Goal: Task Accomplishment & Management: Use online tool/utility

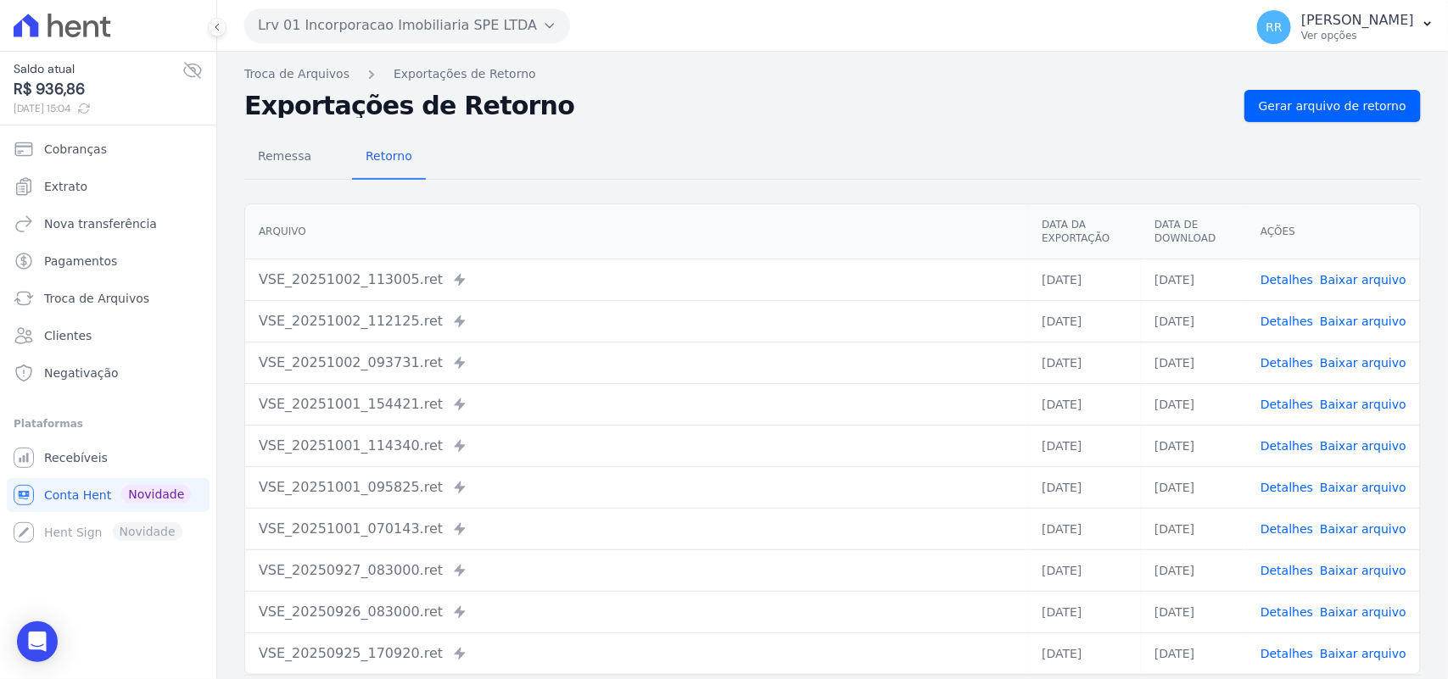
click at [408, 24] on button "Lrv 01 Incorporacao Imobiliaria SPE LTDA" at bounding box center [407, 25] width 326 height 34
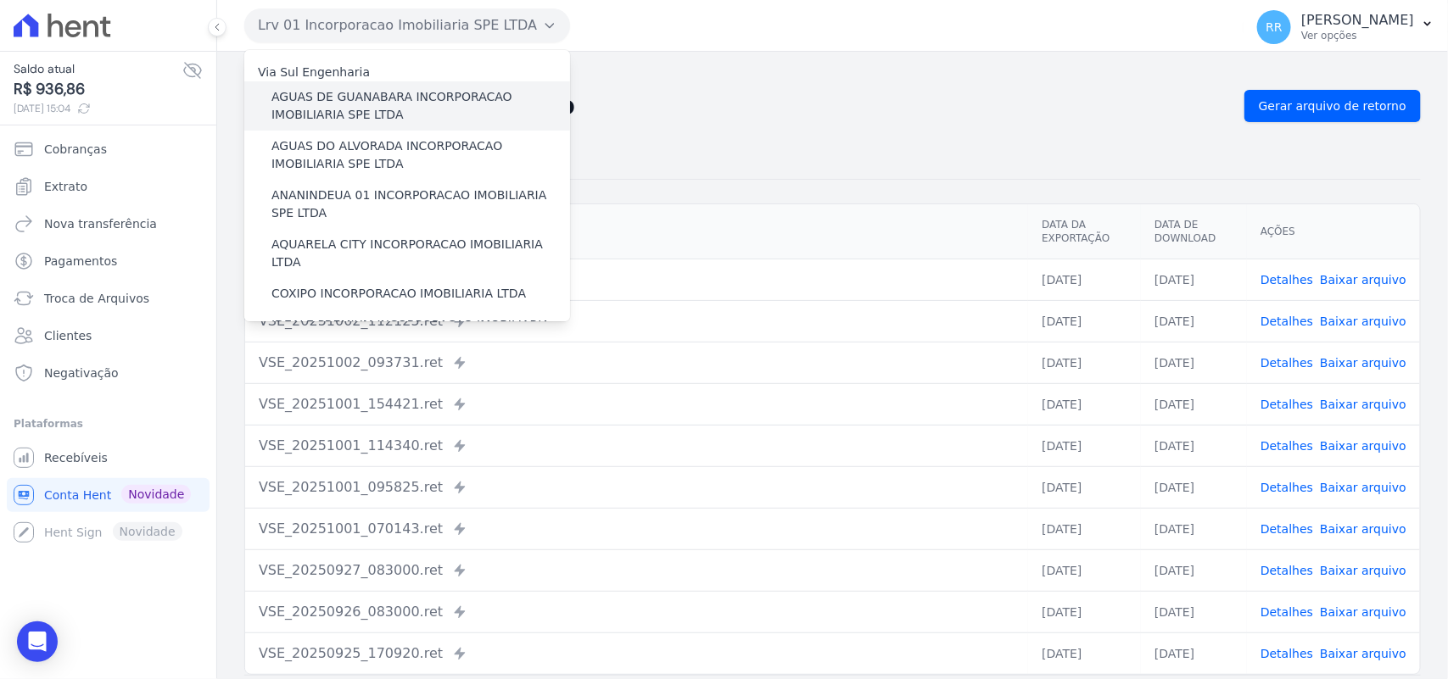
click at [338, 96] on label "AGUAS DE GUANABARA INCORPORACAO IMOBILIARIA SPE LTDA" at bounding box center [420, 106] width 299 height 36
click at [0, 0] on input "AGUAS DE GUANABARA INCORPORACAO IMOBILIARIA SPE LTDA" at bounding box center [0, 0] width 0 height 0
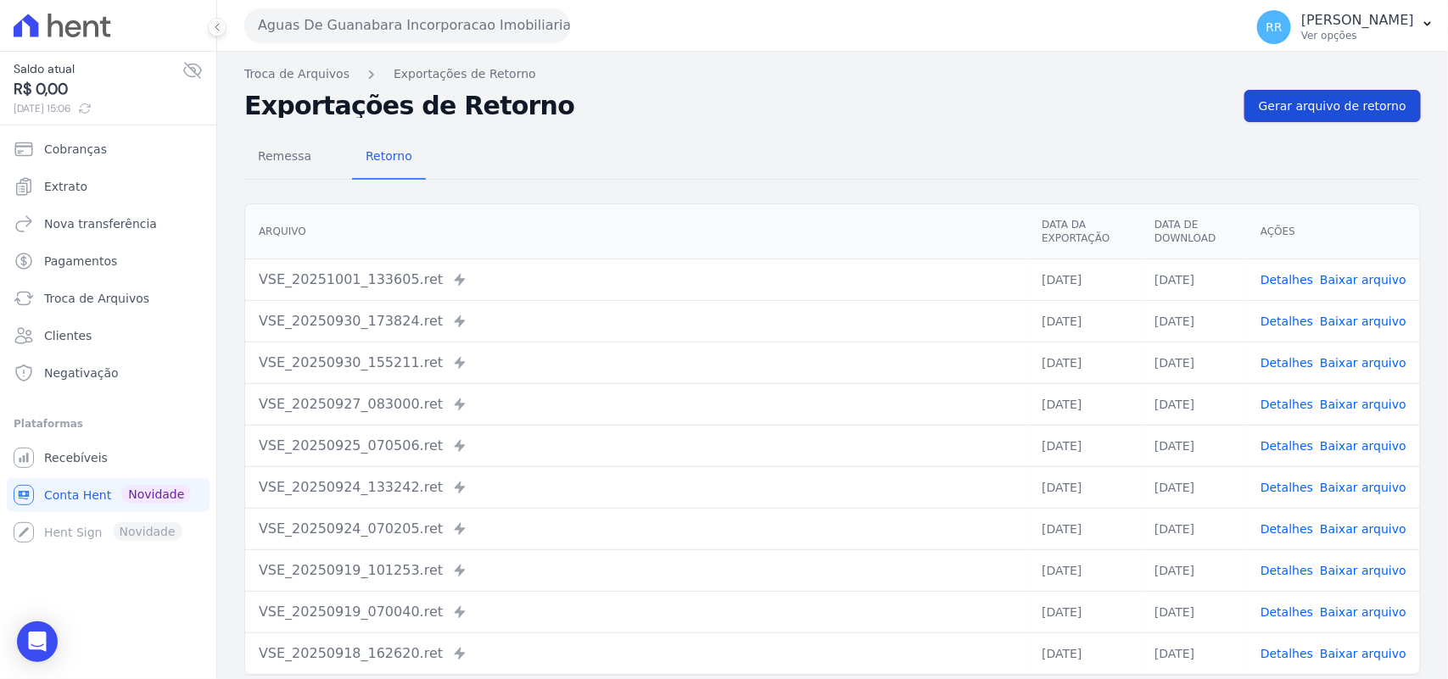
click at [1381, 120] on link "Gerar arquivo de retorno" at bounding box center [1332, 106] width 176 height 32
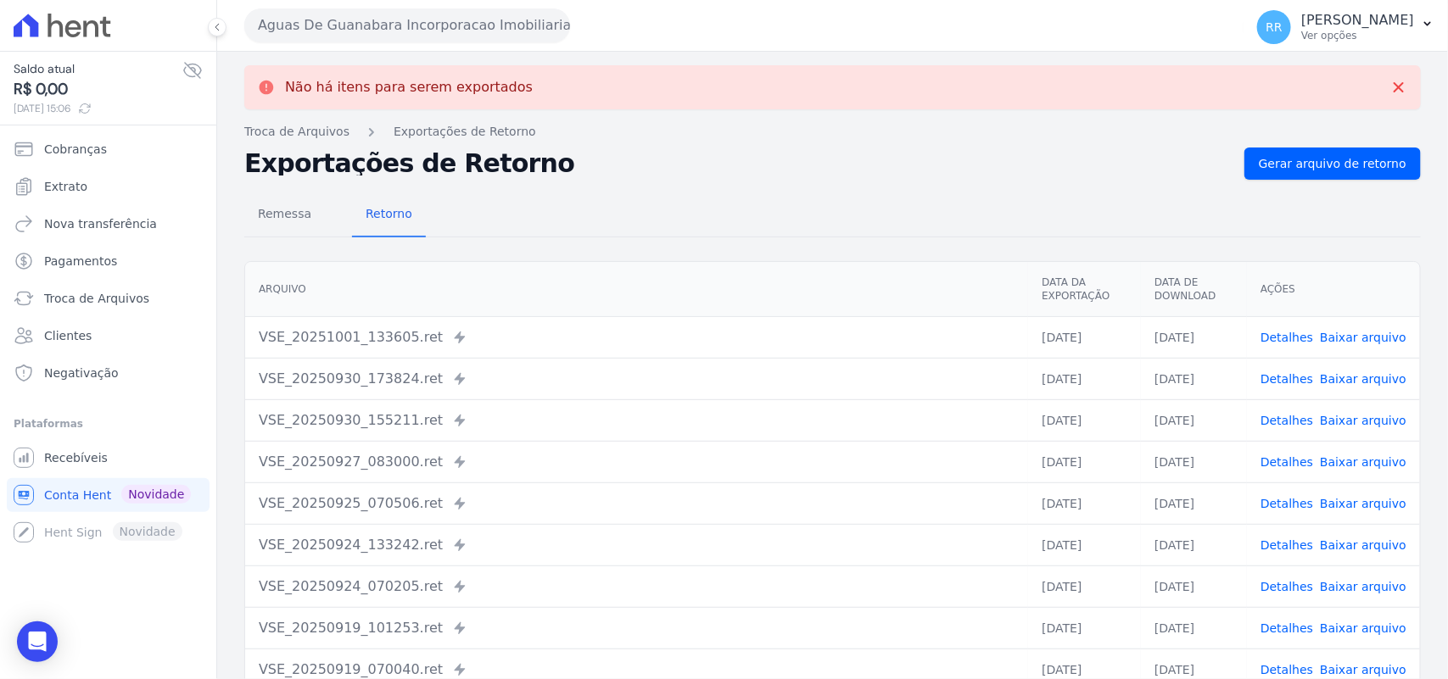
click at [293, 15] on button "Aguas De Guanabara Incorporacao Imobiliaria SPE LTDA" at bounding box center [407, 25] width 326 height 34
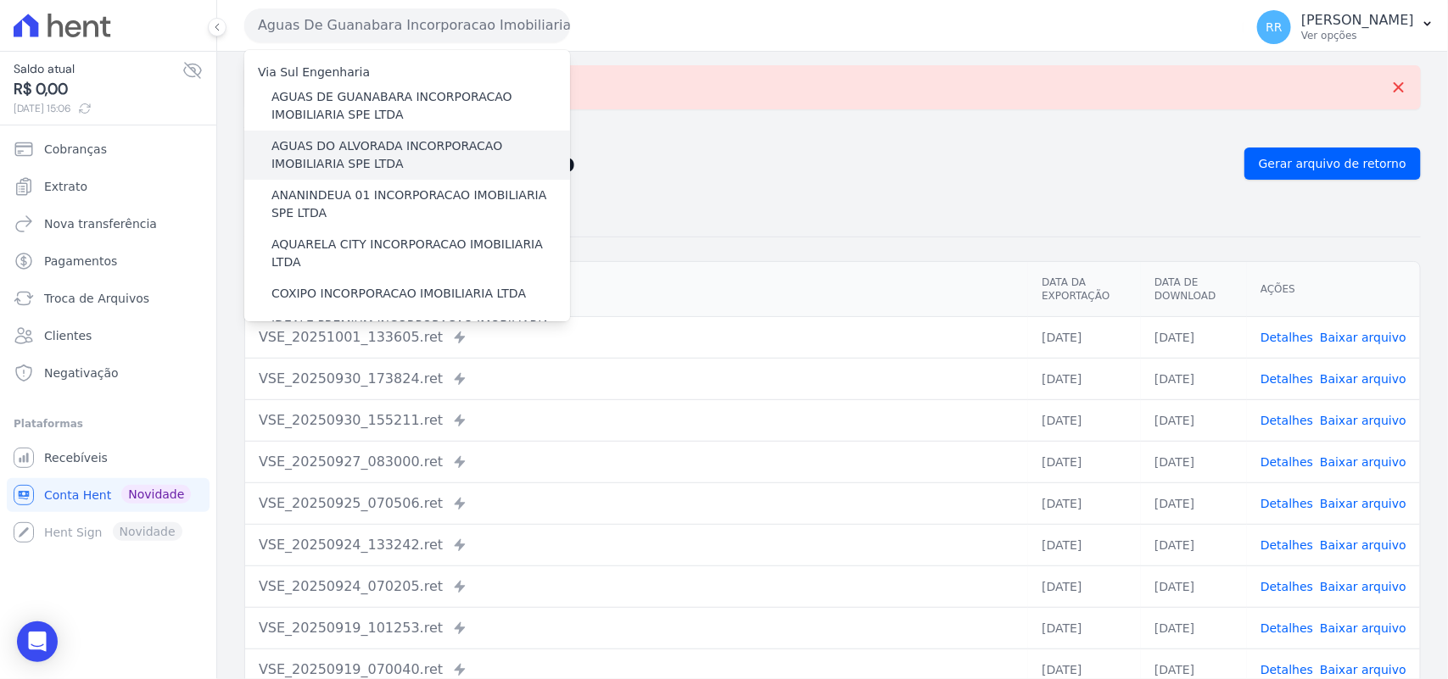
click at [331, 164] on label "AGUAS DO ALVORADA INCORPORACAO IMOBILIARIA SPE LTDA" at bounding box center [420, 155] width 299 height 36
click at [0, 0] on input "AGUAS DO ALVORADA INCORPORACAO IMOBILIARIA SPE LTDA" at bounding box center [0, 0] width 0 height 0
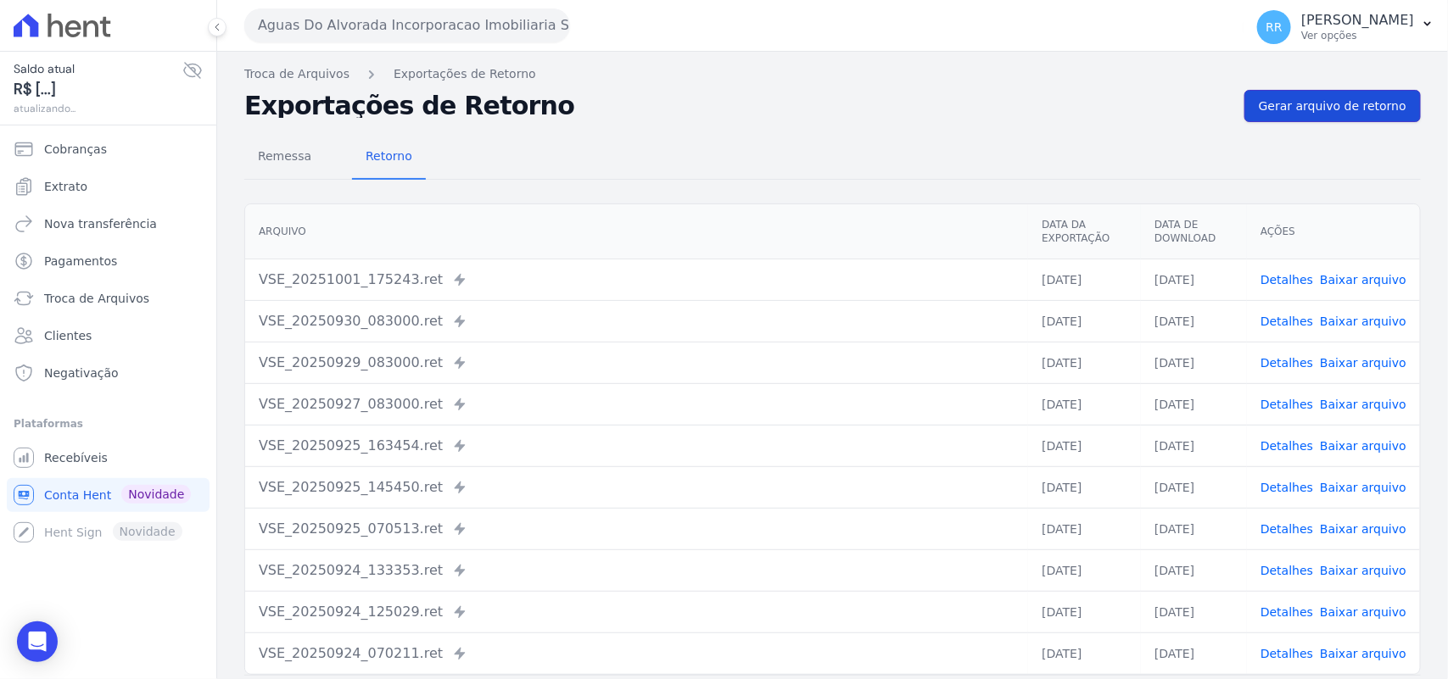
click at [1299, 113] on span "Gerar arquivo de retorno" at bounding box center [1333, 106] width 148 height 17
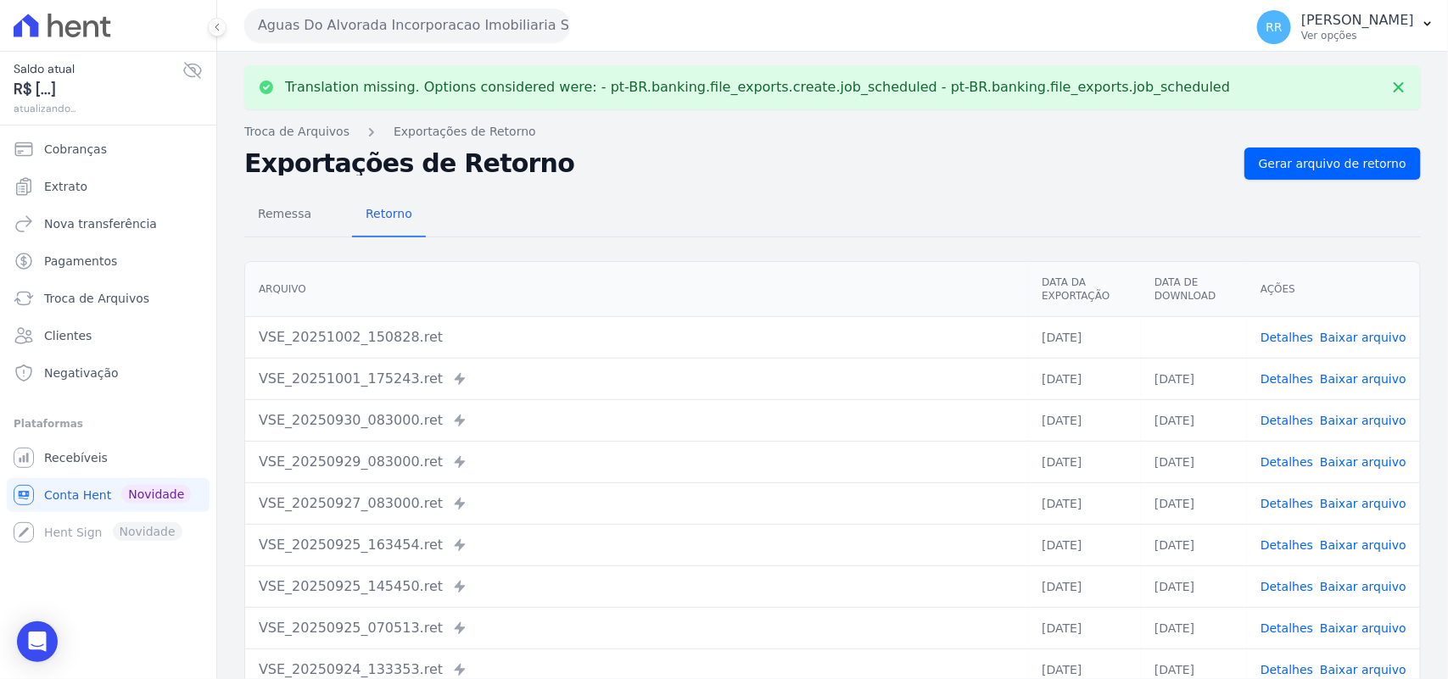
click at [1389, 335] on link "Baixar arquivo" at bounding box center [1363, 338] width 87 height 14
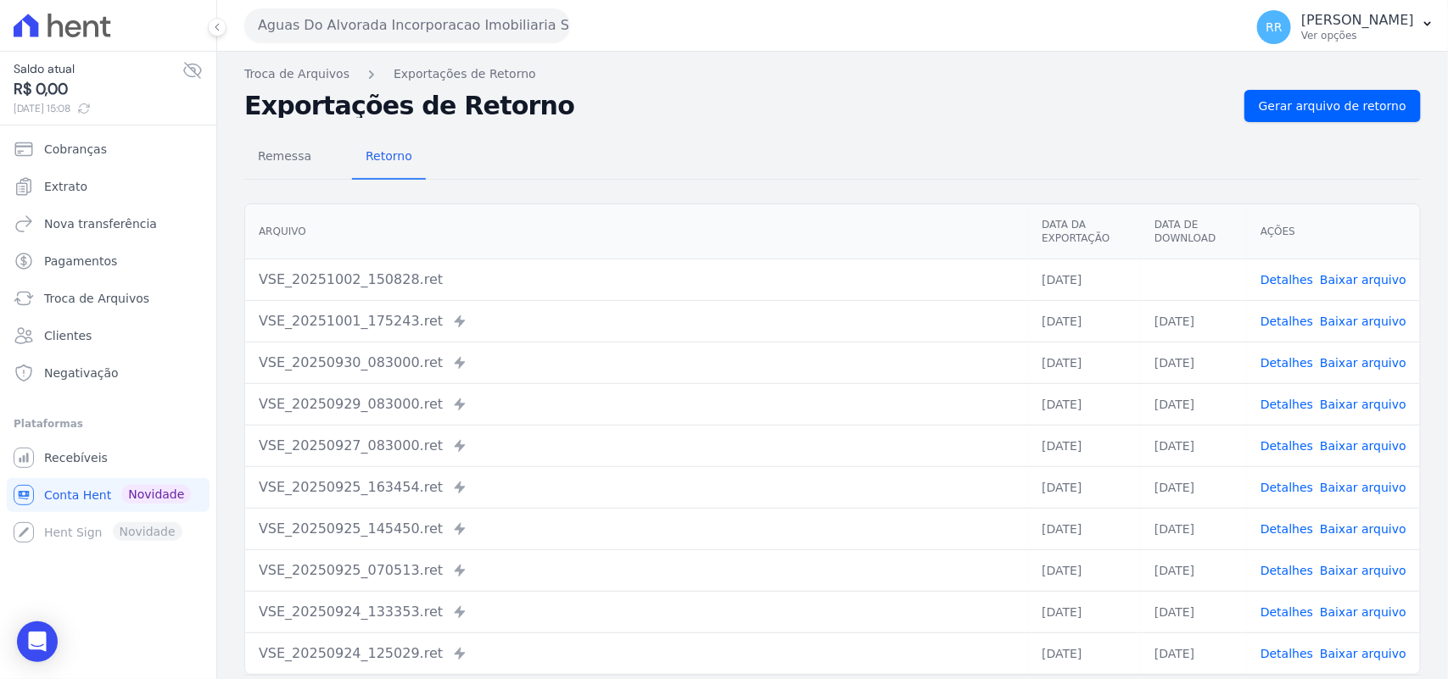
drag, startPoint x: 729, startPoint y: 208, endPoint x: 541, endPoint y: 115, distance: 210.2
click at [729, 208] on th "Arquivo" at bounding box center [636, 231] width 783 height 55
click at [433, 24] on button "Aguas Do Alvorada Incorporacao Imobiliaria SPE LTDA" at bounding box center [407, 25] width 326 height 34
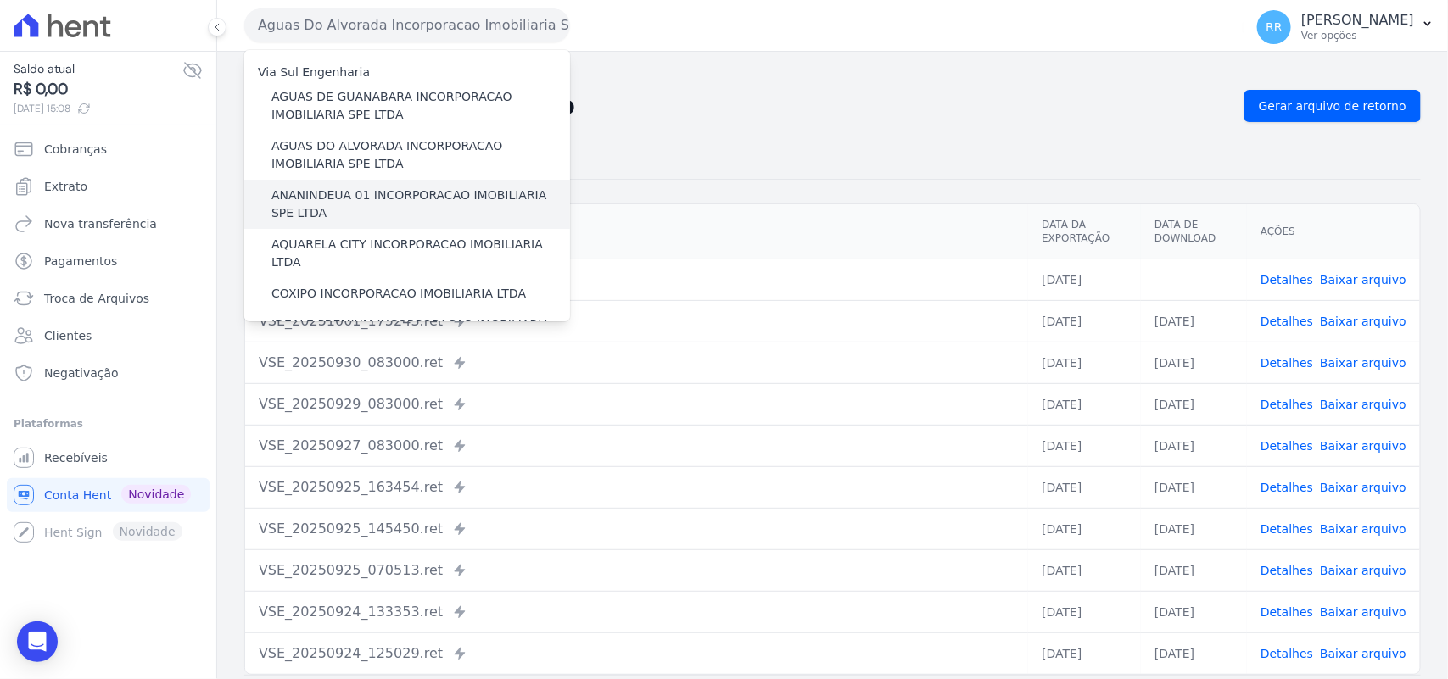
click at [323, 193] on label "ANANINDEUA 01 INCORPORACAO IMOBILIARIA SPE LTDA" at bounding box center [420, 205] width 299 height 36
click at [0, 0] on input "ANANINDEUA 01 INCORPORACAO IMOBILIARIA SPE LTDA" at bounding box center [0, 0] width 0 height 0
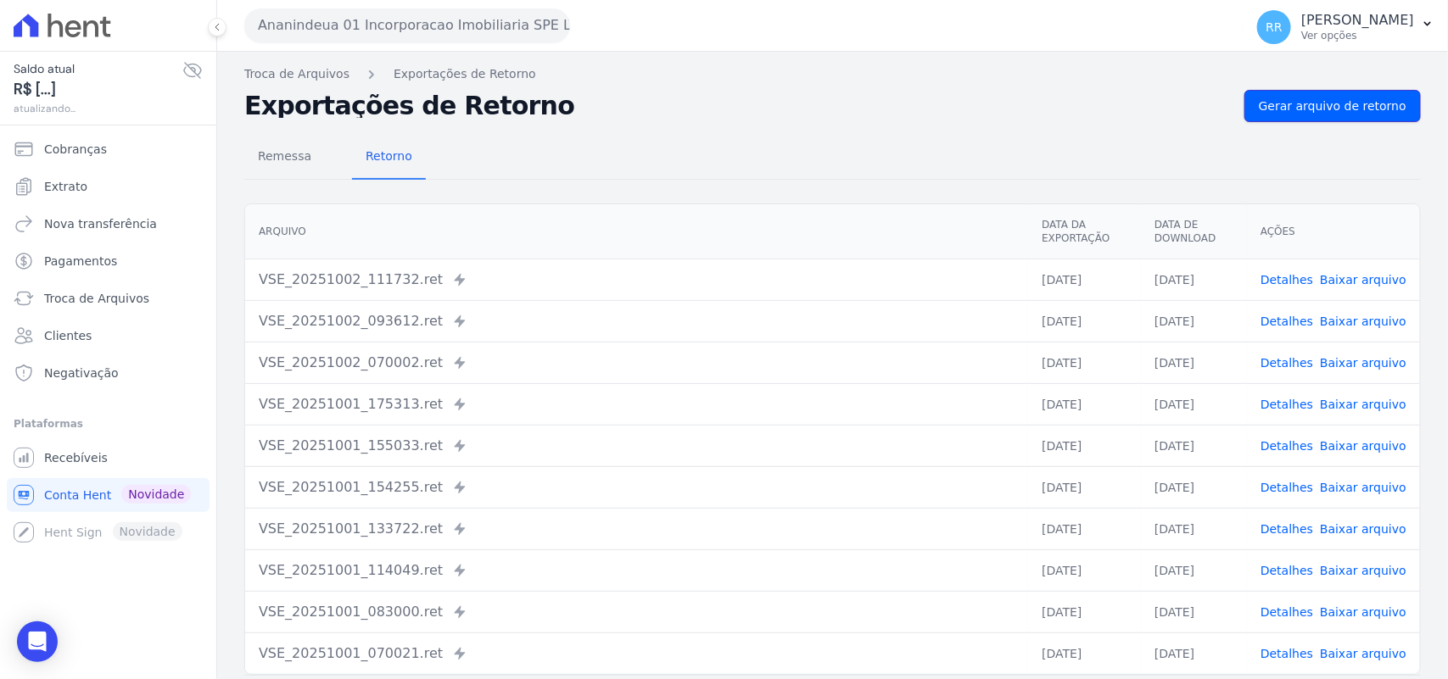
click at [1342, 113] on span "Gerar arquivo de retorno" at bounding box center [1333, 106] width 148 height 17
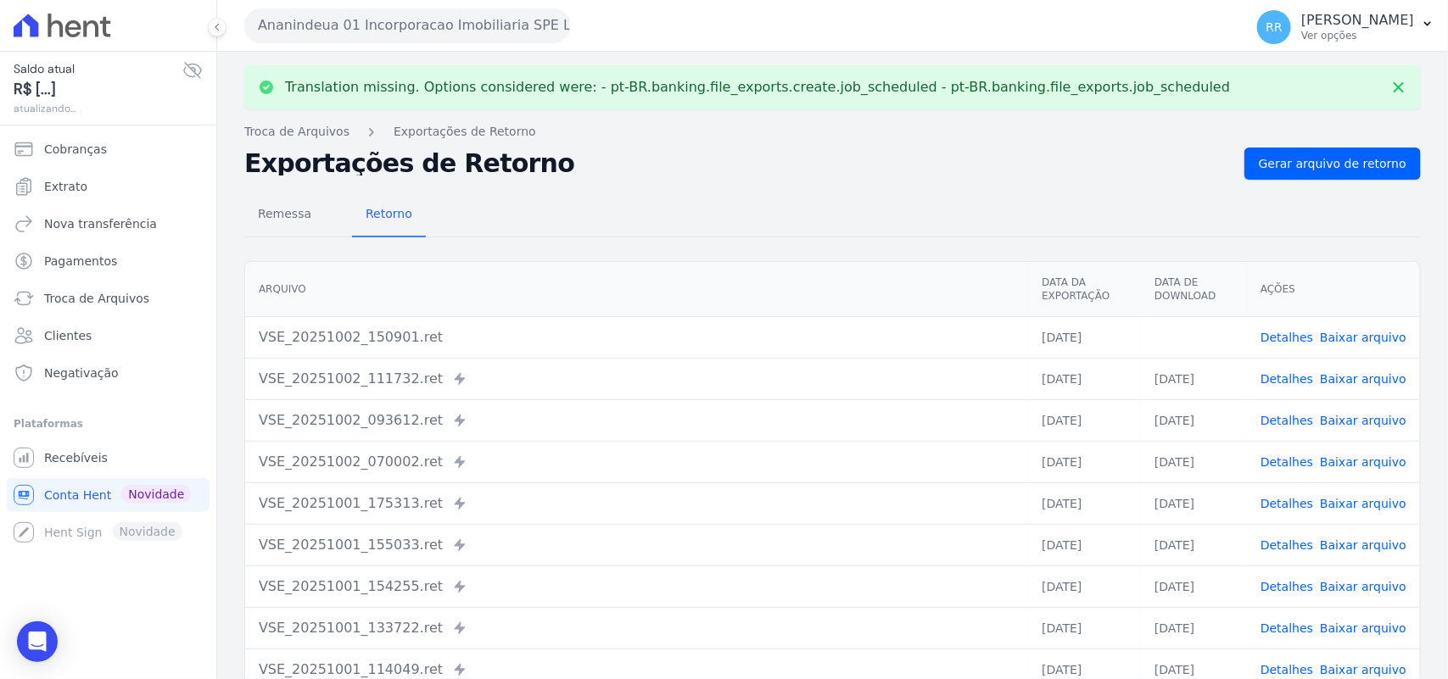
click at [1364, 339] on link "Baixar arquivo" at bounding box center [1363, 338] width 87 height 14
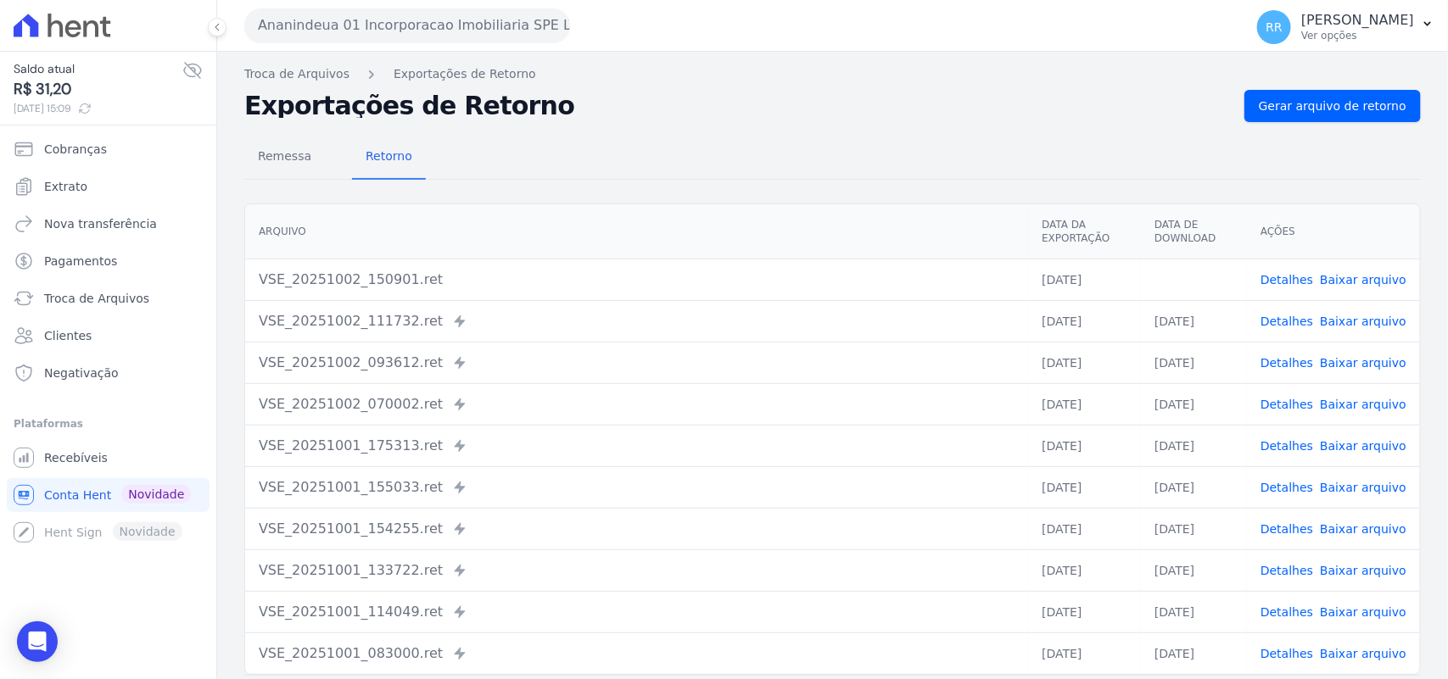
click at [674, 136] on div "Remessa Retorno" at bounding box center [832, 158] width 1176 height 44
click at [265, 19] on button "Ananindeua 01 Incorporacao Imobiliaria SPE LTDA" at bounding box center [407, 25] width 326 height 34
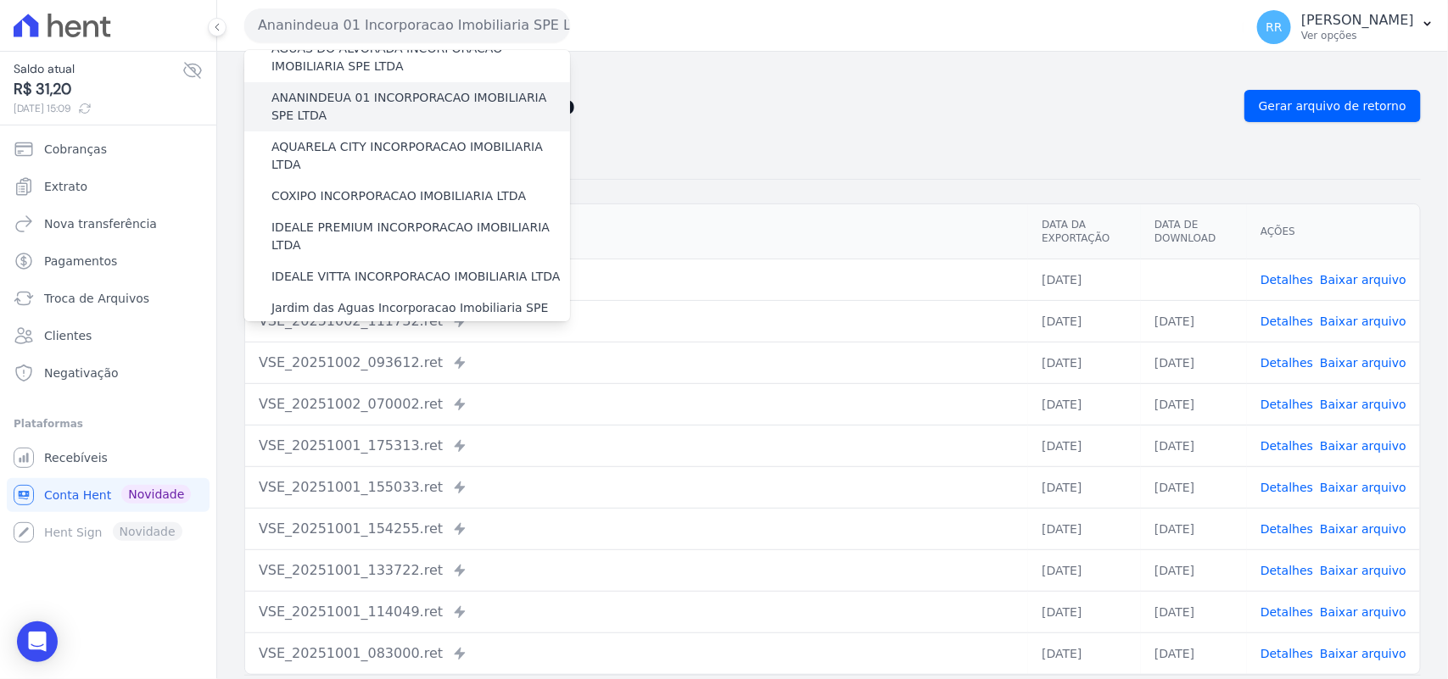
scroll to position [70, 0]
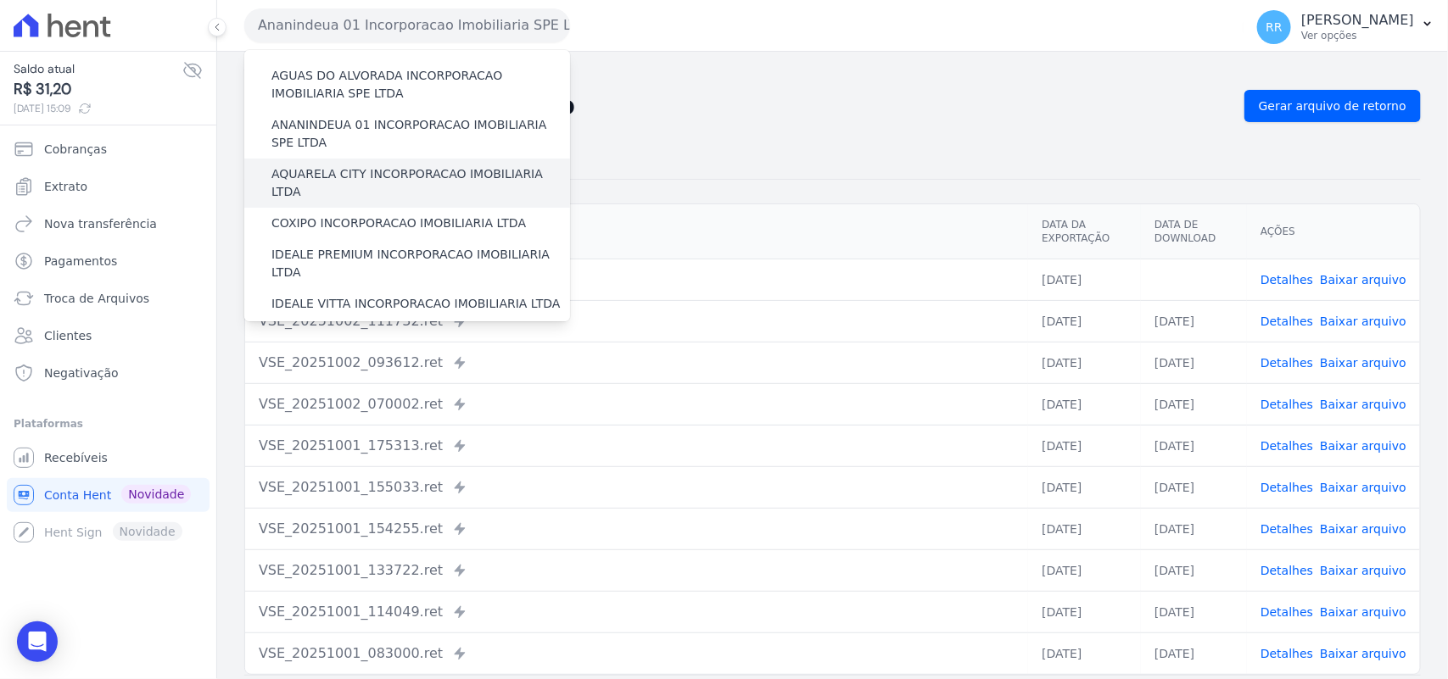
click at [361, 170] on label "AQUARELA CITY INCORPORACAO IMOBILIARIA LTDA" at bounding box center [420, 183] width 299 height 36
click at [0, 0] on input "AQUARELA CITY INCORPORACAO IMOBILIARIA LTDA" at bounding box center [0, 0] width 0 height 0
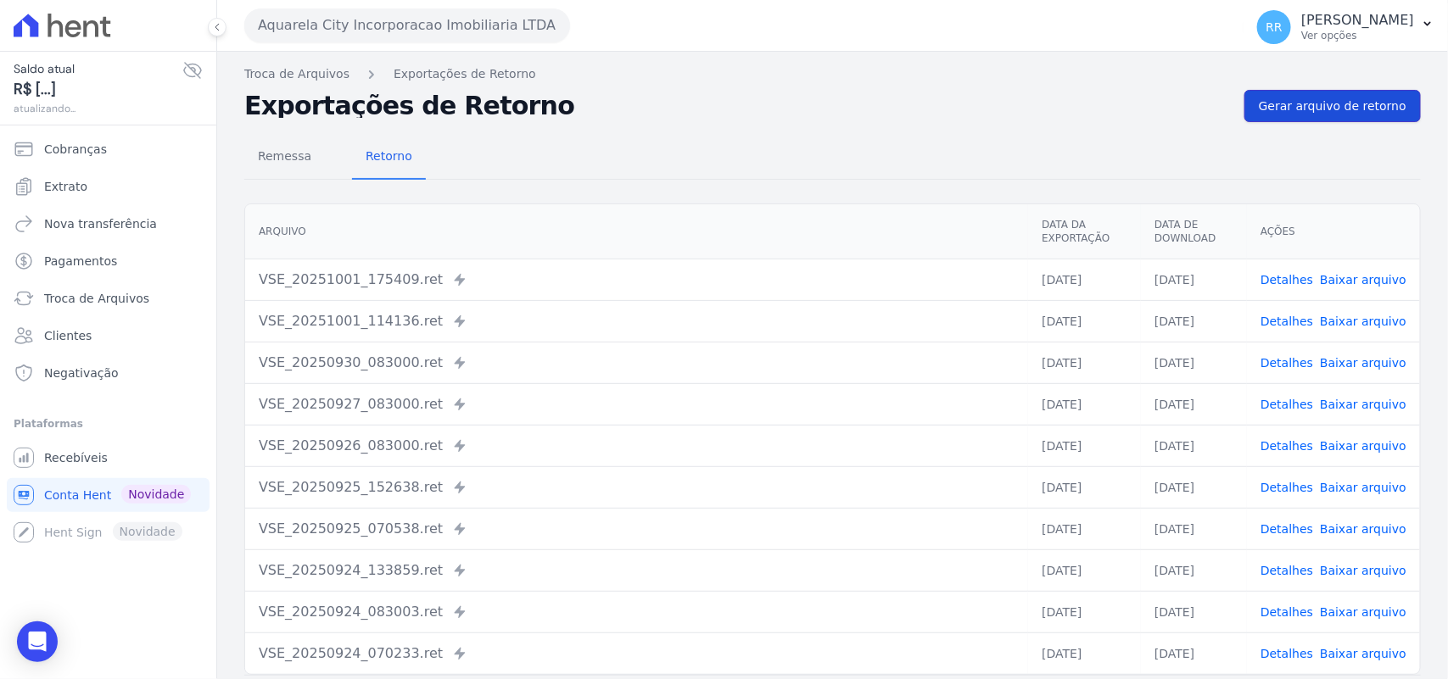
click at [1347, 117] on link "Gerar arquivo de retorno" at bounding box center [1332, 106] width 176 height 32
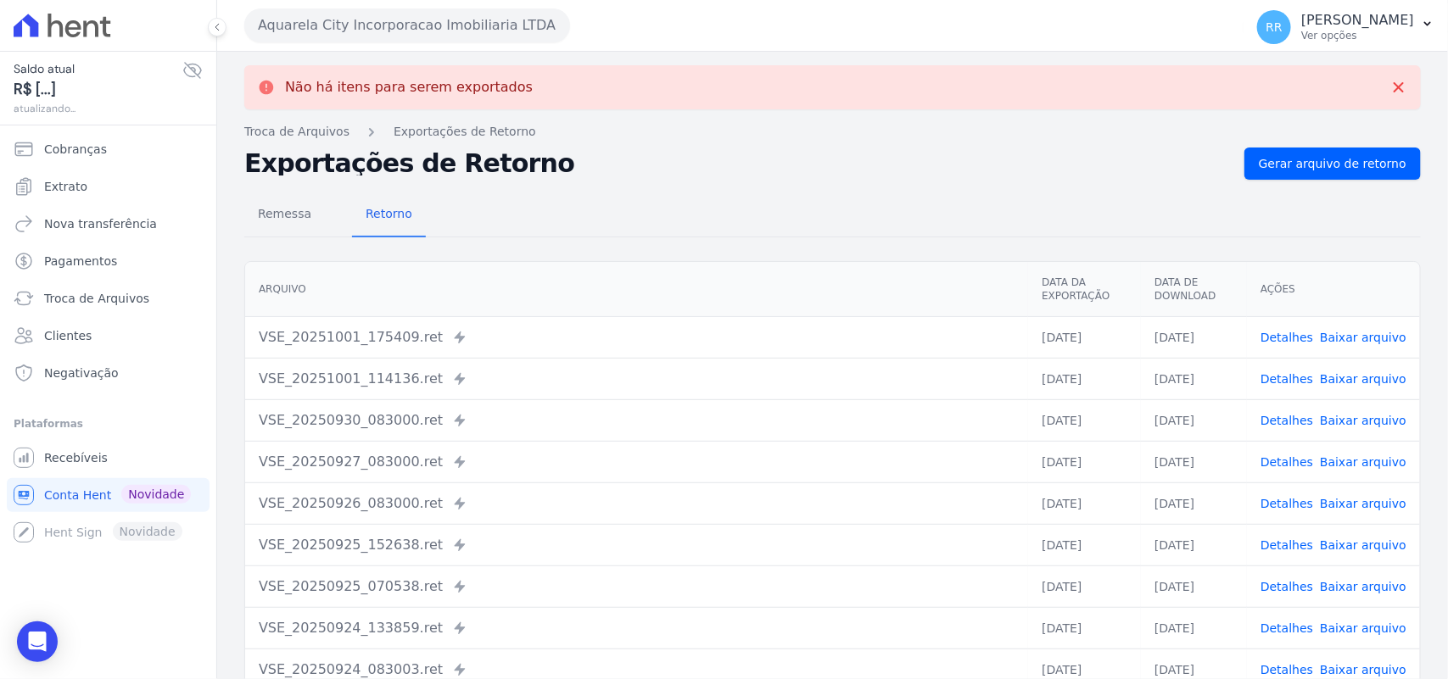
click at [527, 32] on button "Aquarela City Incorporacao Imobiliaria LTDA" at bounding box center [407, 25] width 326 height 34
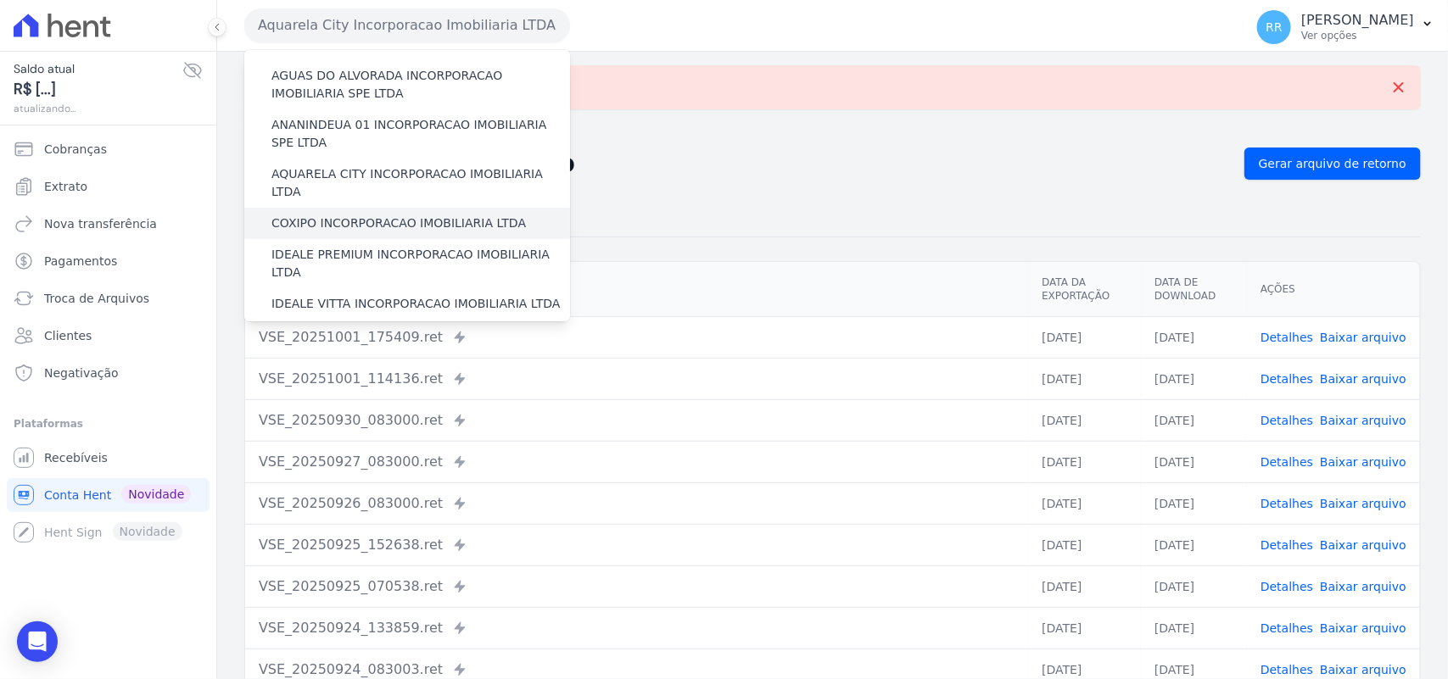
click at [338, 215] on label "COXIPO INCORPORACAO IMOBILIARIA LTDA" at bounding box center [398, 224] width 254 height 18
click at [0, 0] on input "COXIPO INCORPORACAO IMOBILIARIA LTDA" at bounding box center [0, 0] width 0 height 0
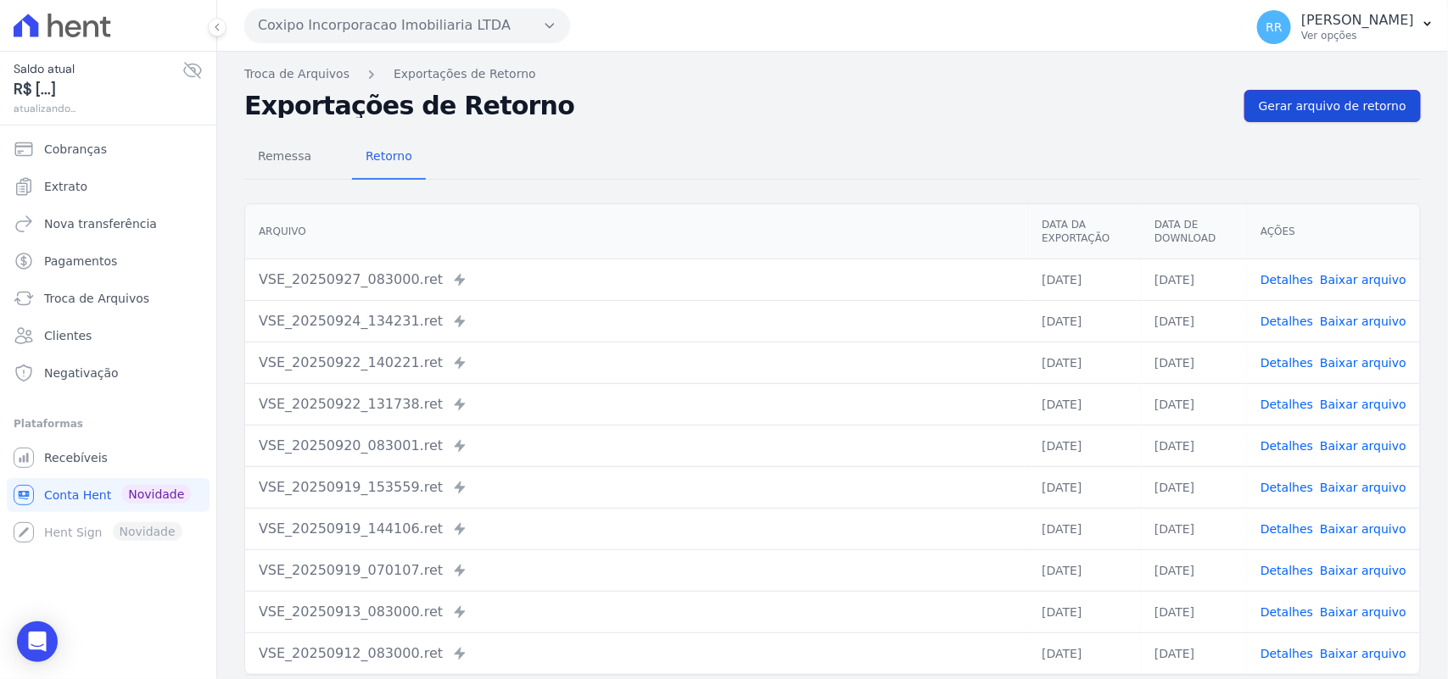
click at [1269, 92] on link "Gerar arquivo de retorno" at bounding box center [1332, 106] width 176 height 32
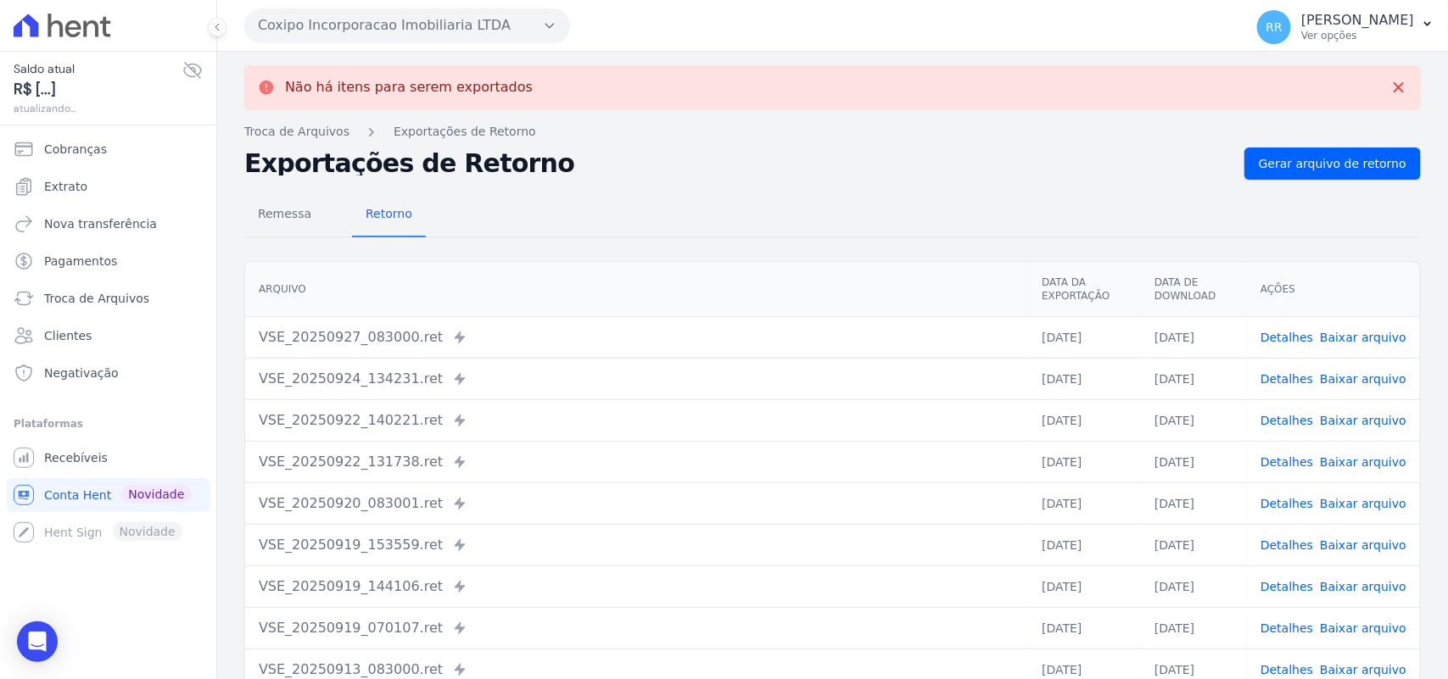
click at [433, 34] on button "Coxipo Incorporacao Imobiliaria LTDA" at bounding box center [407, 25] width 326 height 34
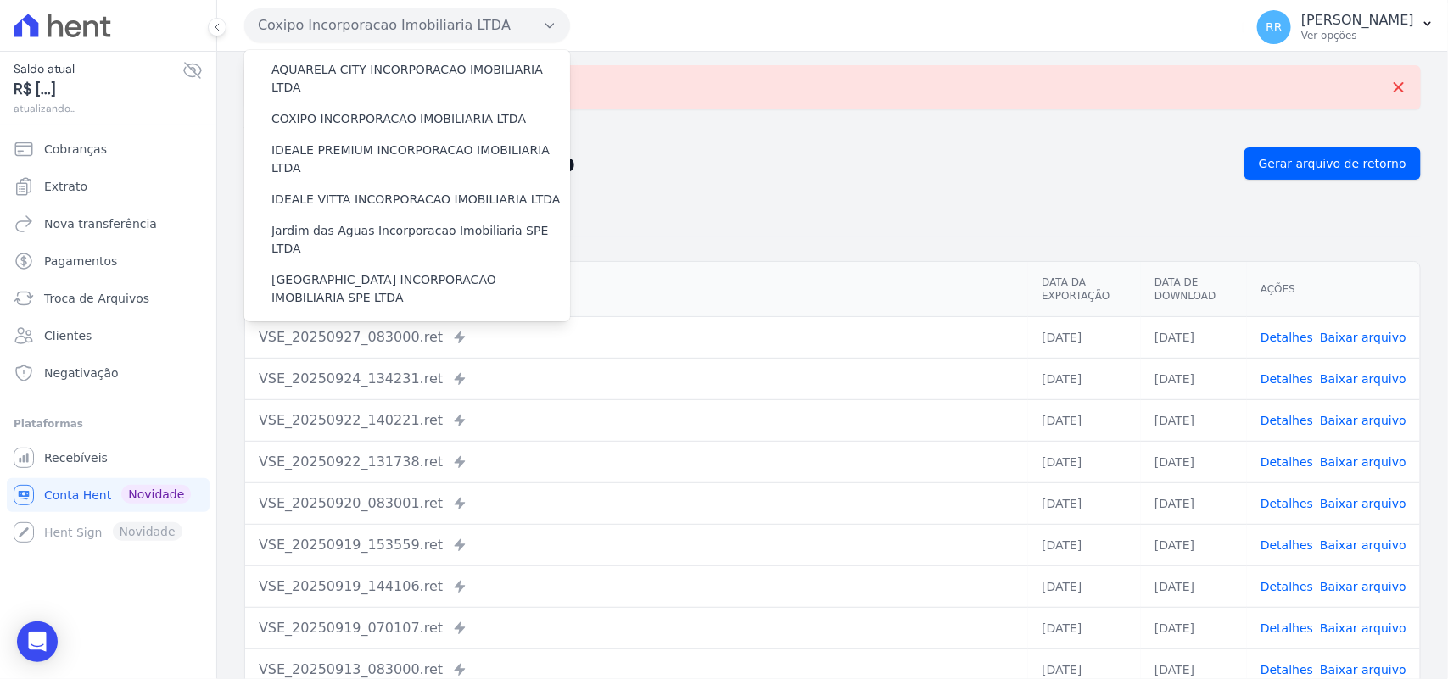
scroll to position [176, 0]
click at [341, 140] on label "IDEALE PREMIUM INCORPORACAO IMOBILIARIA LTDA" at bounding box center [420, 158] width 299 height 36
click at [0, 0] on input "IDEALE PREMIUM INCORPORACAO IMOBILIARIA LTDA" at bounding box center [0, 0] width 0 height 0
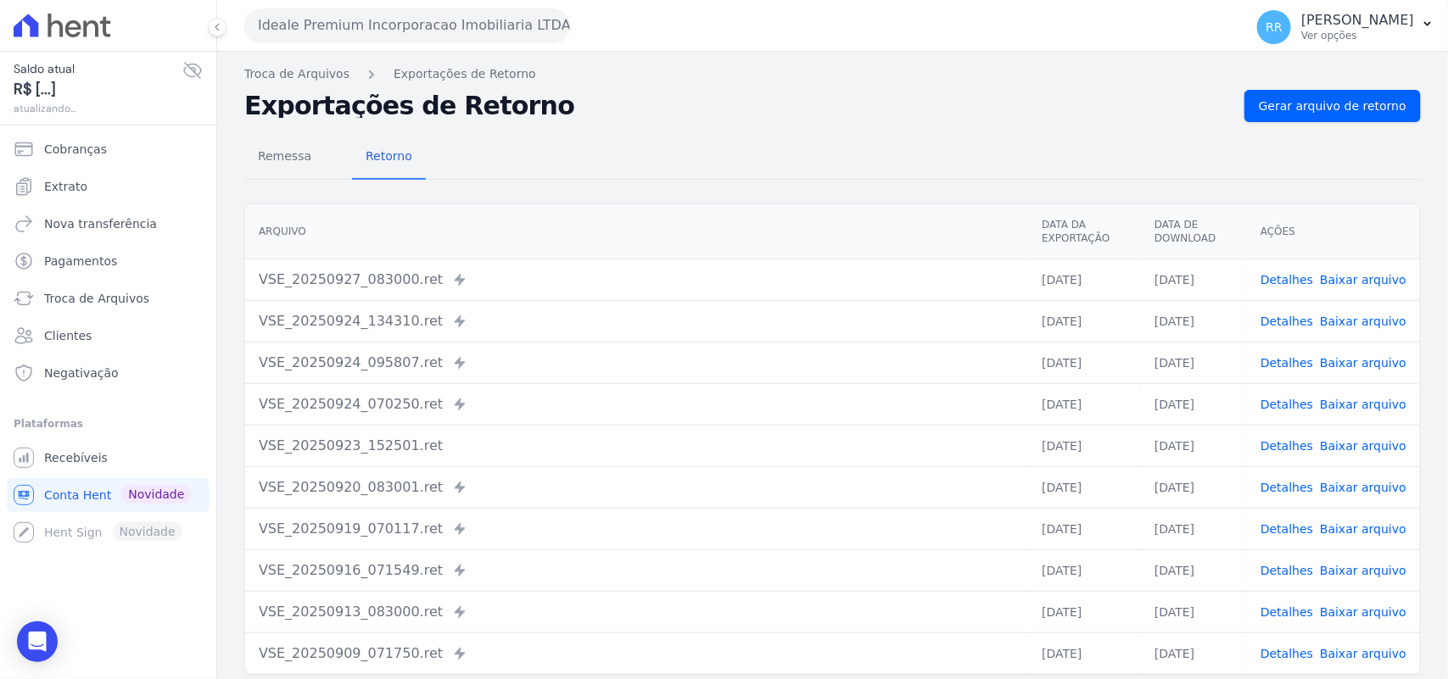
click at [1334, 122] on div "Remessa Retorno [GEOGRAPHIC_DATA] Data da Exportação Data de Download Ações VSE…" at bounding box center [832, 428] width 1176 height 613
click at [1340, 109] on span "Gerar arquivo de retorno" at bounding box center [1333, 106] width 148 height 17
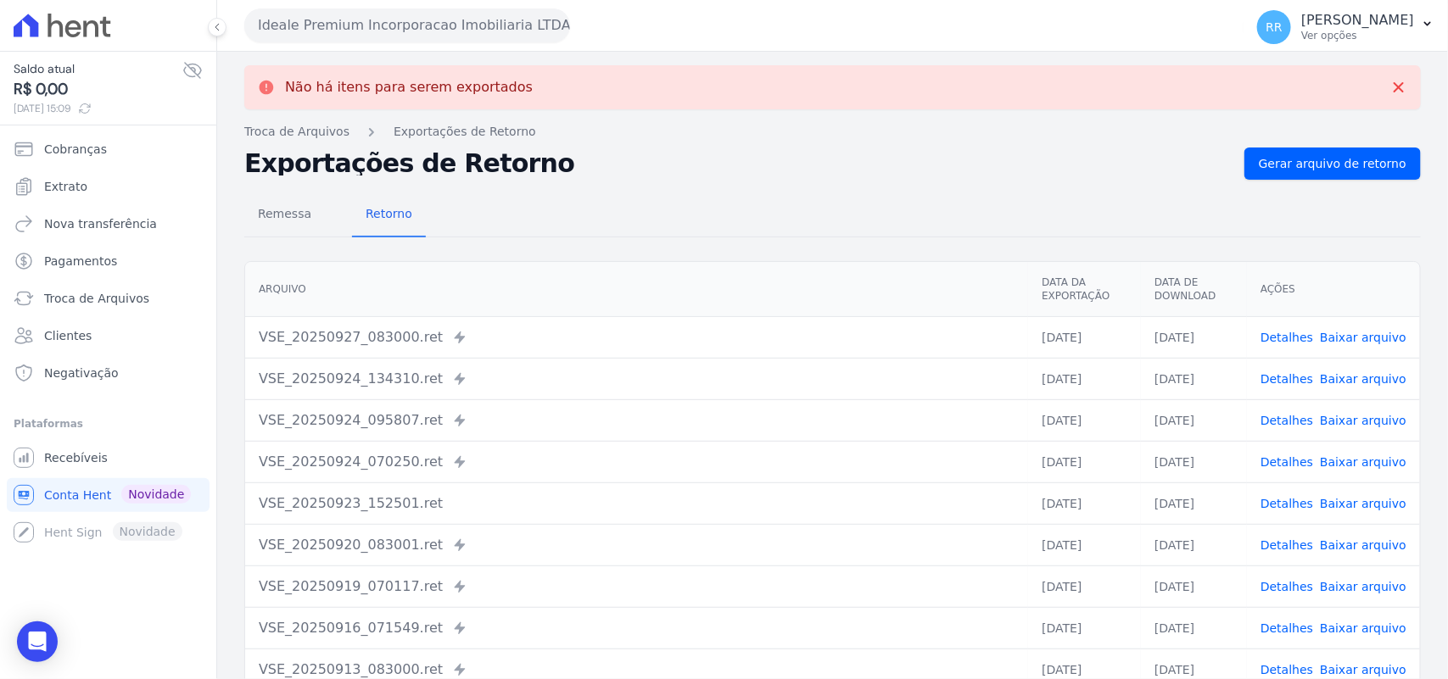
click at [468, 32] on button "Ideale Premium Incorporacao Imobiliaria LTDA" at bounding box center [407, 25] width 326 height 34
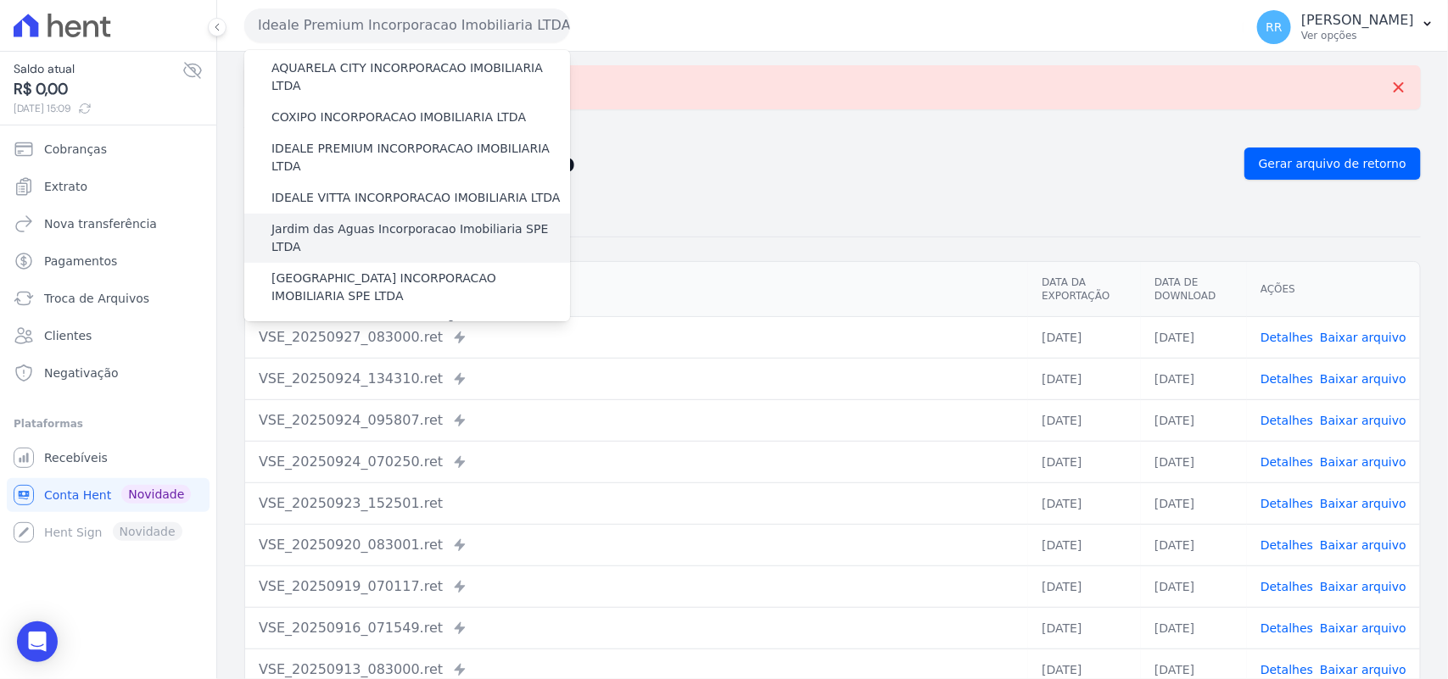
click at [355, 221] on label "Jardim das Aguas Incorporacao Imobiliaria SPE LTDA" at bounding box center [420, 239] width 299 height 36
click at [0, 0] on input "Jardim das Aguas Incorporacao Imobiliaria SPE LTDA" at bounding box center [0, 0] width 0 height 0
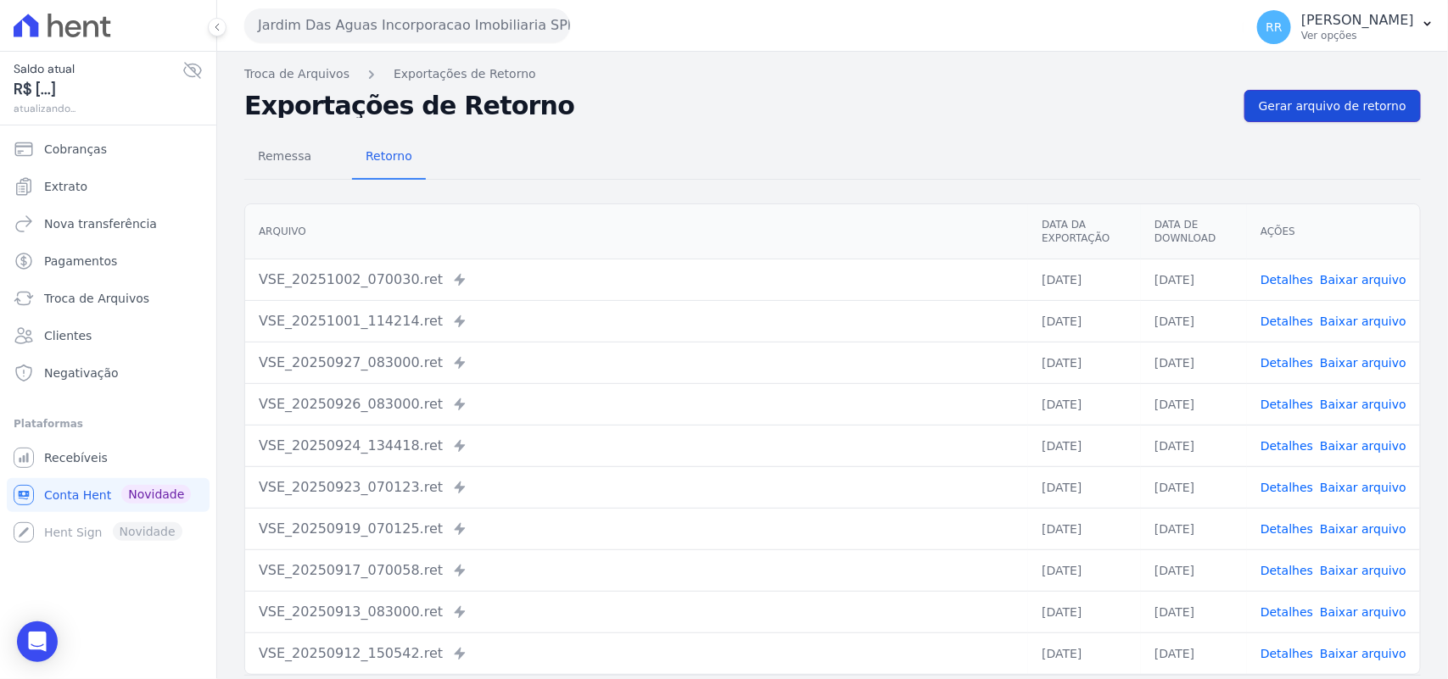
click at [1304, 102] on span "Gerar arquivo de retorno" at bounding box center [1333, 106] width 148 height 17
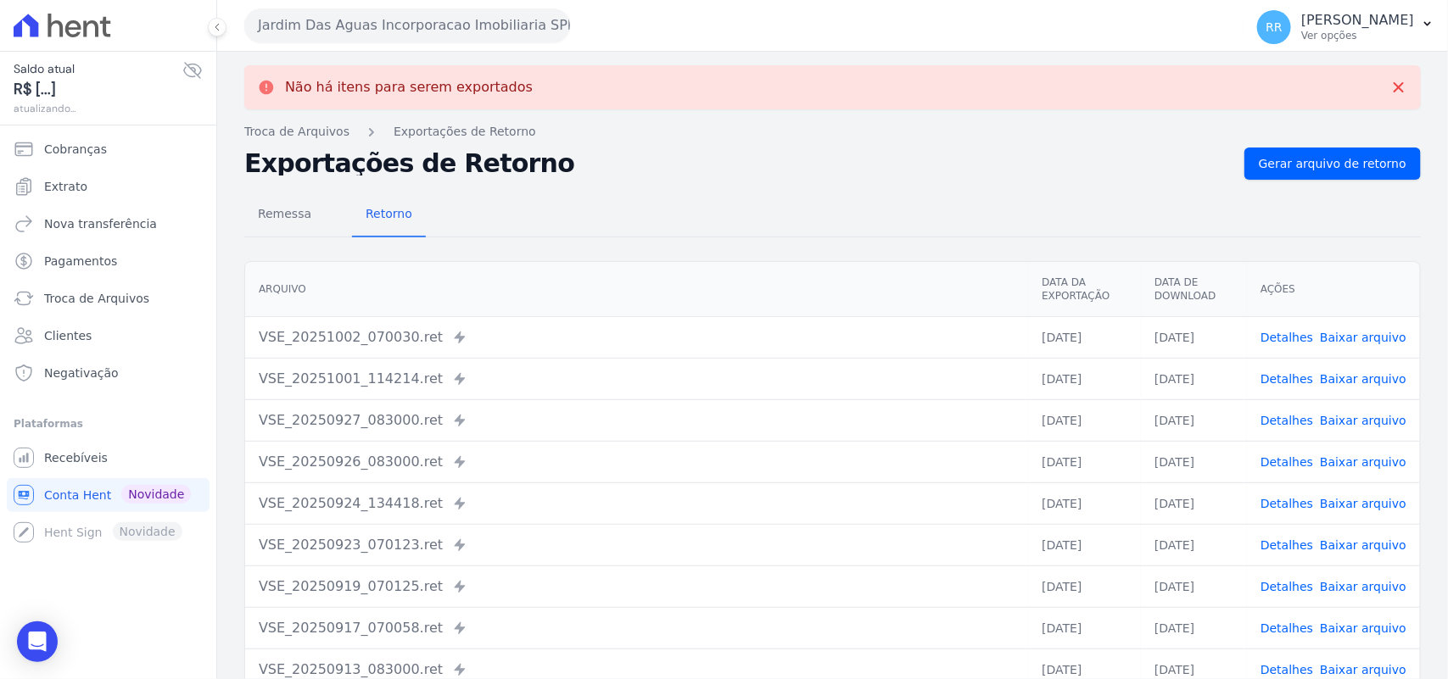
click at [350, 27] on button "Jardim Das Aguas Incorporacao Imobiliaria SPE LTDA" at bounding box center [407, 25] width 326 height 34
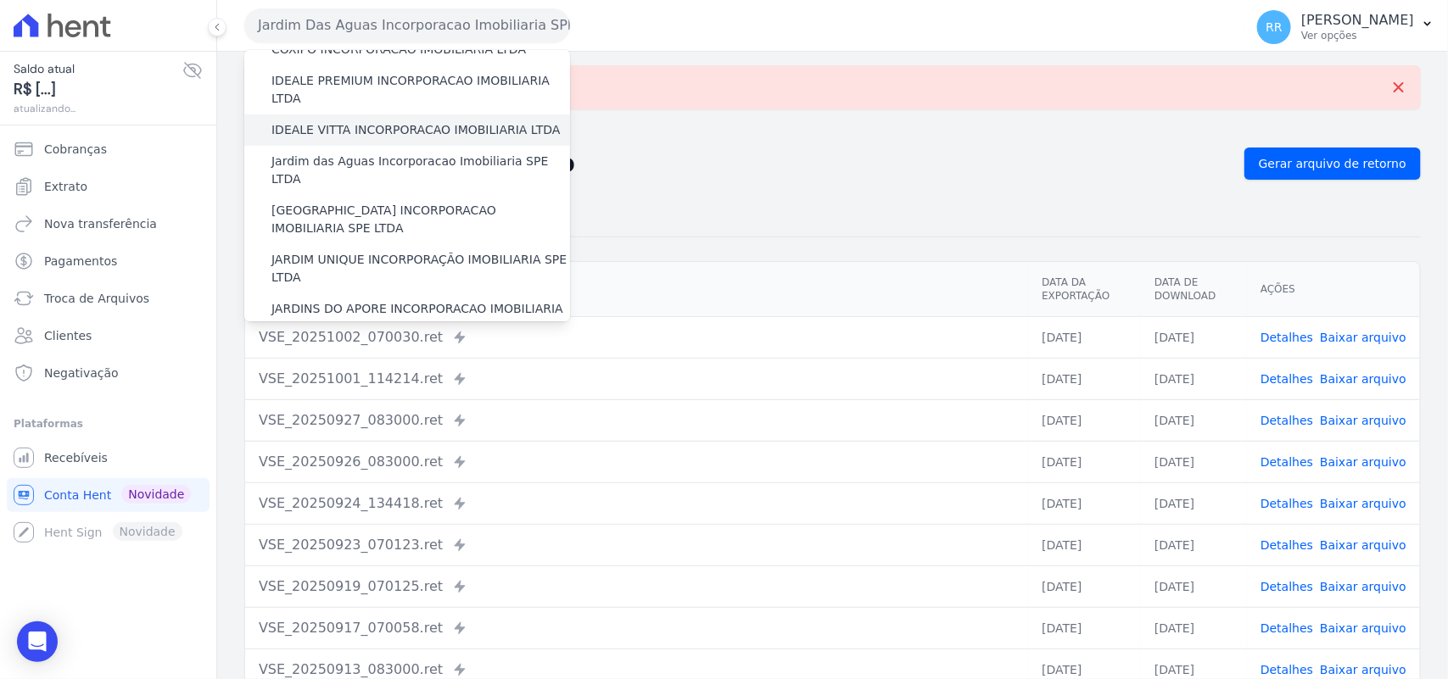
scroll to position [247, 0]
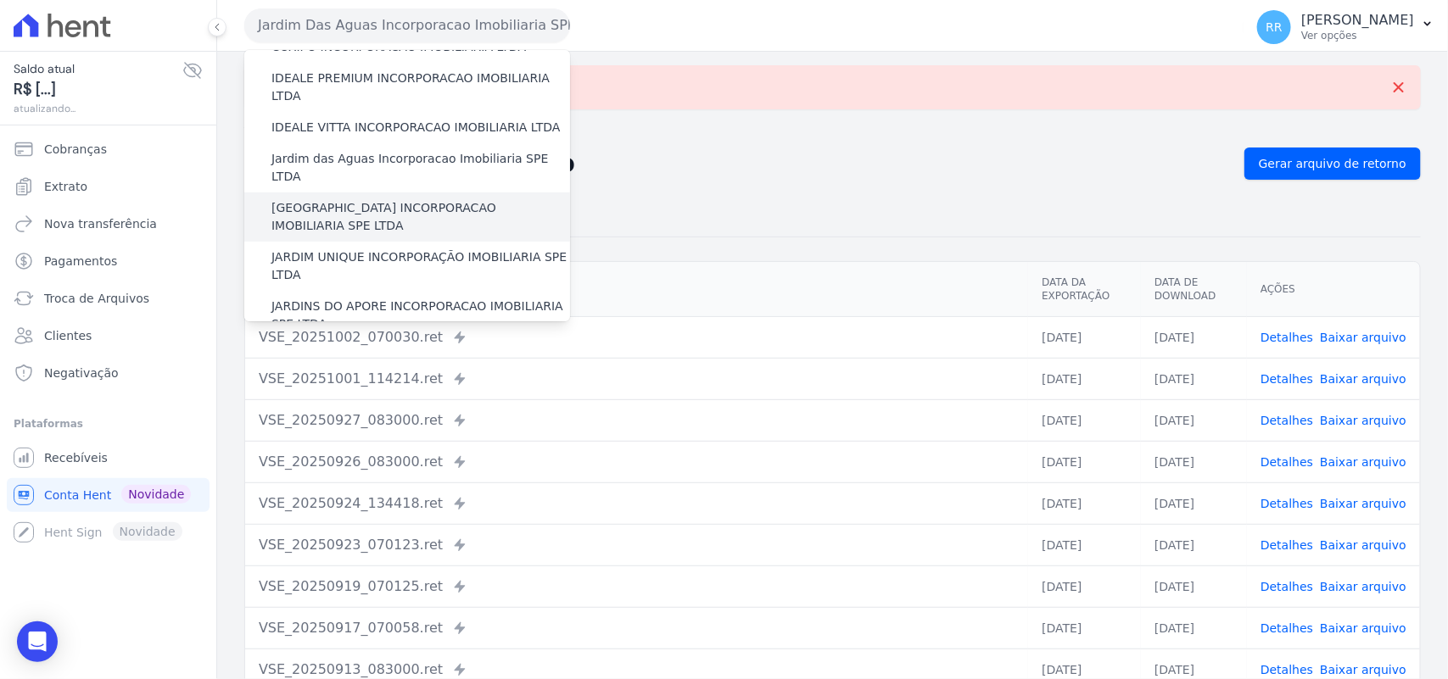
click at [339, 193] on div "[GEOGRAPHIC_DATA] INCORPORACAO IMOBILIARIA SPE LTDA" at bounding box center [407, 217] width 326 height 49
click at [337, 199] on label "[GEOGRAPHIC_DATA] INCORPORACAO IMOBILIARIA SPE LTDA" at bounding box center [420, 217] width 299 height 36
click at [0, 0] on input "[GEOGRAPHIC_DATA] INCORPORACAO IMOBILIARIA SPE LTDA" at bounding box center [0, 0] width 0 height 0
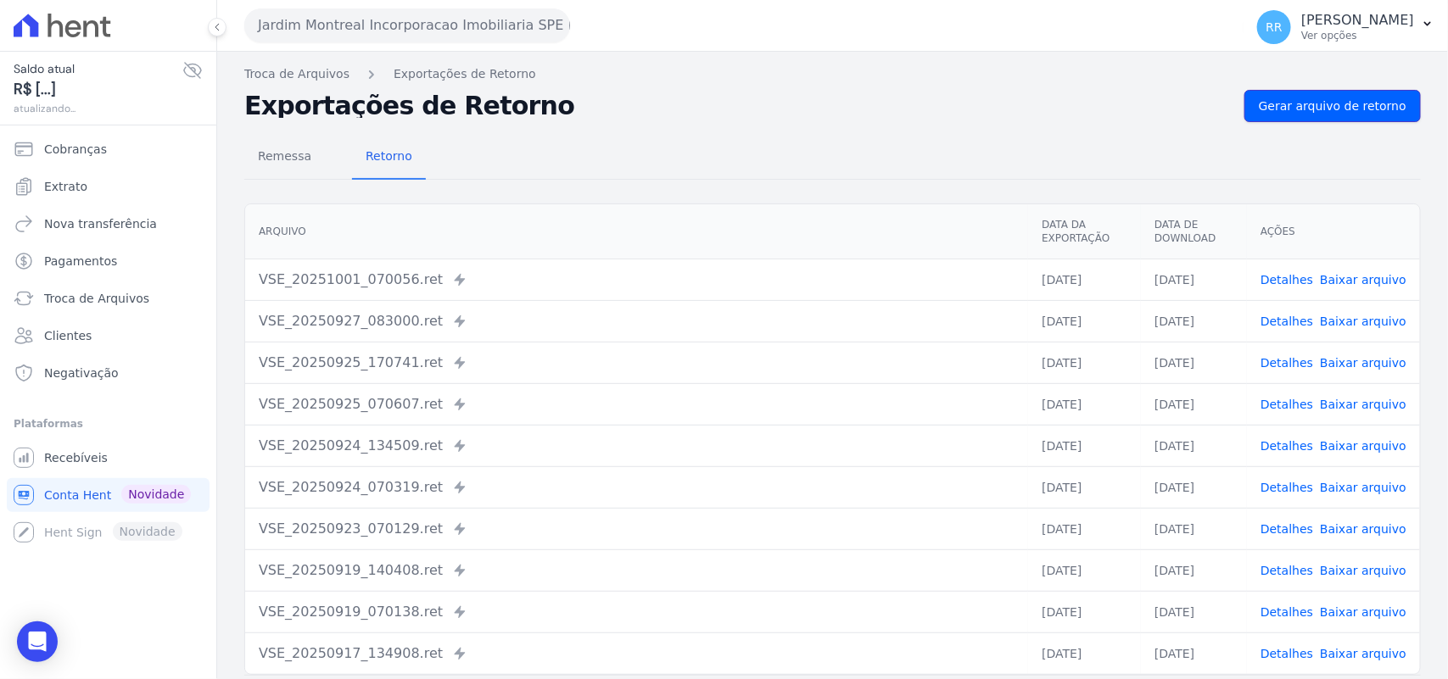
click at [1294, 91] on link "Gerar arquivo de retorno" at bounding box center [1332, 106] width 176 height 32
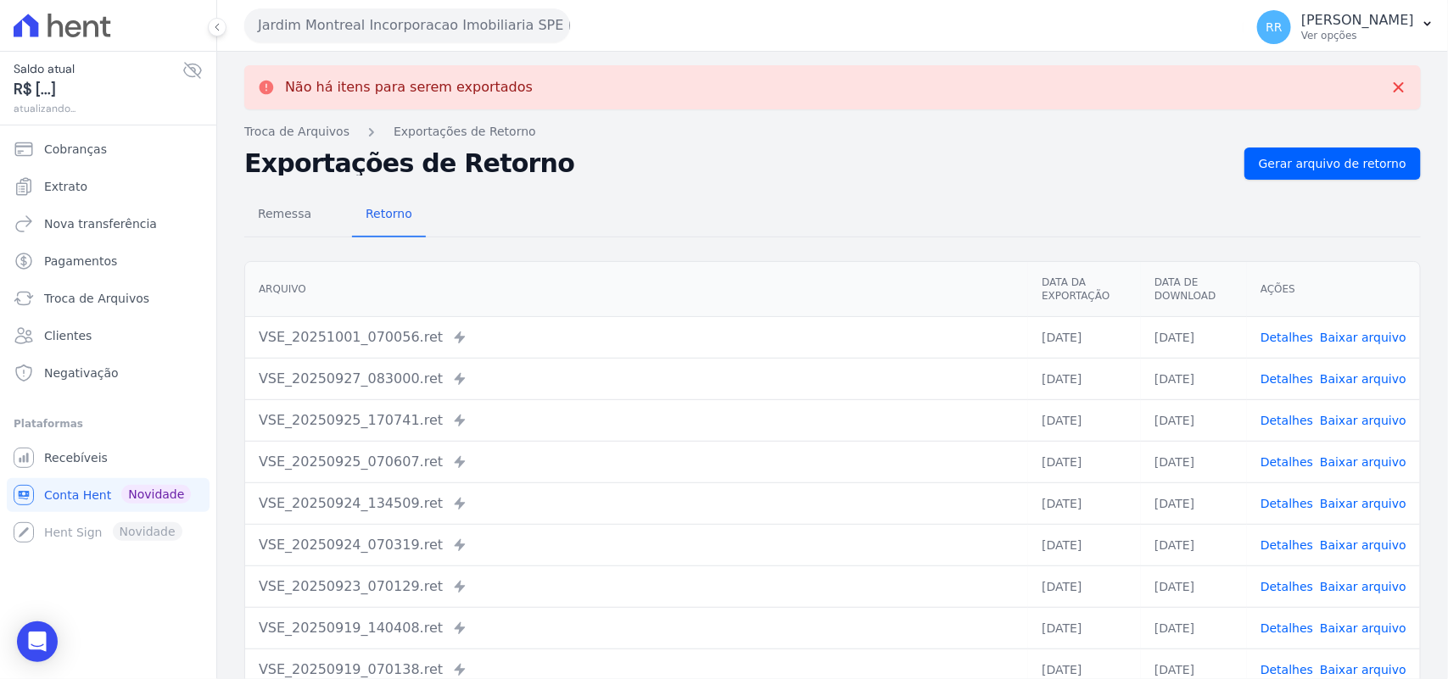
click at [388, 19] on button "Jardim Montreal Incorporacao Imobiliaria SPE LTDA" at bounding box center [407, 25] width 326 height 34
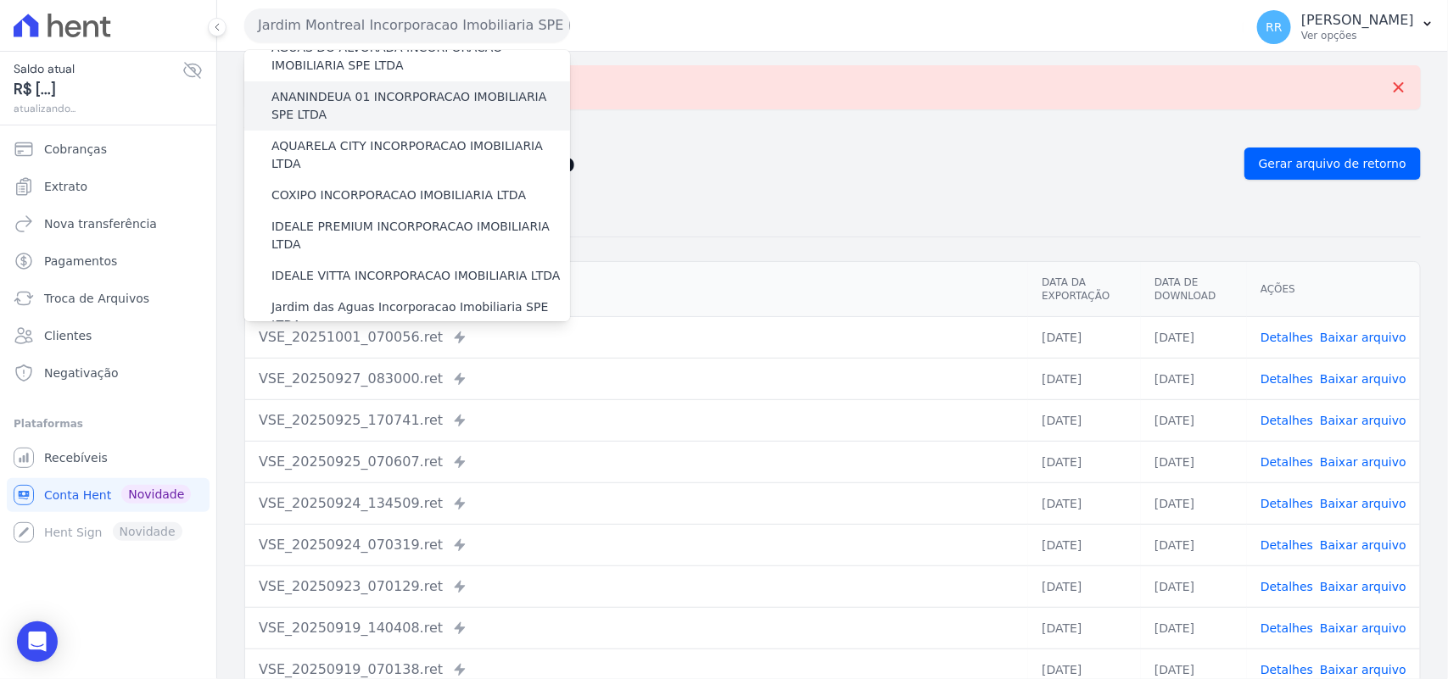
scroll to position [212, 0]
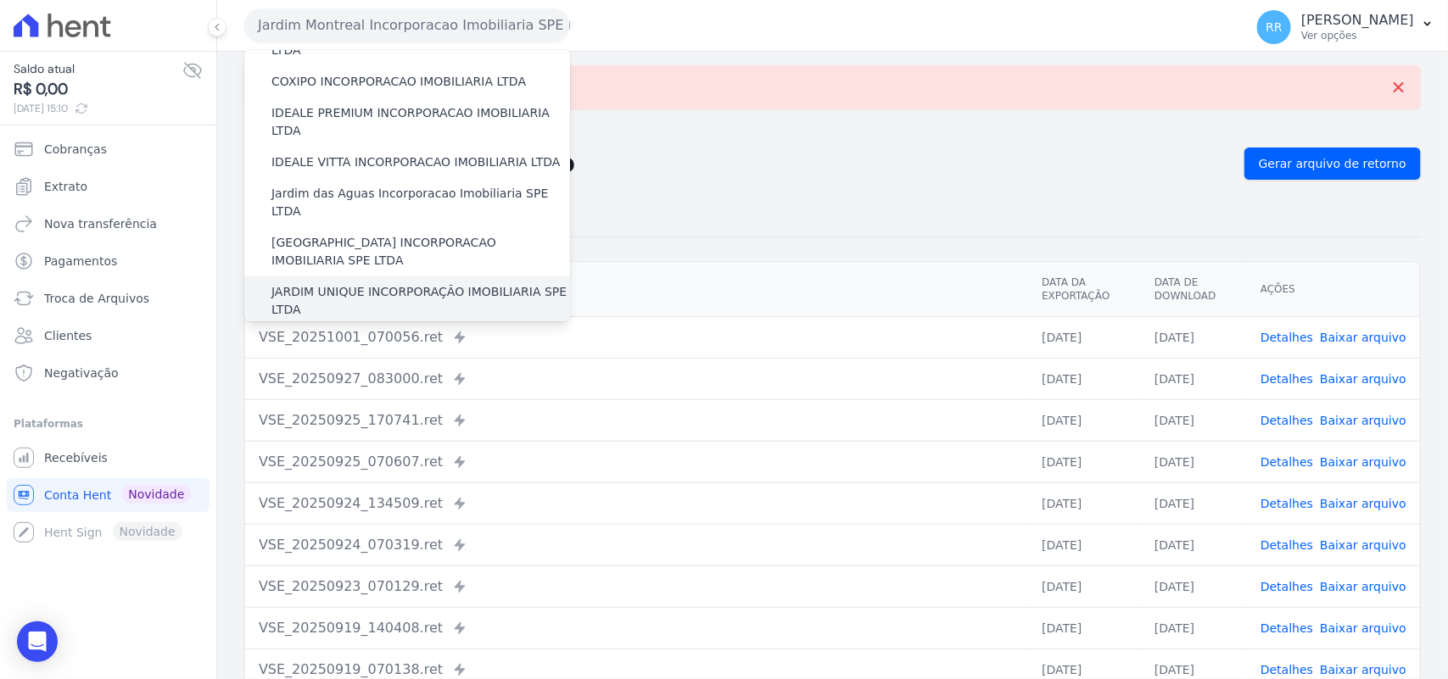
click at [346, 283] on label "JARDIM UNIQUE INCORPORAÇÃO IMOBILIARIA SPE LTDA" at bounding box center [420, 301] width 299 height 36
click at [0, 0] on input "JARDIM UNIQUE INCORPORAÇÃO IMOBILIARIA SPE LTDA" at bounding box center [0, 0] width 0 height 0
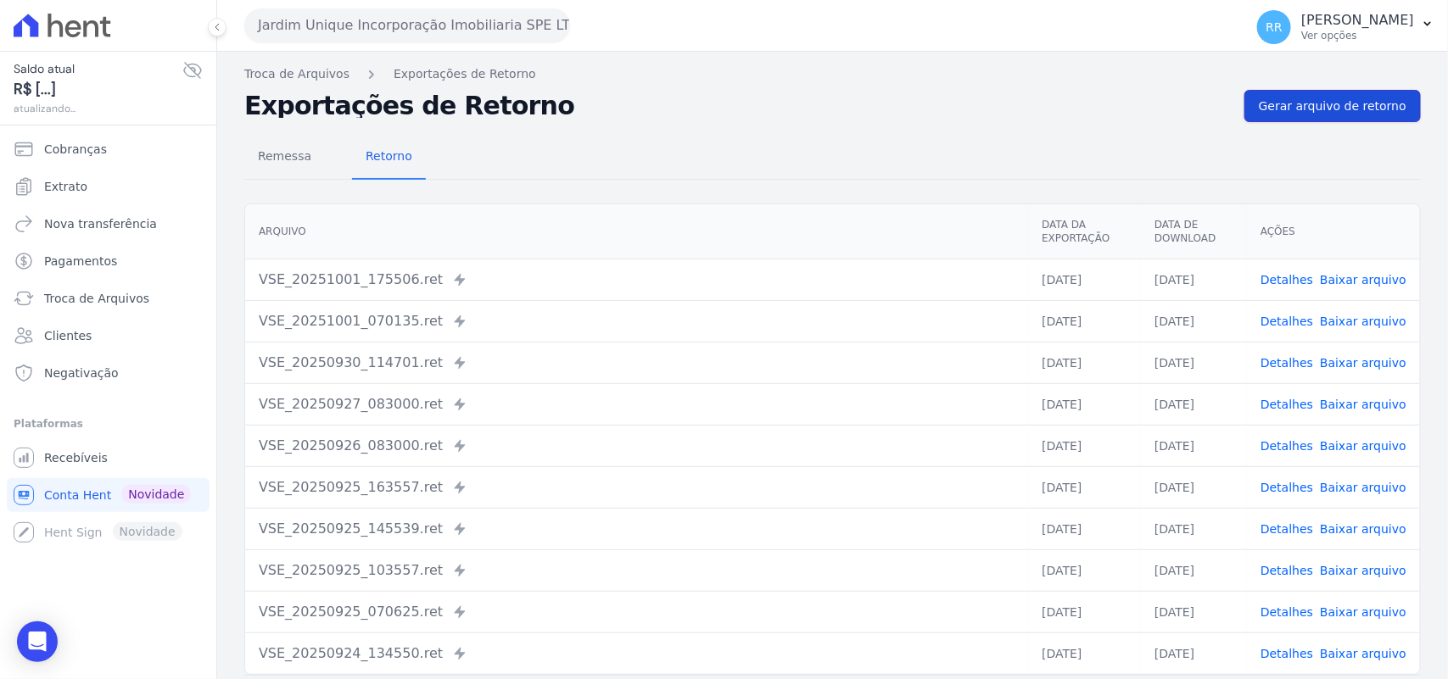
click at [1338, 115] on link "Gerar arquivo de retorno" at bounding box center [1332, 106] width 176 height 32
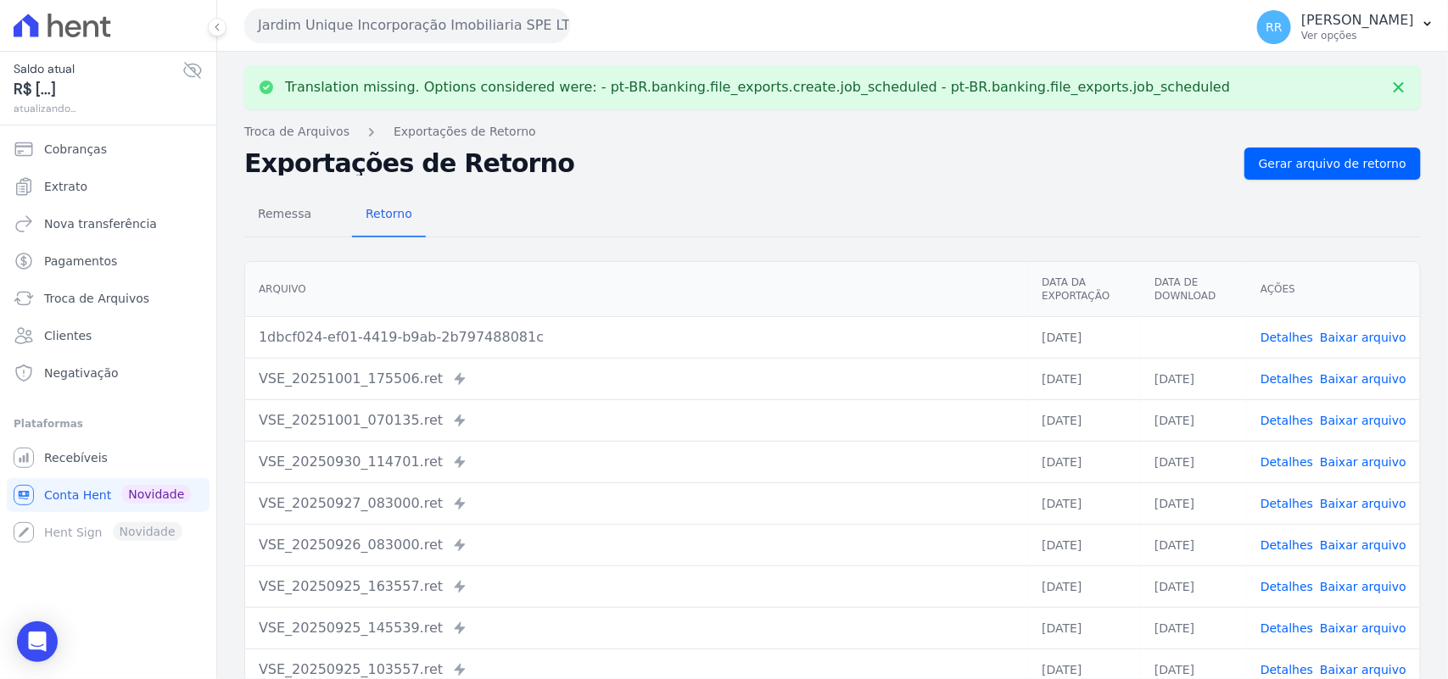
click at [1350, 338] on link "Baixar arquivo" at bounding box center [1363, 338] width 87 height 14
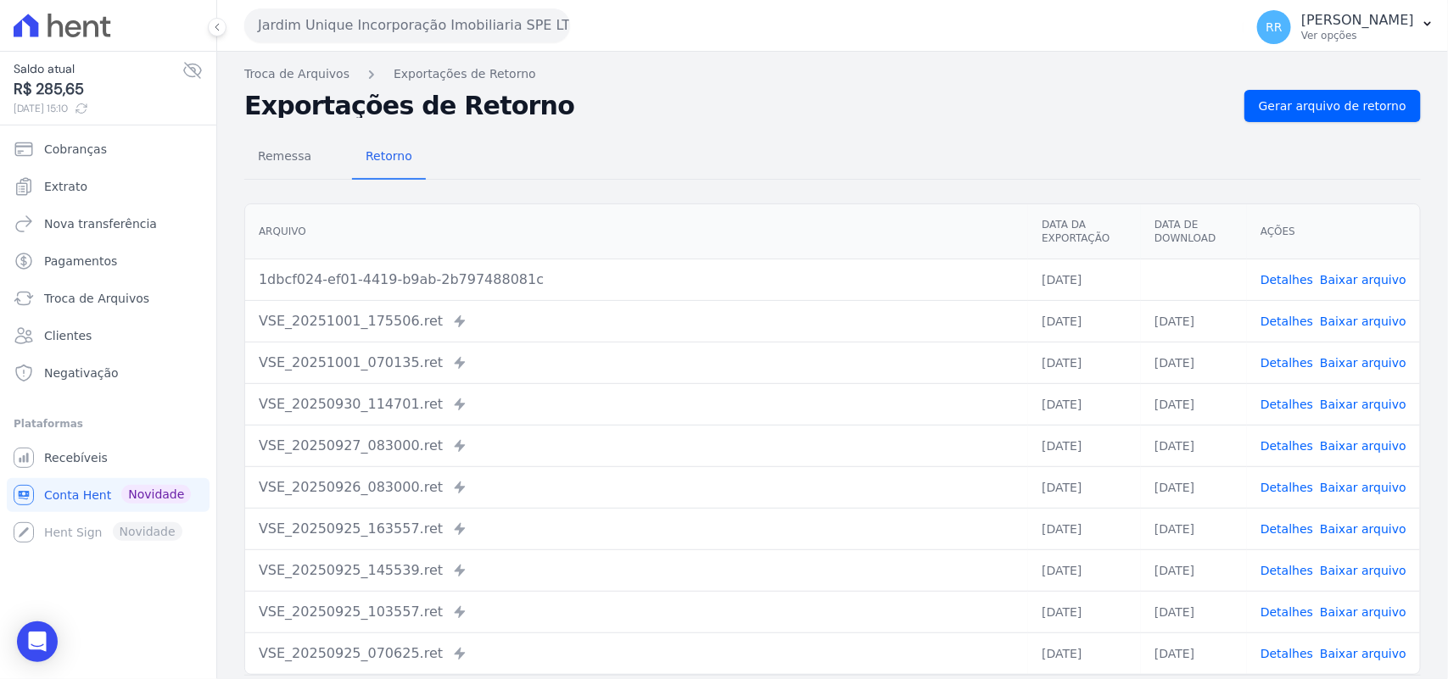
click at [700, 120] on div "Exportações de Retorno Gerar arquivo de retorno" at bounding box center [832, 106] width 1176 height 32
click at [488, 36] on button "Jardim Unique Incorporação Imobiliaria SPE LTDA" at bounding box center [407, 25] width 326 height 34
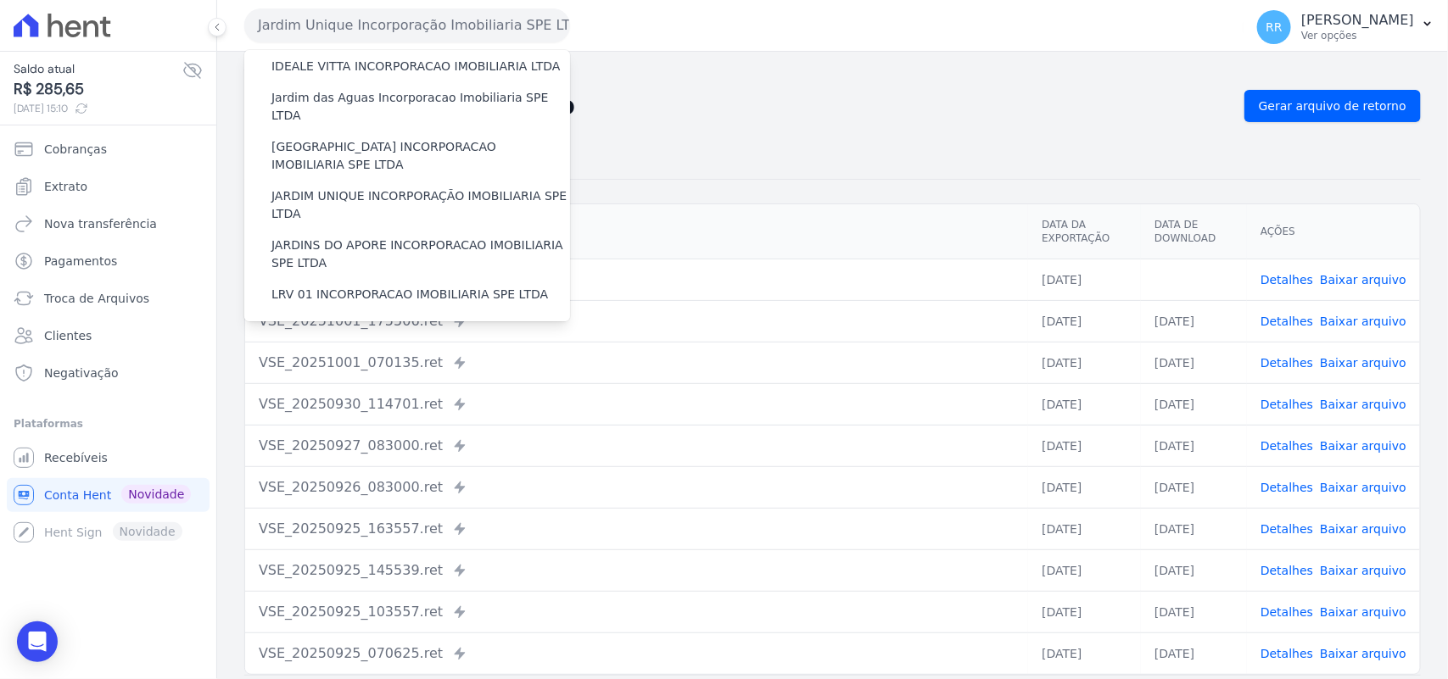
scroll to position [318, 0]
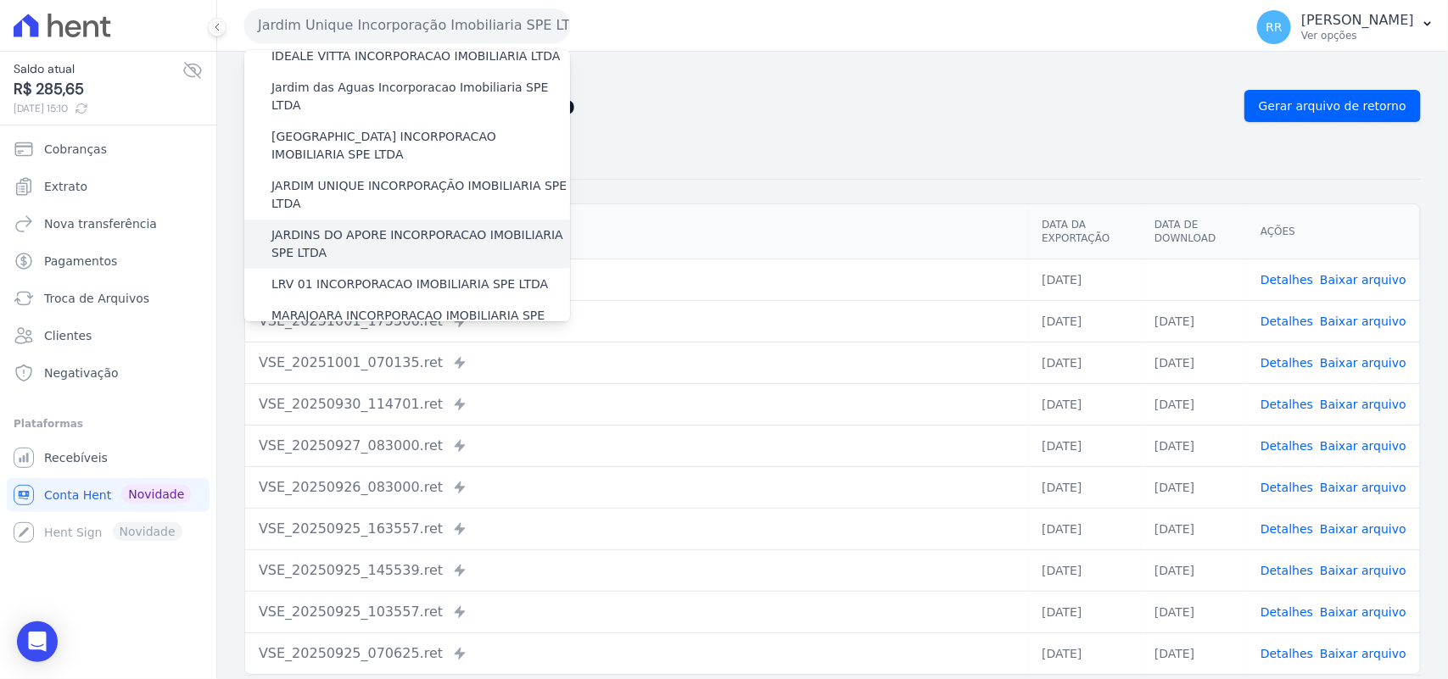
click at [301, 220] on div "JARDINS DO APORE INCORPORACAO IMOBILIARIA SPE LTDA" at bounding box center [407, 244] width 326 height 49
click at [291, 226] on label "JARDINS DO APORE INCORPORACAO IMOBILIARIA SPE LTDA" at bounding box center [420, 244] width 299 height 36
click at [0, 0] on input "JARDINS DO APORE INCORPORACAO IMOBILIARIA SPE LTDA" at bounding box center [0, 0] width 0 height 0
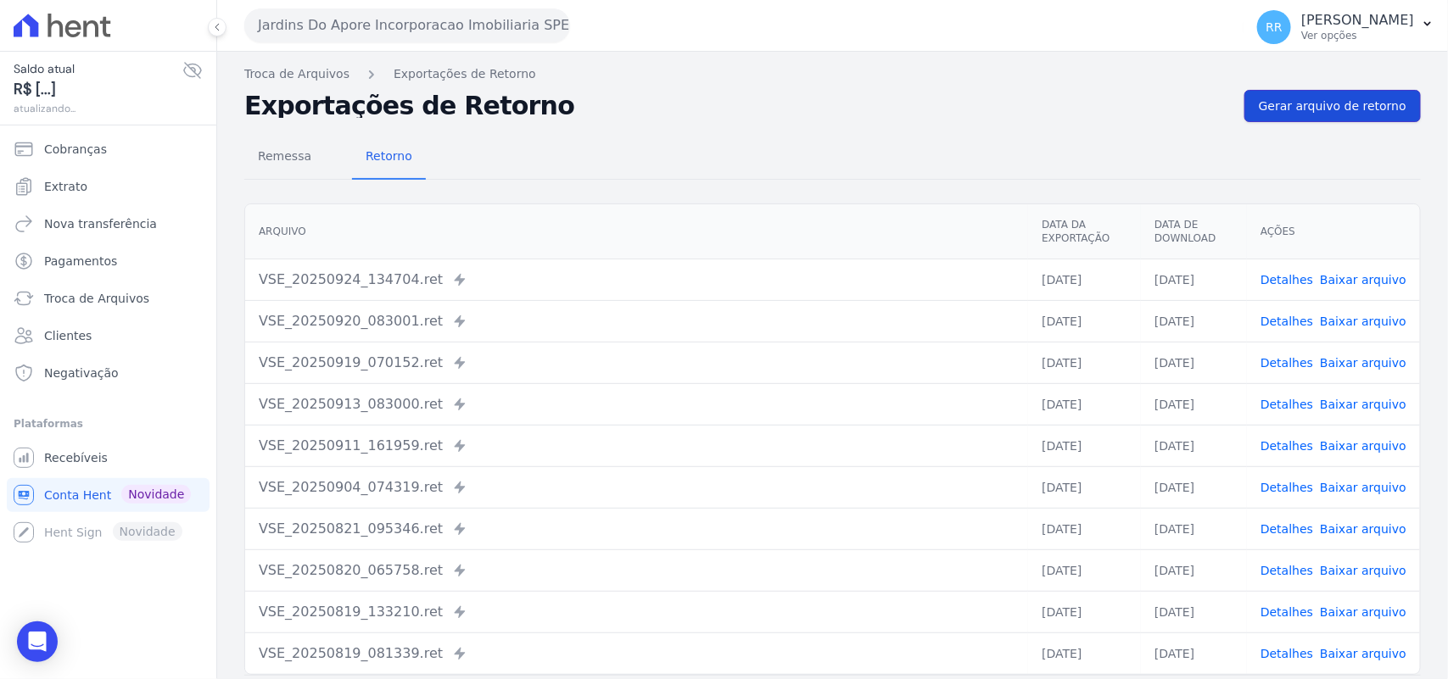
click at [1299, 106] on span "Gerar arquivo de retorno" at bounding box center [1333, 106] width 148 height 17
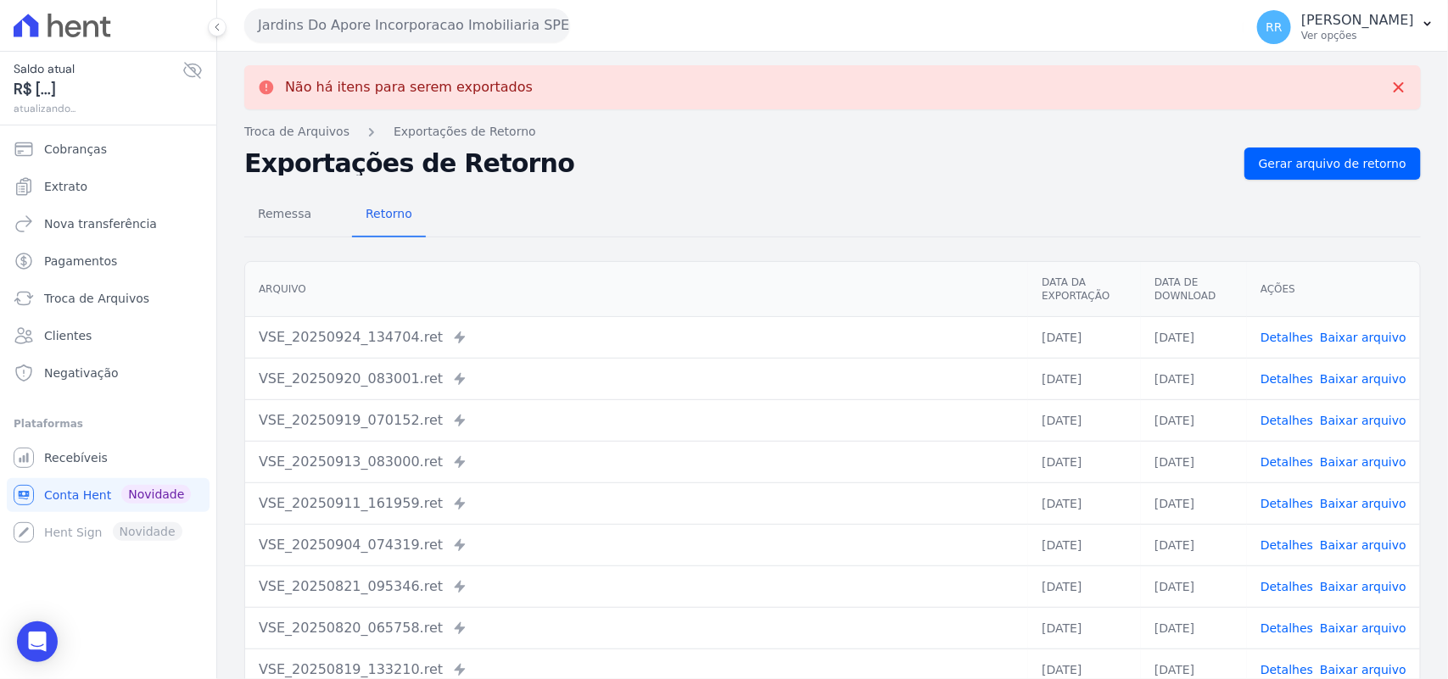
click at [366, 19] on button "Jardins Do Apore Incorporacao Imobiliaria SPE LTDA" at bounding box center [407, 25] width 326 height 34
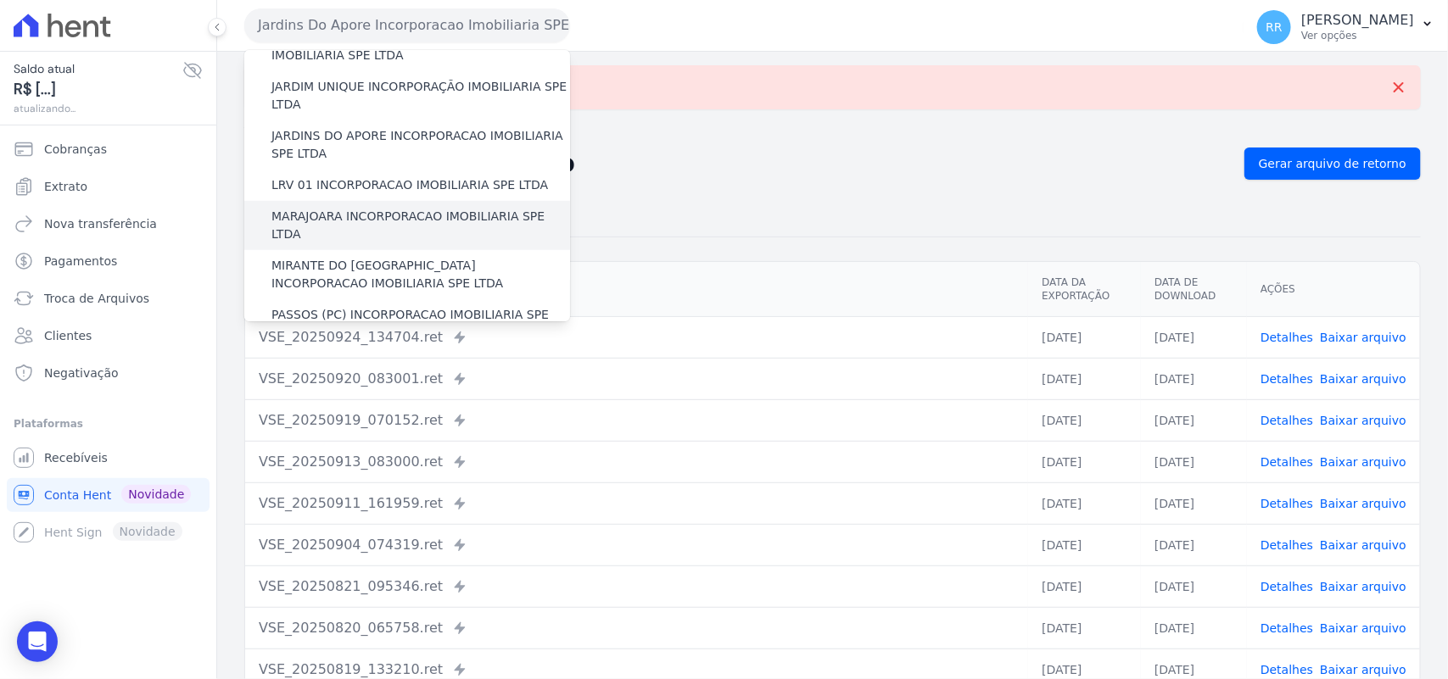
scroll to position [424, 0]
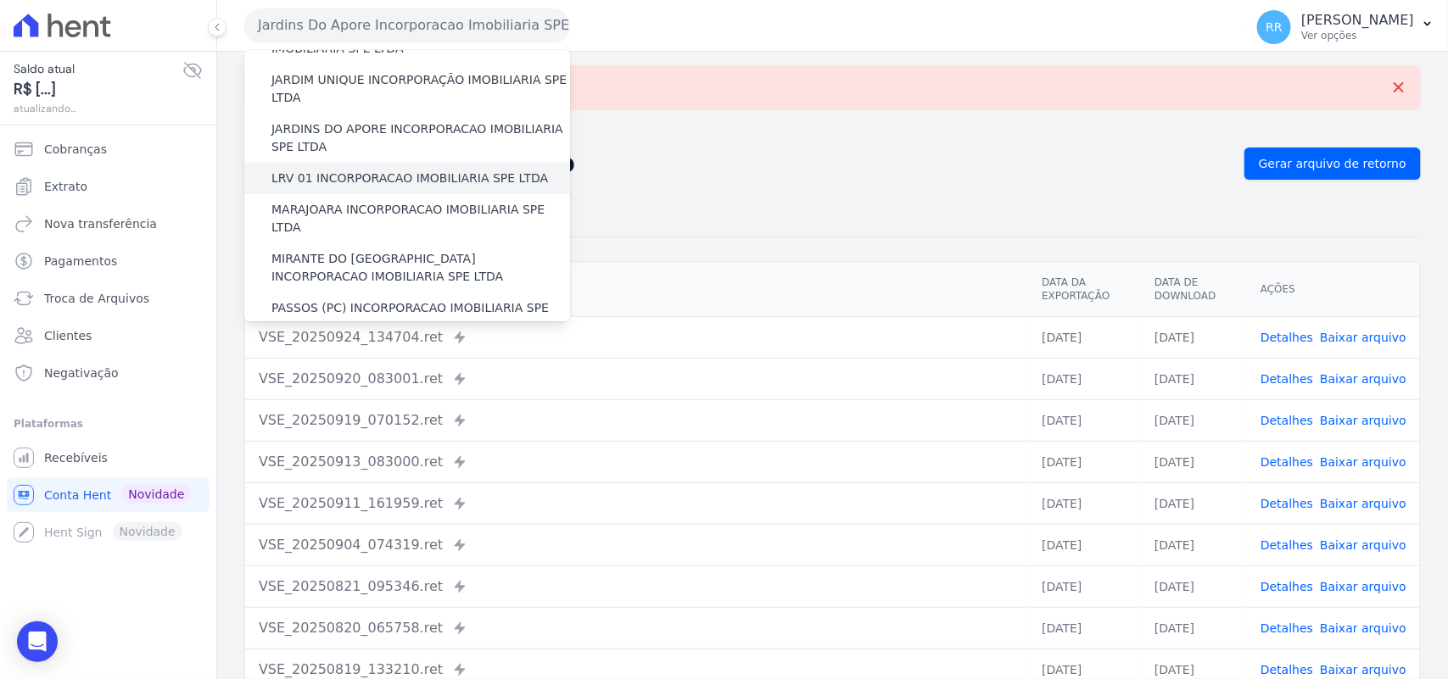
click at [353, 163] on div "LRV 01 INCORPORACAO IMOBILIARIA SPE LTDA" at bounding box center [407, 178] width 326 height 31
click at [355, 170] on label "LRV 01 INCORPORACAO IMOBILIARIA SPE LTDA" at bounding box center [409, 179] width 277 height 18
click at [0, 0] on input "LRV 01 INCORPORACAO IMOBILIARIA SPE LTDA" at bounding box center [0, 0] width 0 height 0
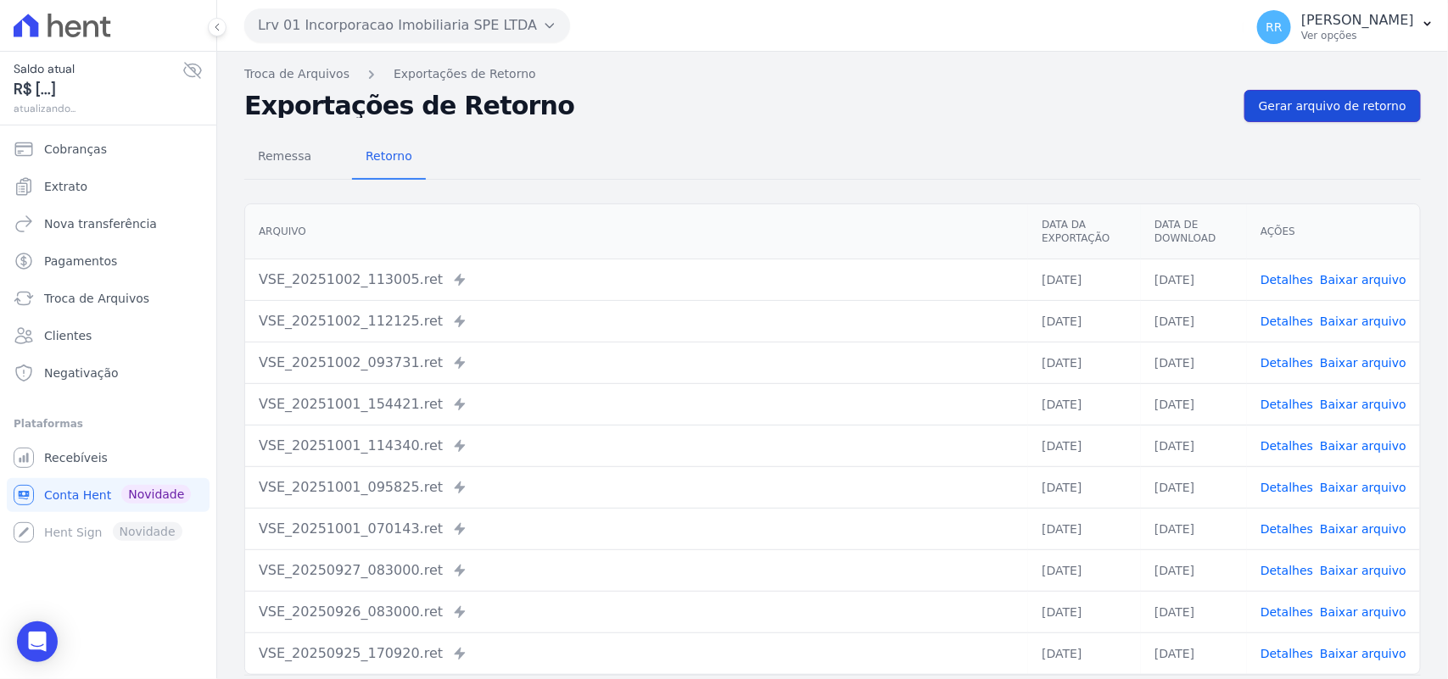
click at [1327, 100] on span "Gerar arquivo de retorno" at bounding box center [1333, 106] width 148 height 17
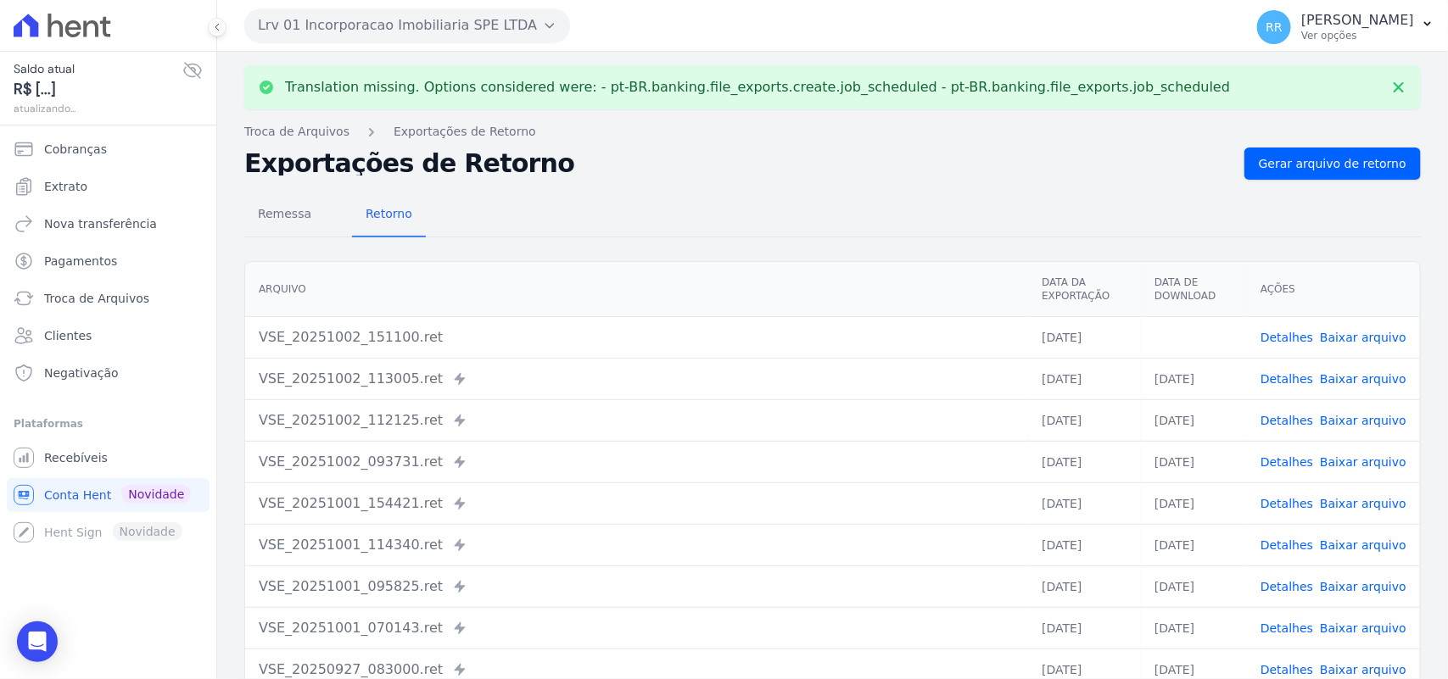
click at [1355, 335] on link "Baixar arquivo" at bounding box center [1363, 338] width 87 height 14
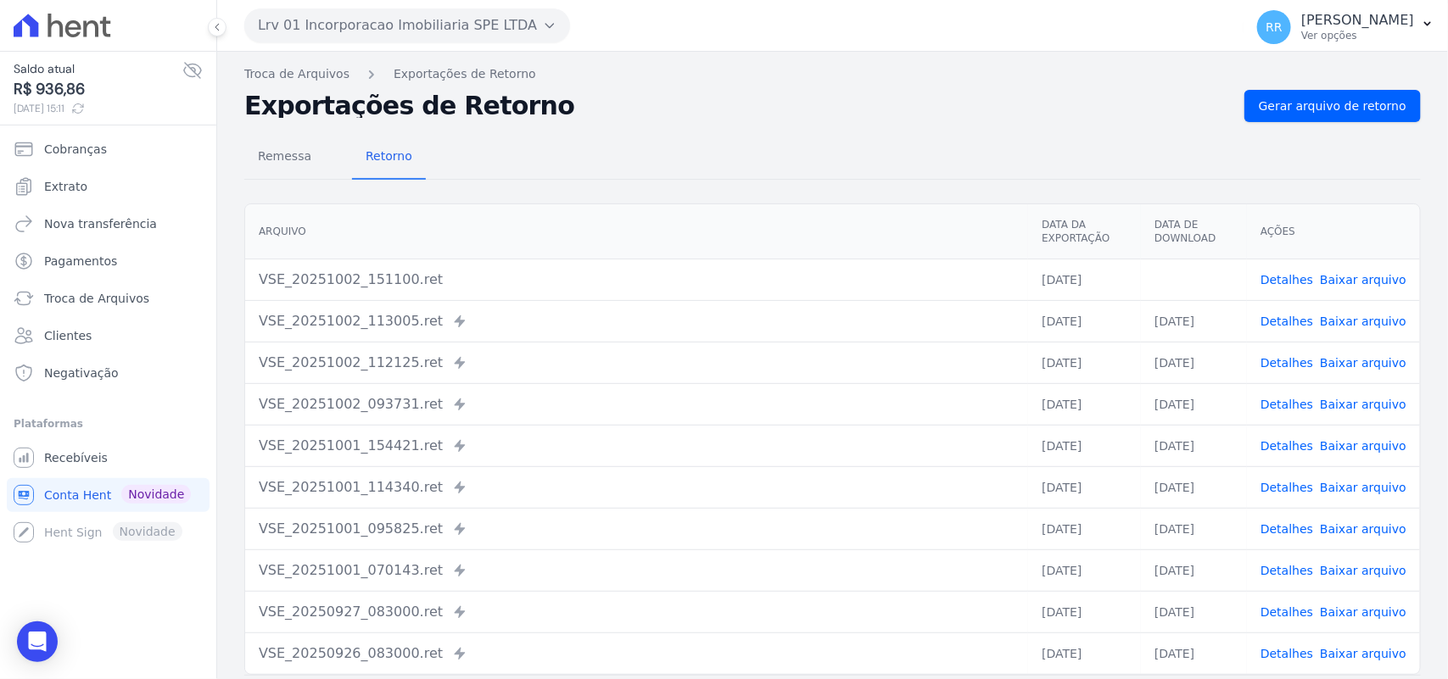
drag, startPoint x: 671, startPoint y: 153, endPoint x: 532, endPoint y: 93, distance: 151.2
click at [671, 153] on div "Remessa Retorno" at bounding box center [832, 158] width 1176 height 44
click at [438, 24] on button "Lrv 01 Incorporacao Imobiliaria SPE LTDA" at bounding box center [407, 25] width 326 height 34
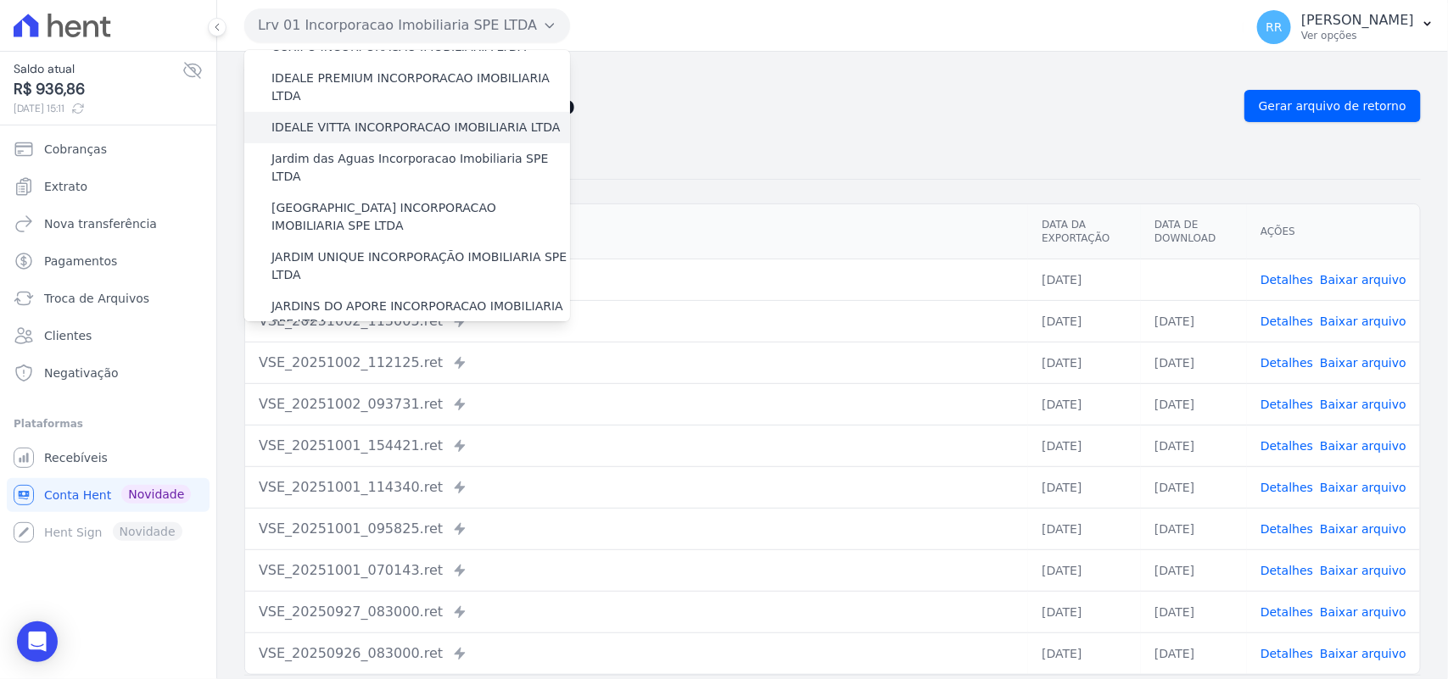
scroll to position [495, 0]
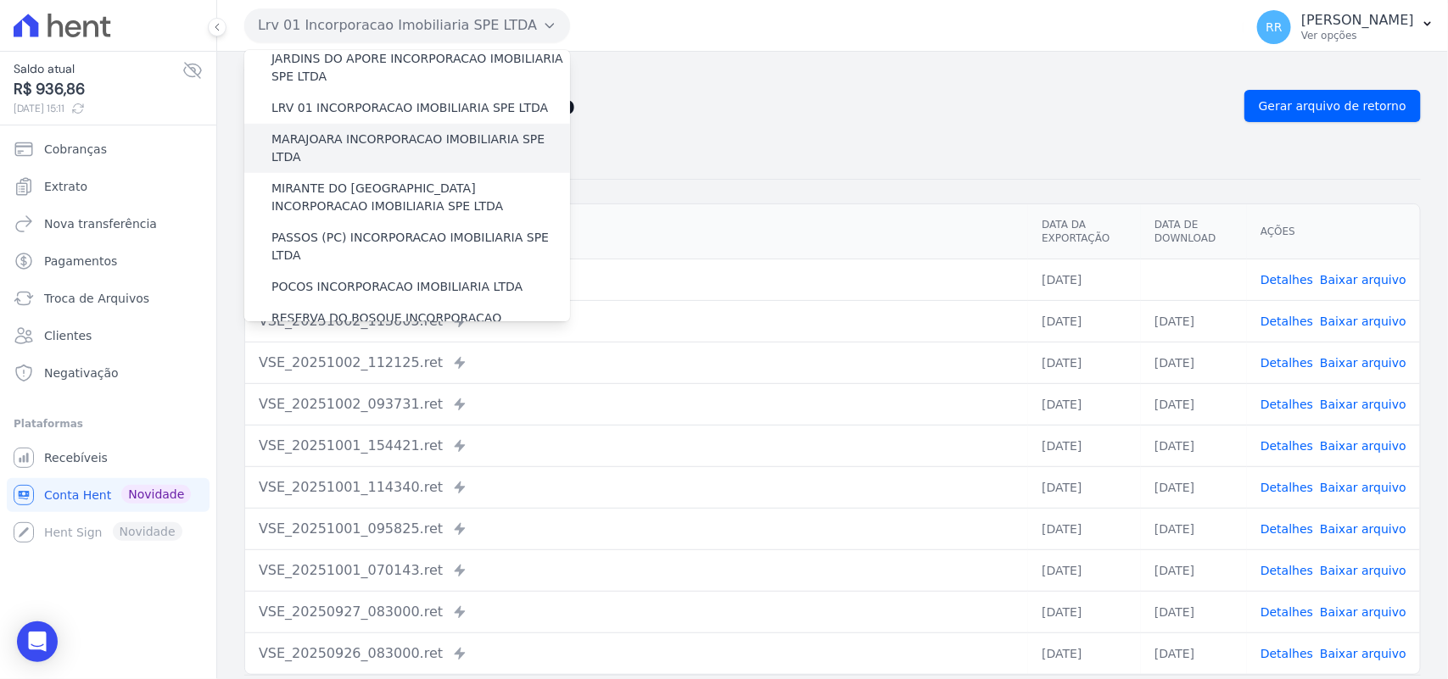
click at [345, 131] on label "MARAJOARA INCORPORACAO IMOBILIARIA SPE LTDA" at bounding box center [420, 149] width 299 height 36
click at [0, 0] on input "MARAJOARA INCORPORACAO IMOBILIARIA SPE LTDA" at bounding box center [0, 0] width 0 height 0
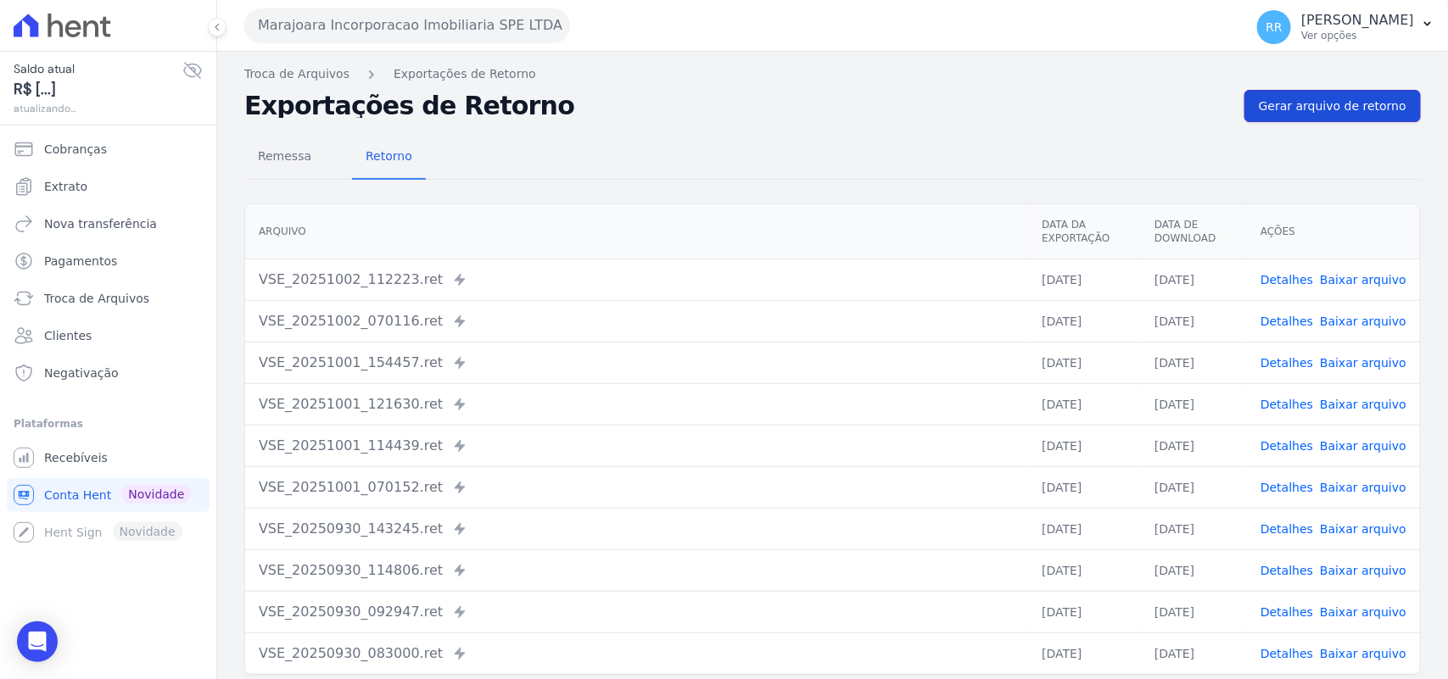
click at [1321, 112] on span "Gerar arquivo de retorno" at bounding box center [1333, 106] width 148 height 17
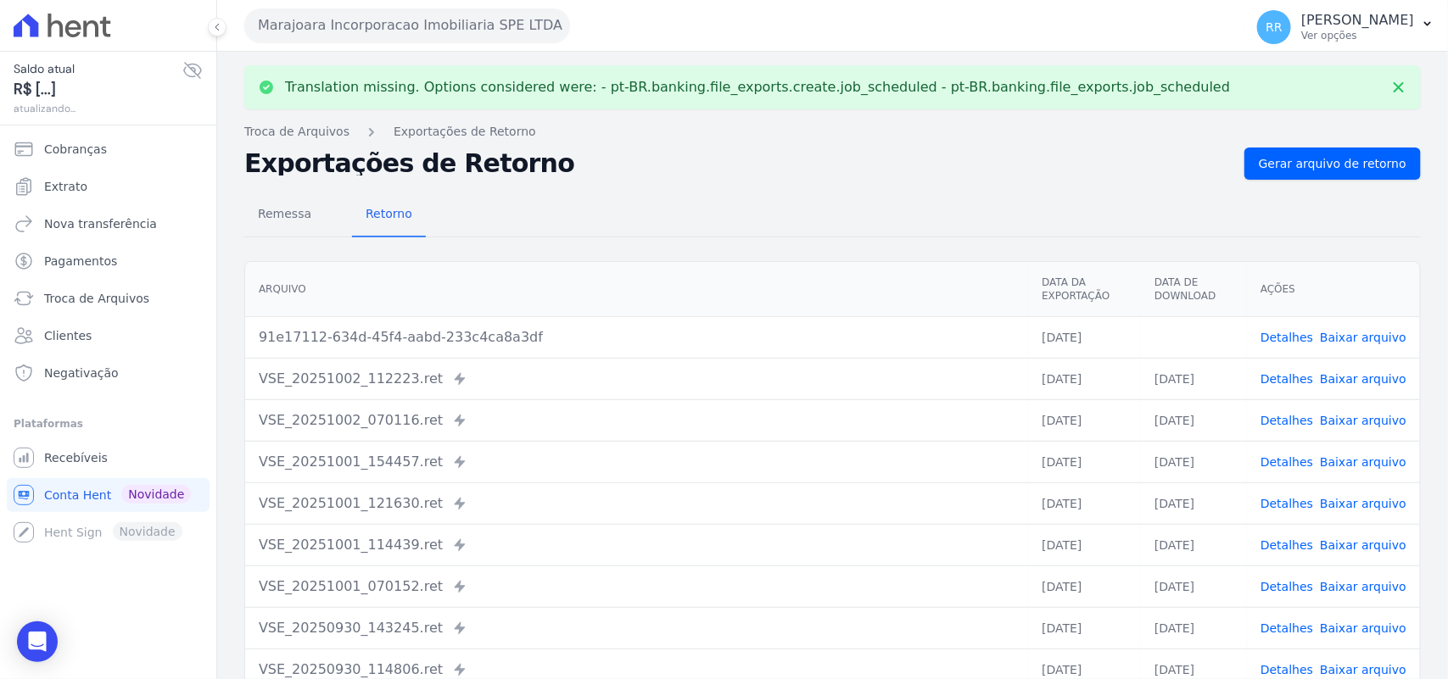
click at [1353, 327] on td "Detalhes Baixar arquivo" at bounding box center [1333, 337] width 173 height 42
click at [1354, 332] on link "Baixar arquivo" at bounding box center [1363, 338] width 87 height 14
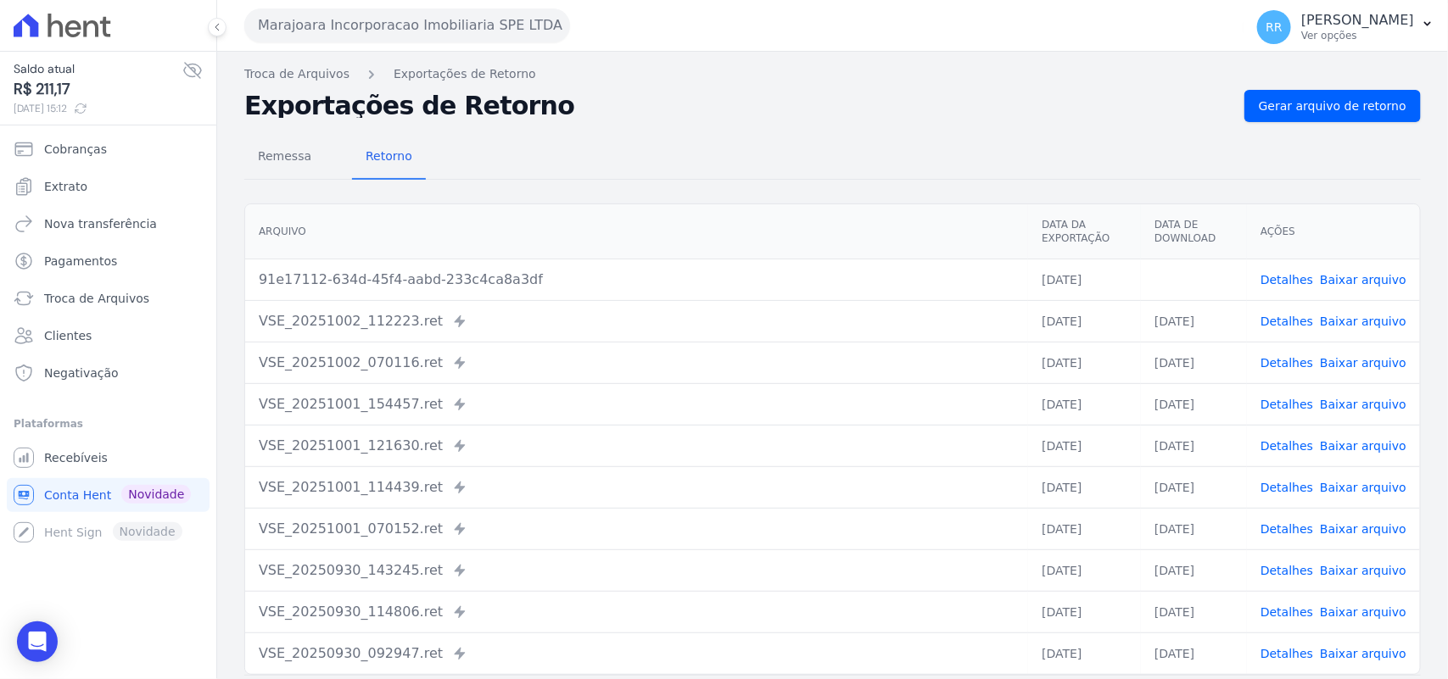
click at [668, 161] on div "Remessa Retorno" at bounding box center [832, 158] width 1176 height 44
click at [316, 21] on button "Marajoara Incorporacao Imobiliaria SPE LTDA" at bounding box center [407, 25] width 326 height 34
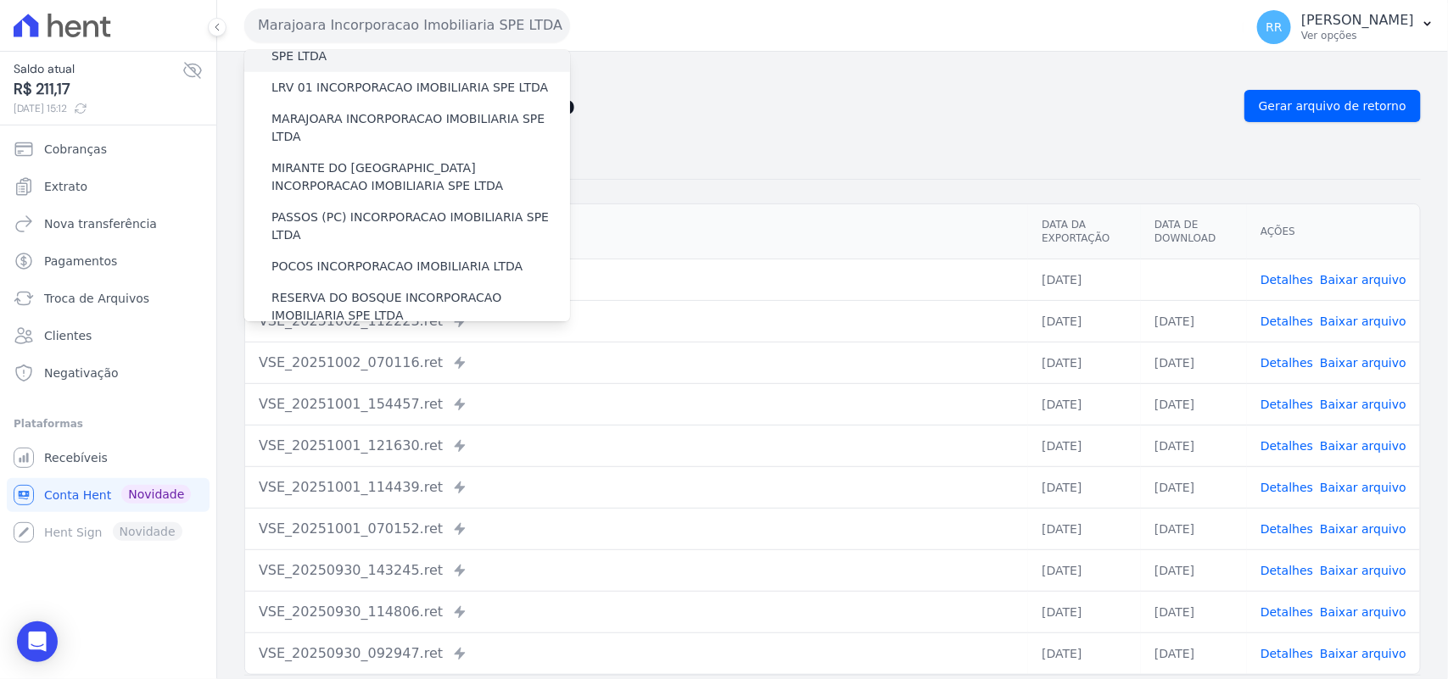
scroll to position [530, 0]
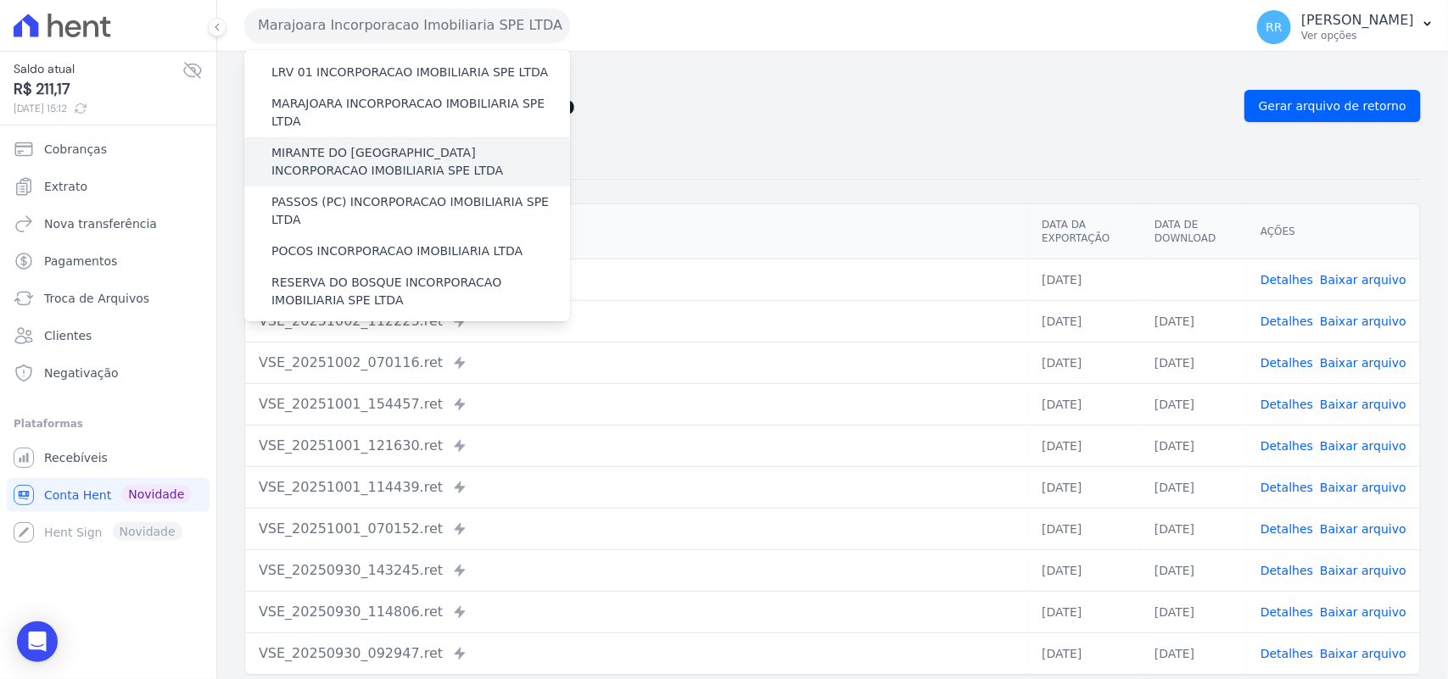
click at [337, 144] on label "MIRANTE DO [GEOGRAPHIC_DATA] INCORPORACAO IMOBILIARIA SPE LTDA" at bounding box center [420, 162] width 299 height 36
click at [0, 0] on input "MIRANTE DO [GEOGRAPHIC_DATA] INCORPORACAO IMOBILIARIA SPE LTDA" at bounding box center [0, 0] width 0 height 0
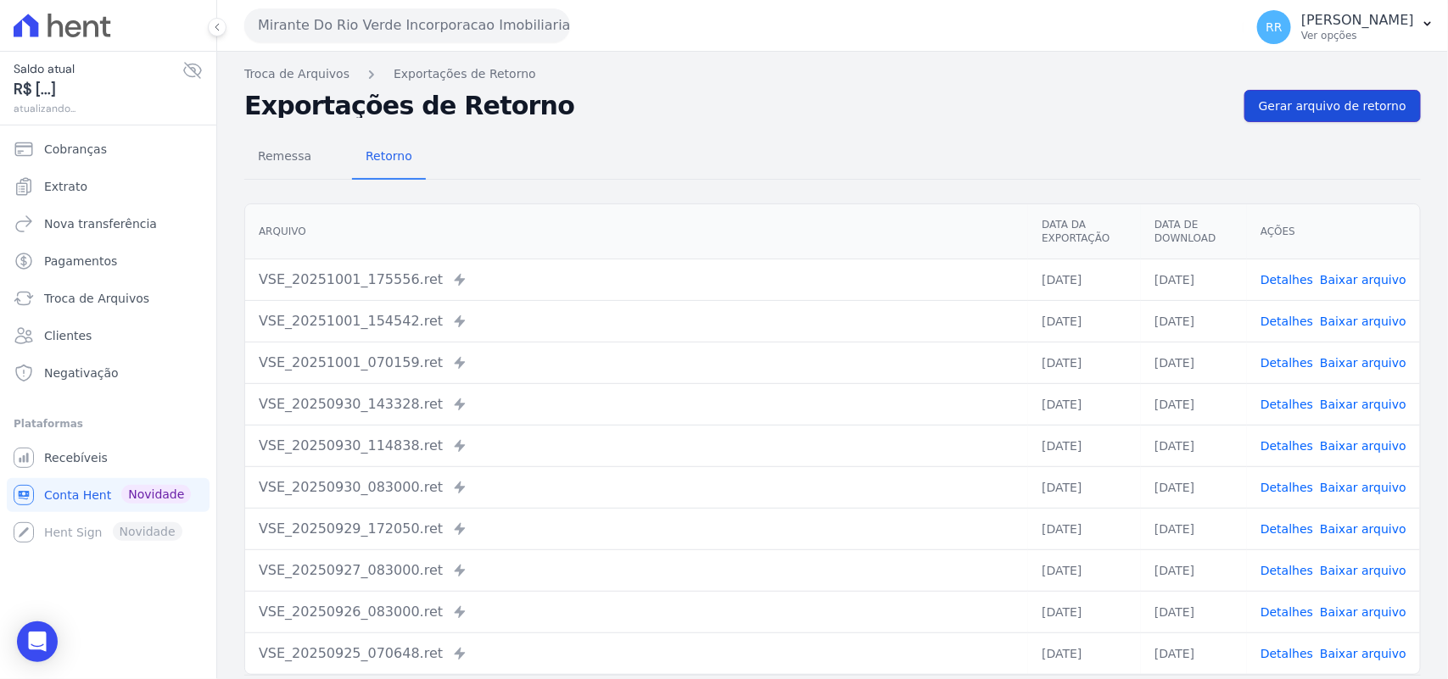
click at [1347, 100] on span "Gerar arquivo de retorno" at bounding box center [1333, 106] width 148 height 17
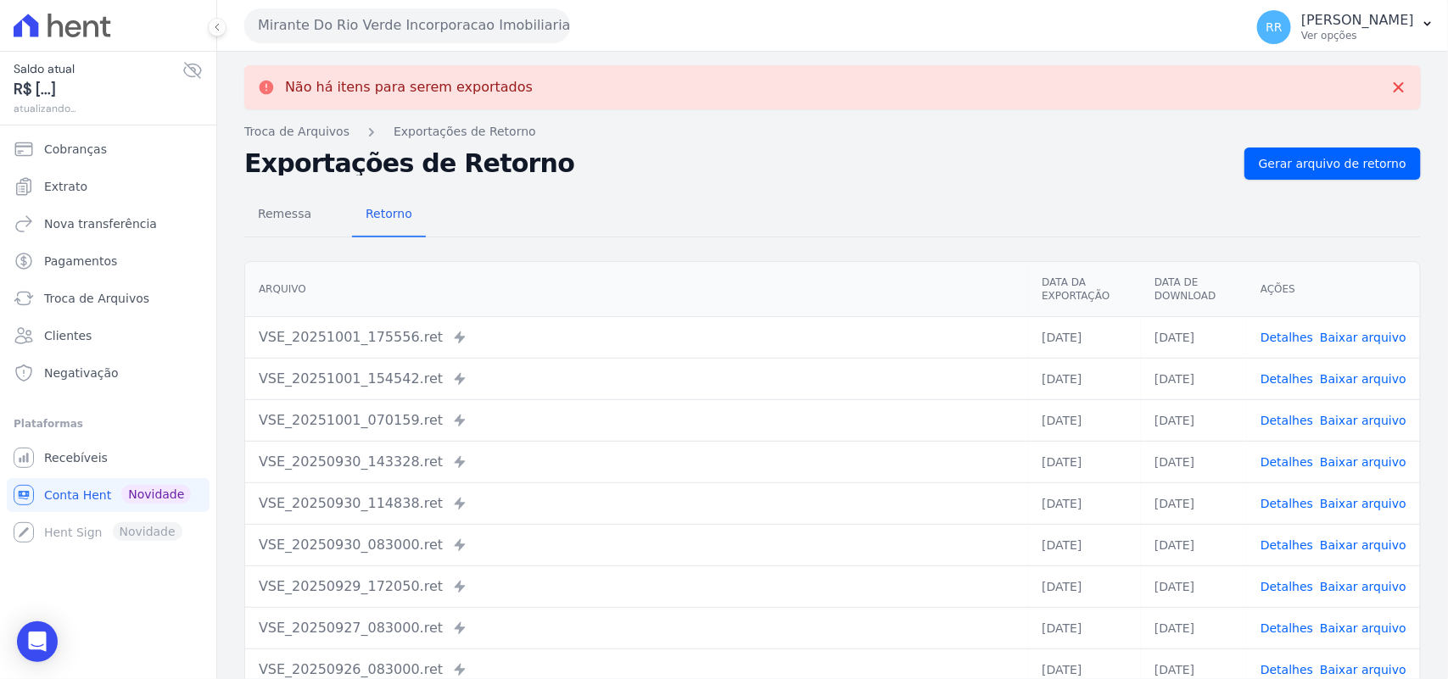
click at [312, 24] on button "Mirante Do Rio Verde Incorporacao Imobiliaria SPE LTDA" at bounding box center [407, 25] width 326 height 34
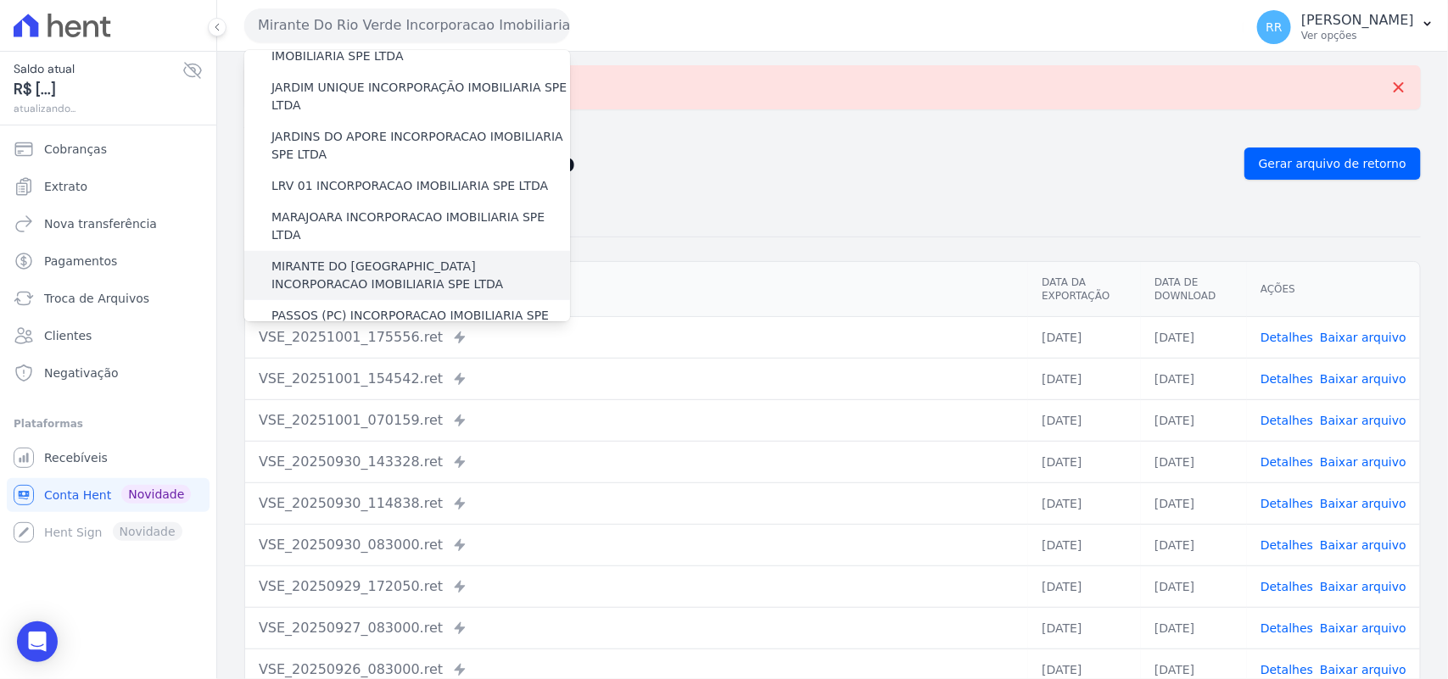
scroll to position [424, 0]
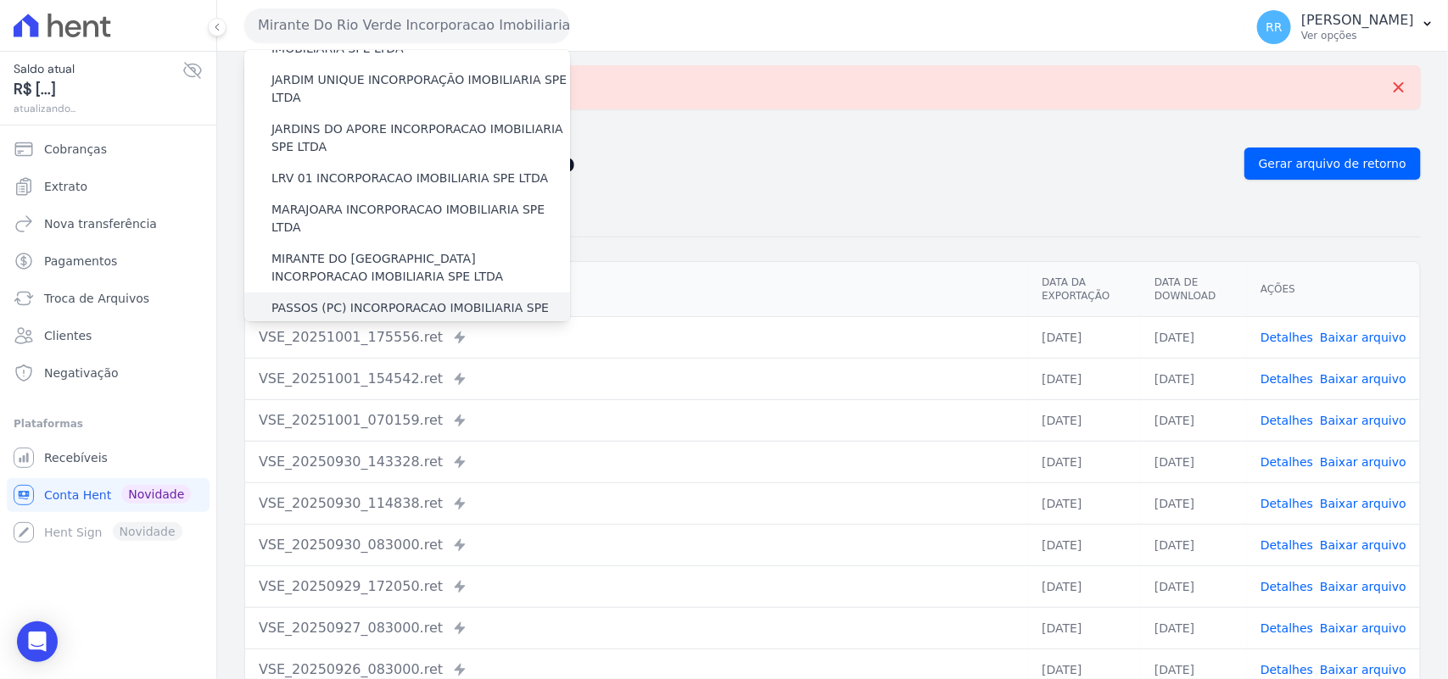
click at [297, 299] on label "PASSOS (PC) INCORPORACAO IMOBILIARIA SPE LTDA" at bounding box center [420, 317] width 299 height 36
click at [0, 0] on input "PASSOS (PC) INCORPORACAO IMOBILIARIA SPE LTDA" at bounding box center [0, 0] width 0 height 0
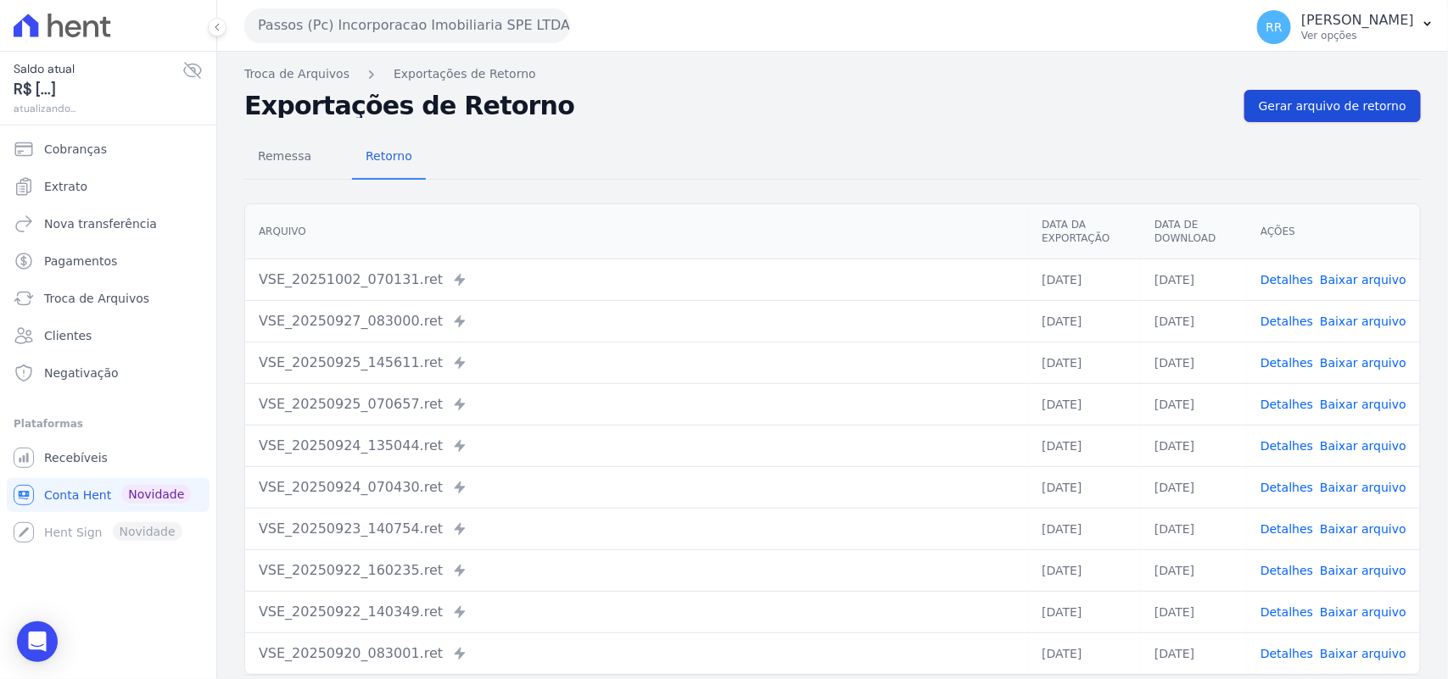
click at [1353, 109] on span "Gerar arquivo de retorno" at bounding box center [1333, 106] width 148 height 17
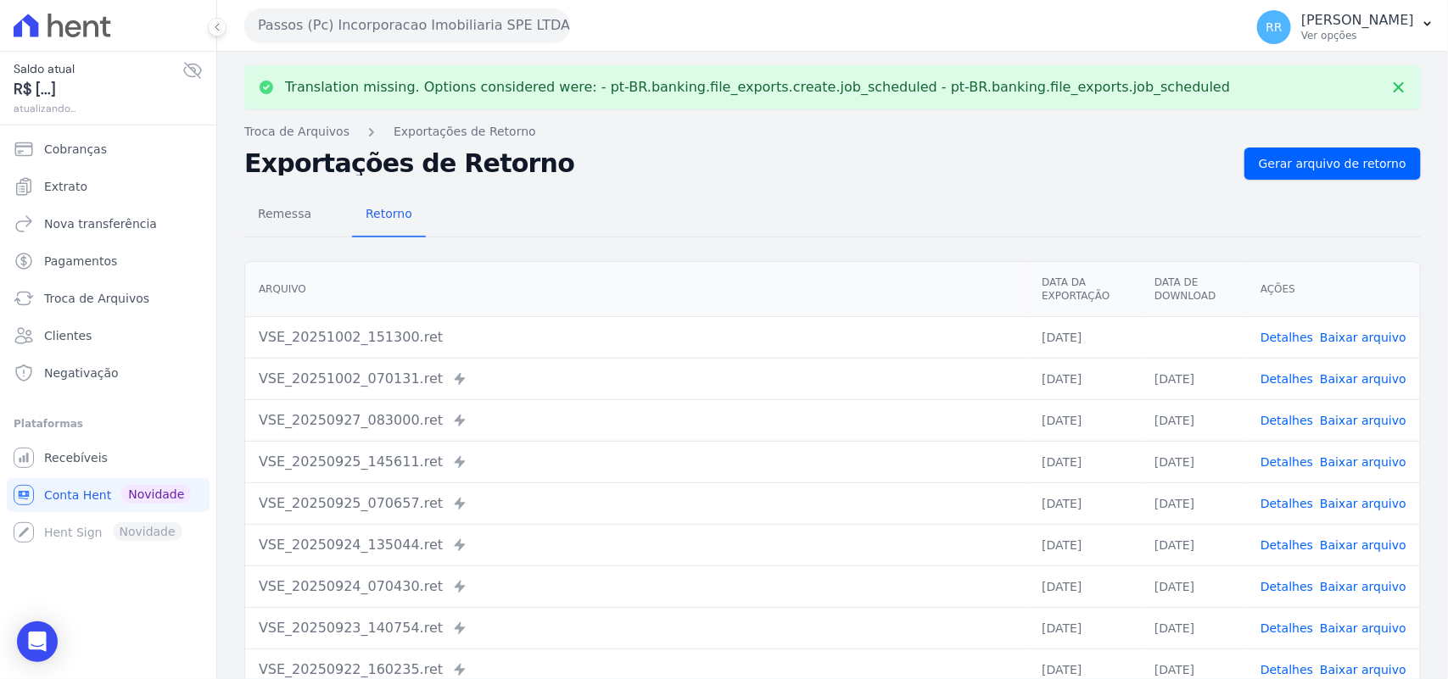
click at [1361, 339] on link "Baixar arquivo" at bounding box center [1363, 338] width 87 height 14
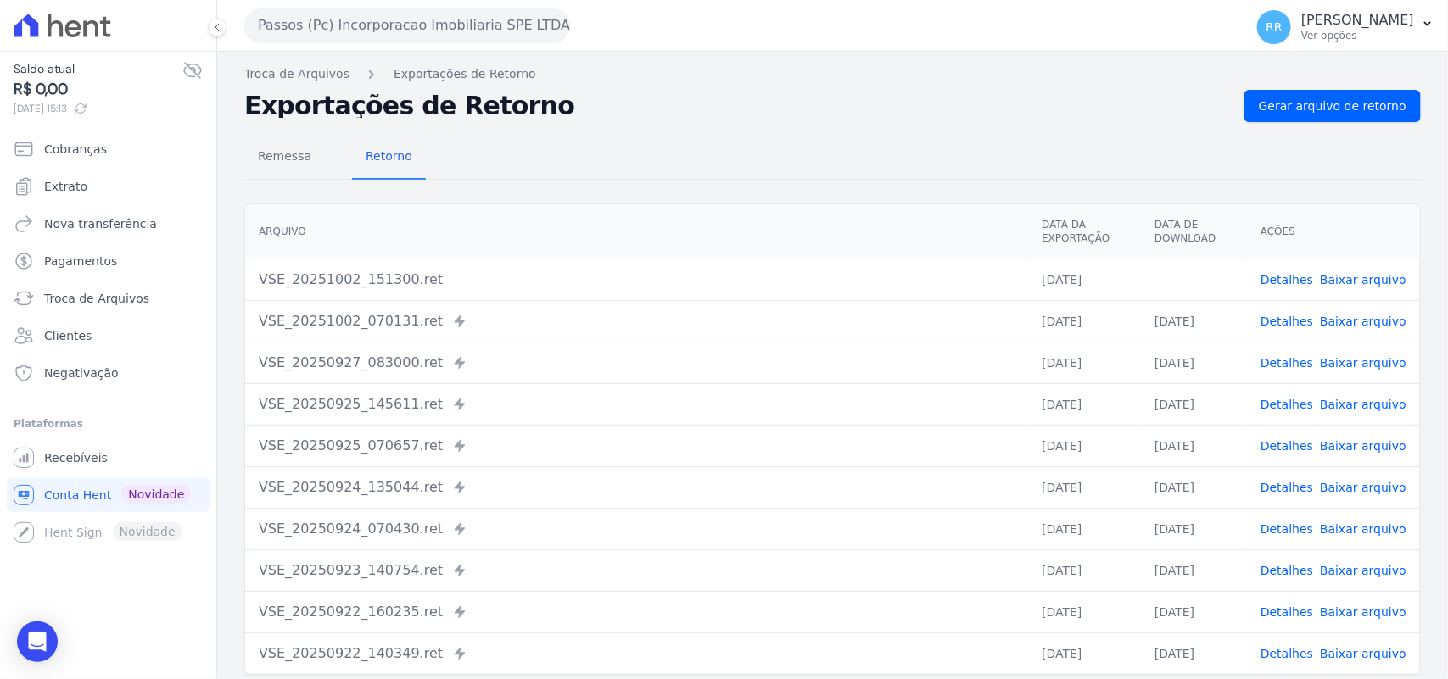
click at [634, 133] on div "Remessa Retorno [GEOGRAPHIC_DATA] Data da Exportação Data de Download Ações VSE…" at bounding box center [832, 428] width 1176 height 613
click at [394, 32] on button "Passos (Pc) Incorporacao Imobiliaria SPE LTDA" at bounding box center [407, 25] width 326 height 34
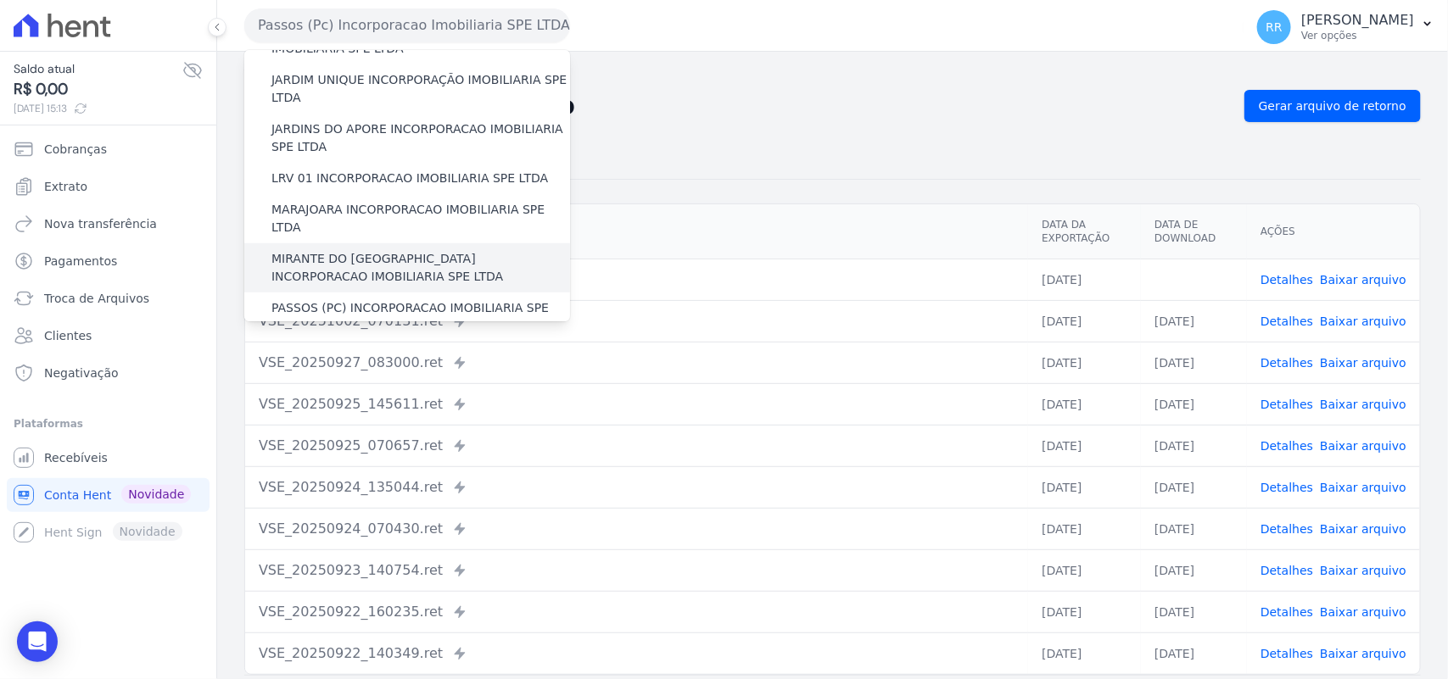
scroll to position [459, 0]
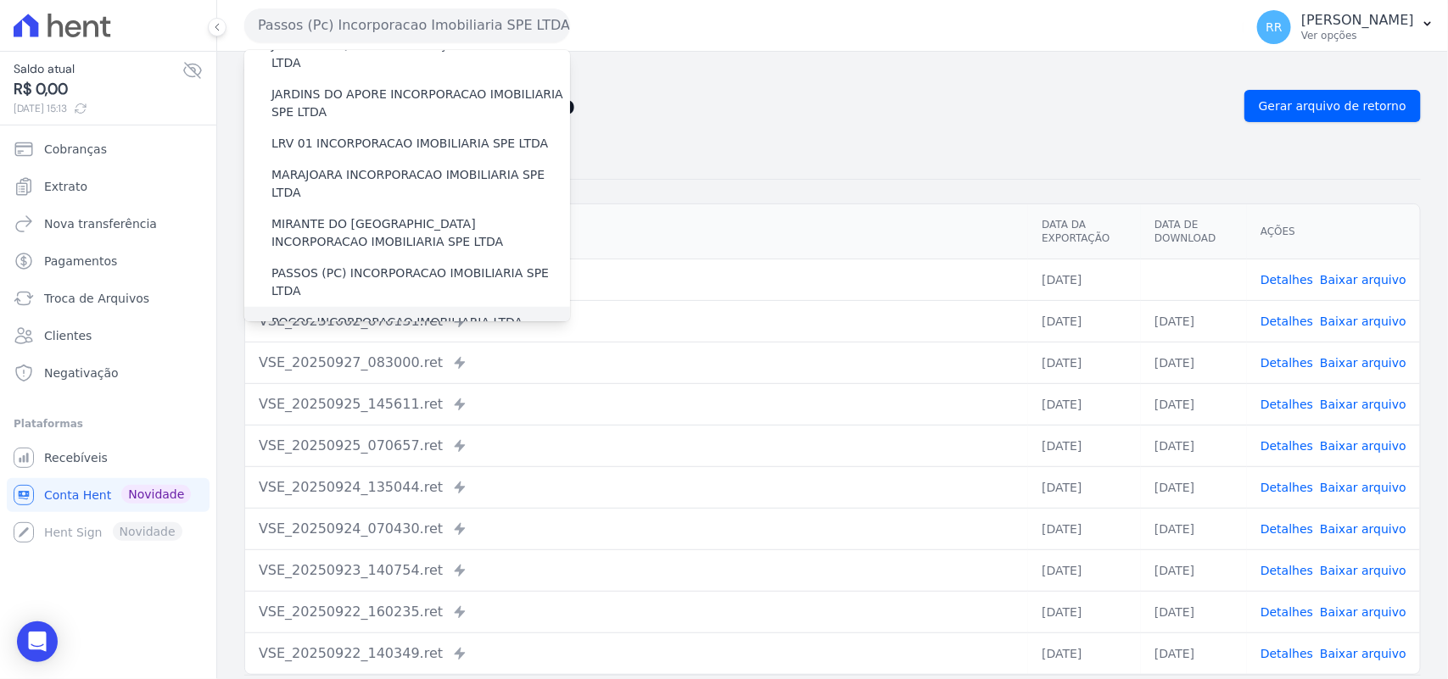
click at [331, 314] on label "POCOS INCORPORACAO IMOBILIARIA LTDA" at bounding box center [396, 323] width 251 height 18
click at [0, 0] on input "POCOS INCORPORACAO IMOBILIARIA LTDA" at bounding box center [0, 0] width 0 height 0
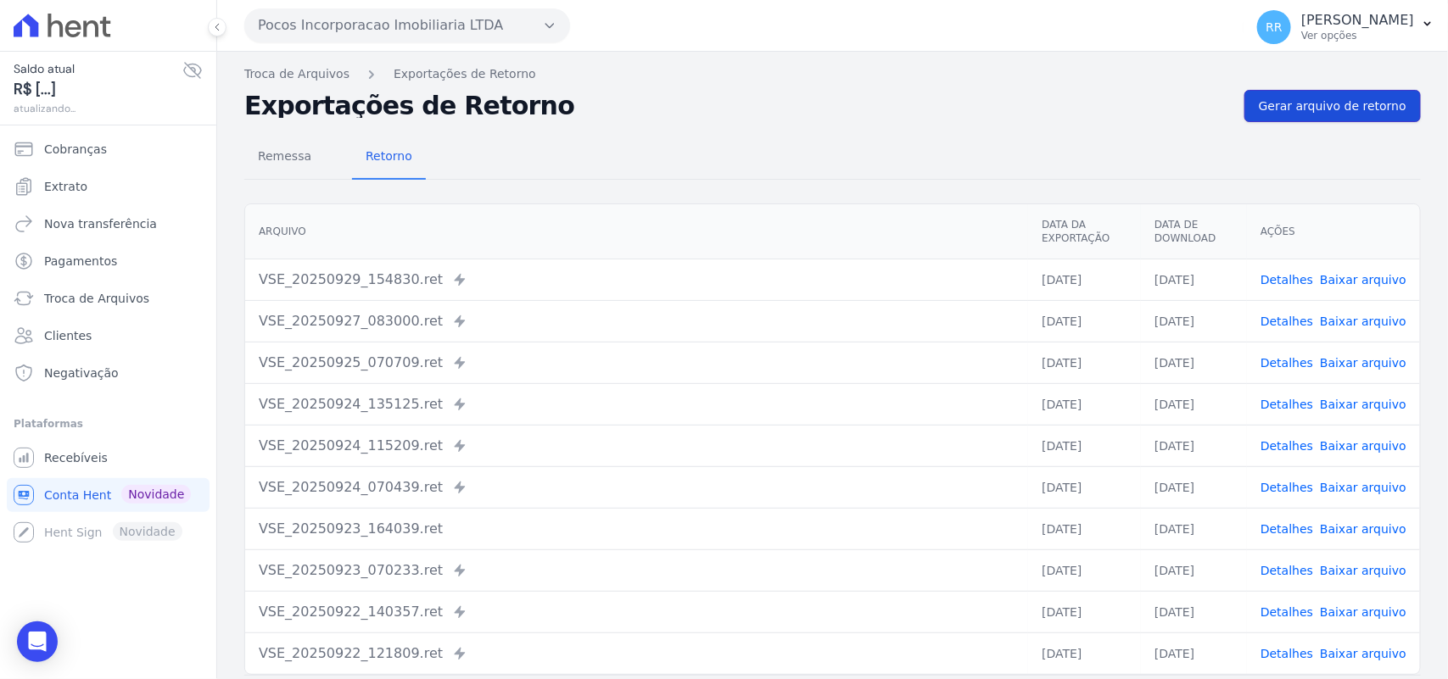
click at [1336, 100] on span "Gerar arquivo de retorno" at bounding box center [1333, 106] width 148 height 17
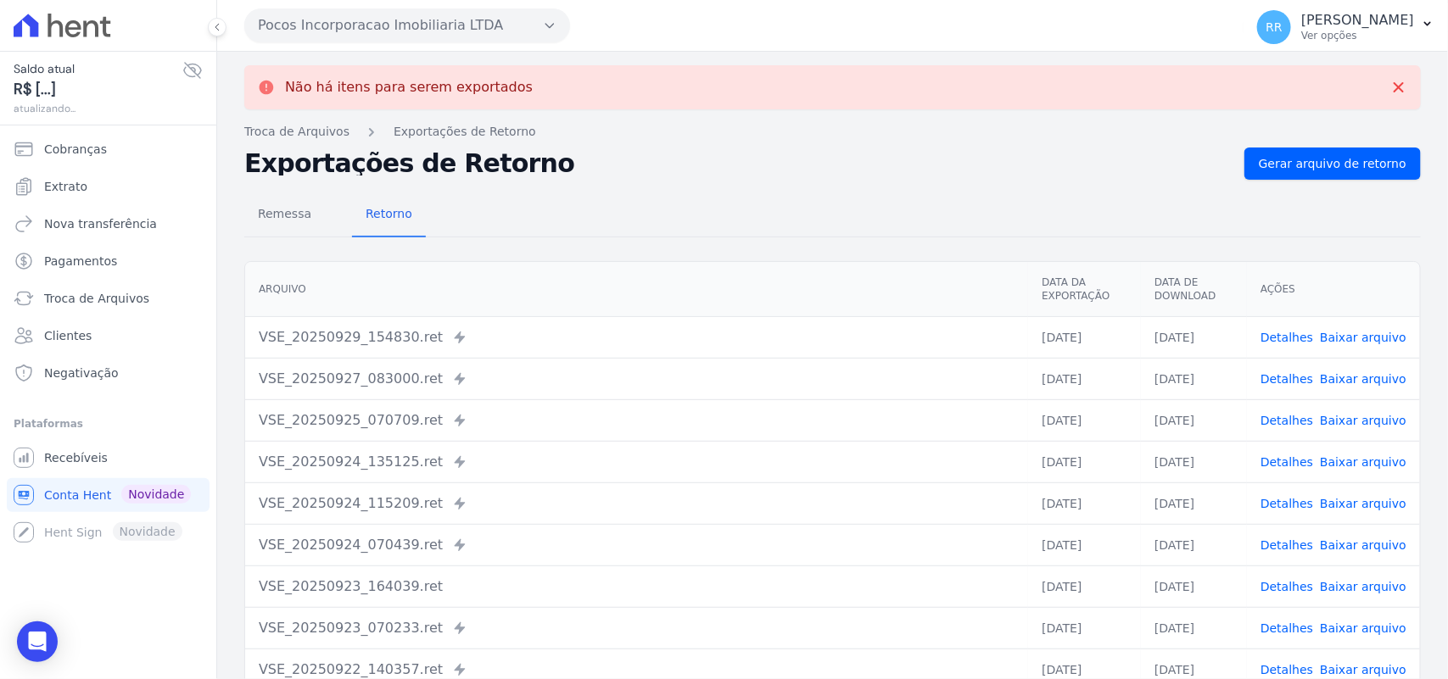
click at [344, 28] on button "Pocos Incorporacao Imobiliaria LTDA" at bounding box center [407, 25] width 326 height 34
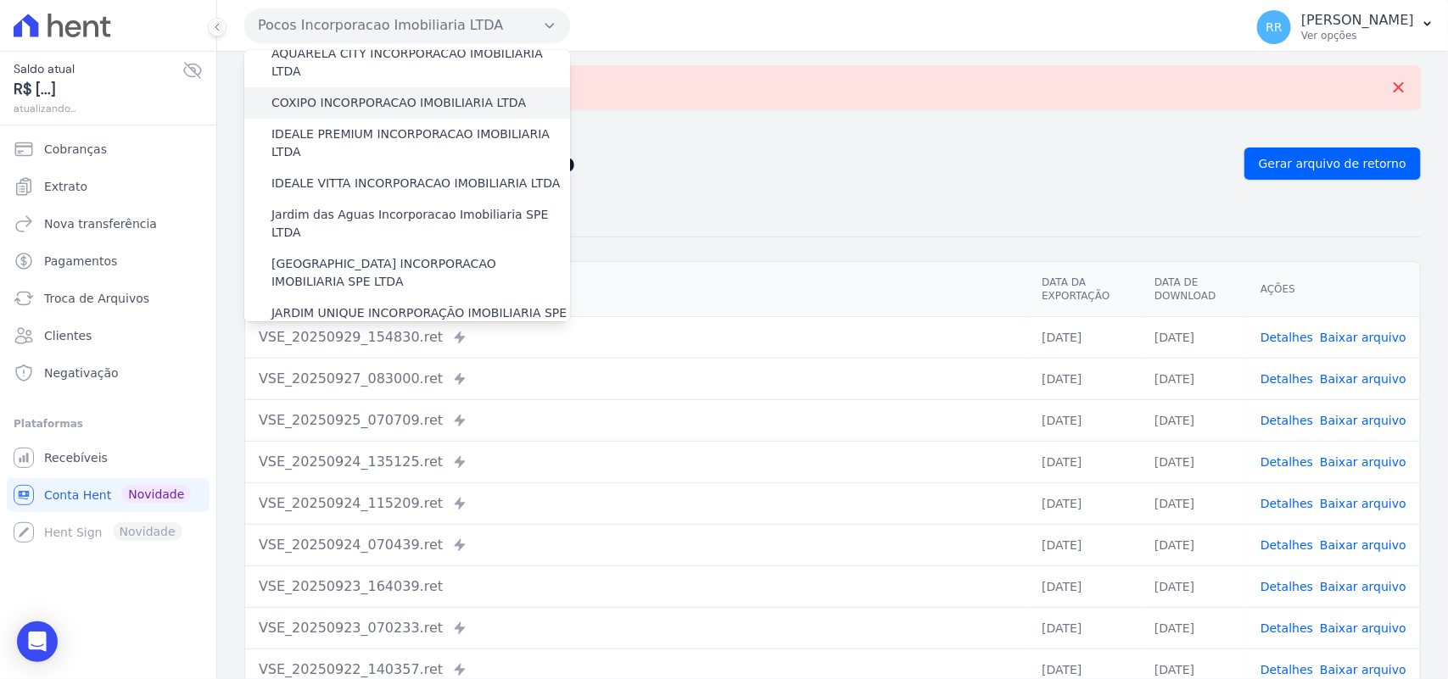
scroll to position [530, 0]
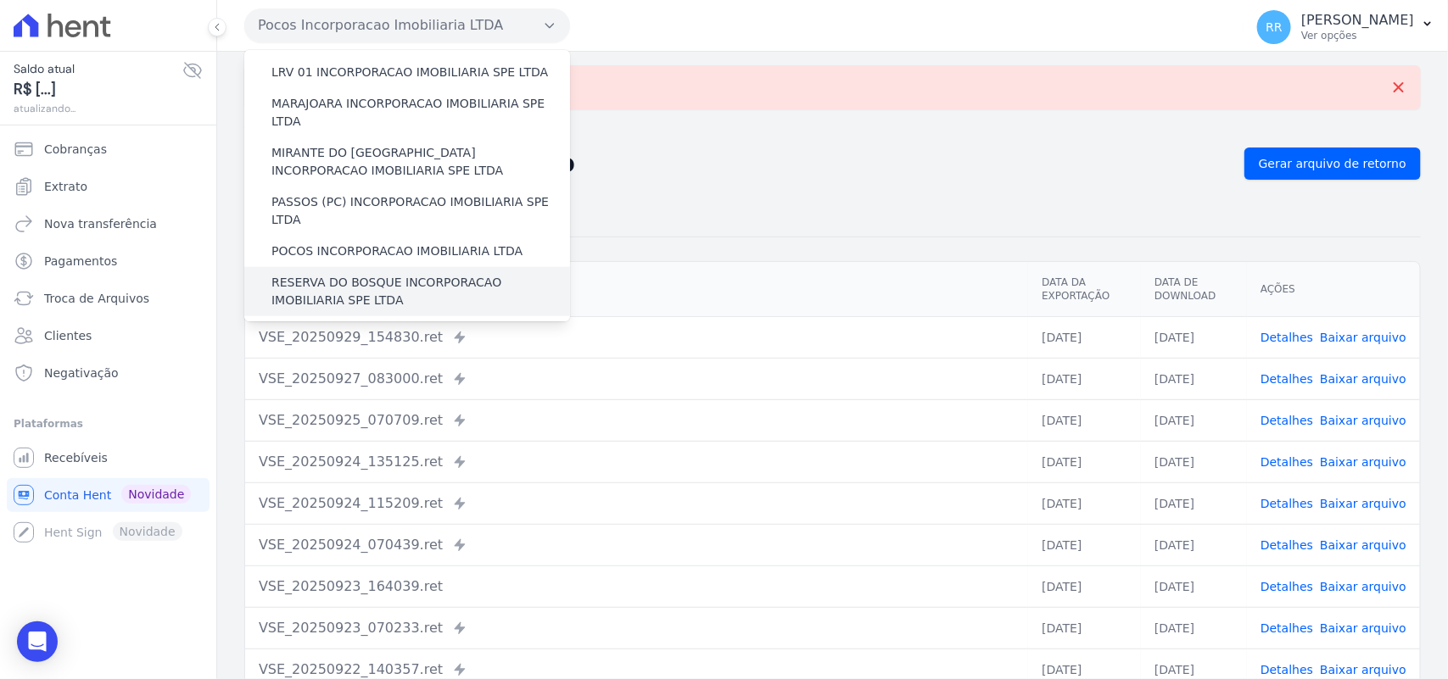
click at [311, 274] on label "RESERVA DO BOSQUE INCORPORACAO IMOBILIARIA SPE LTDA" at bounding box center [420, 292] width 299 height 36
click at [0, 0] on input "RESERVA DO BOSQUE INCORPORACAO IMOBILIARIA SPE LTDA" at bounding box center [0, 0] width 0 height 0
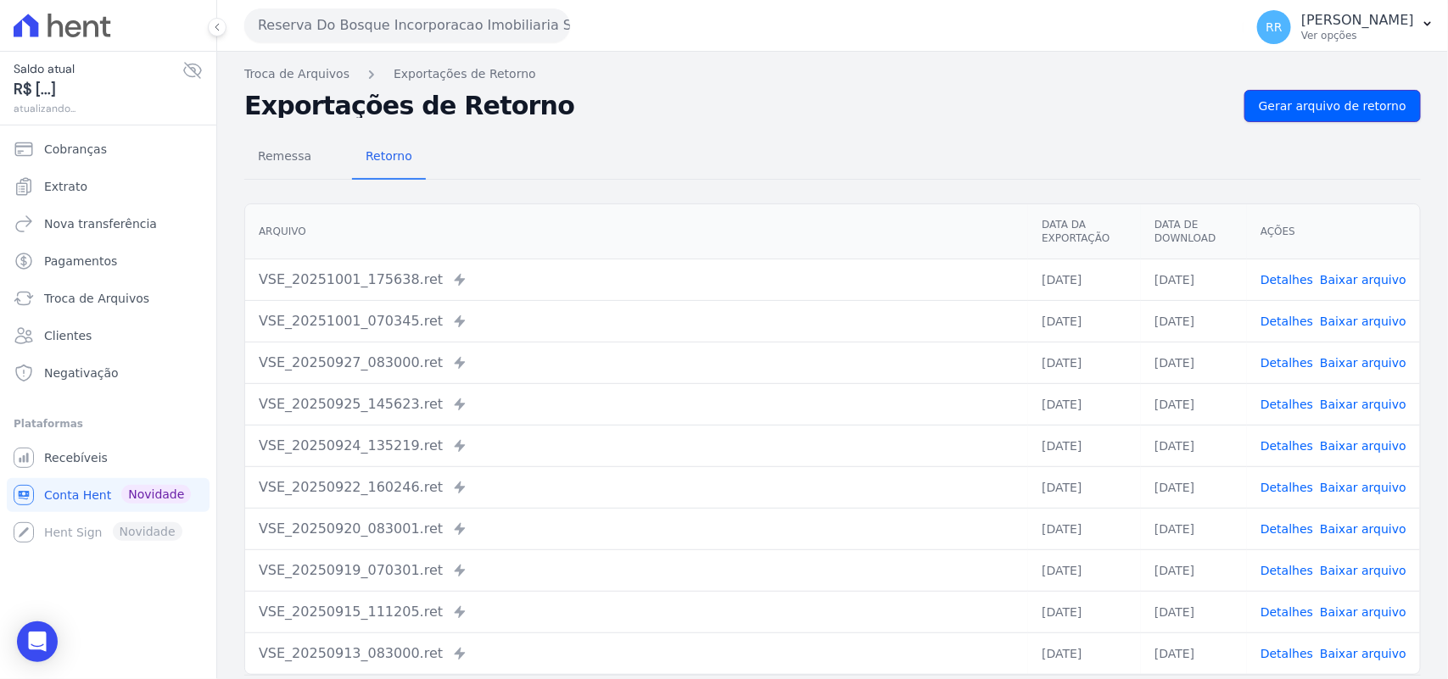
click at [1320, 99] on span "Gerar arquivo de retorno" at bounding box center [1333, 106] width 148 height 17
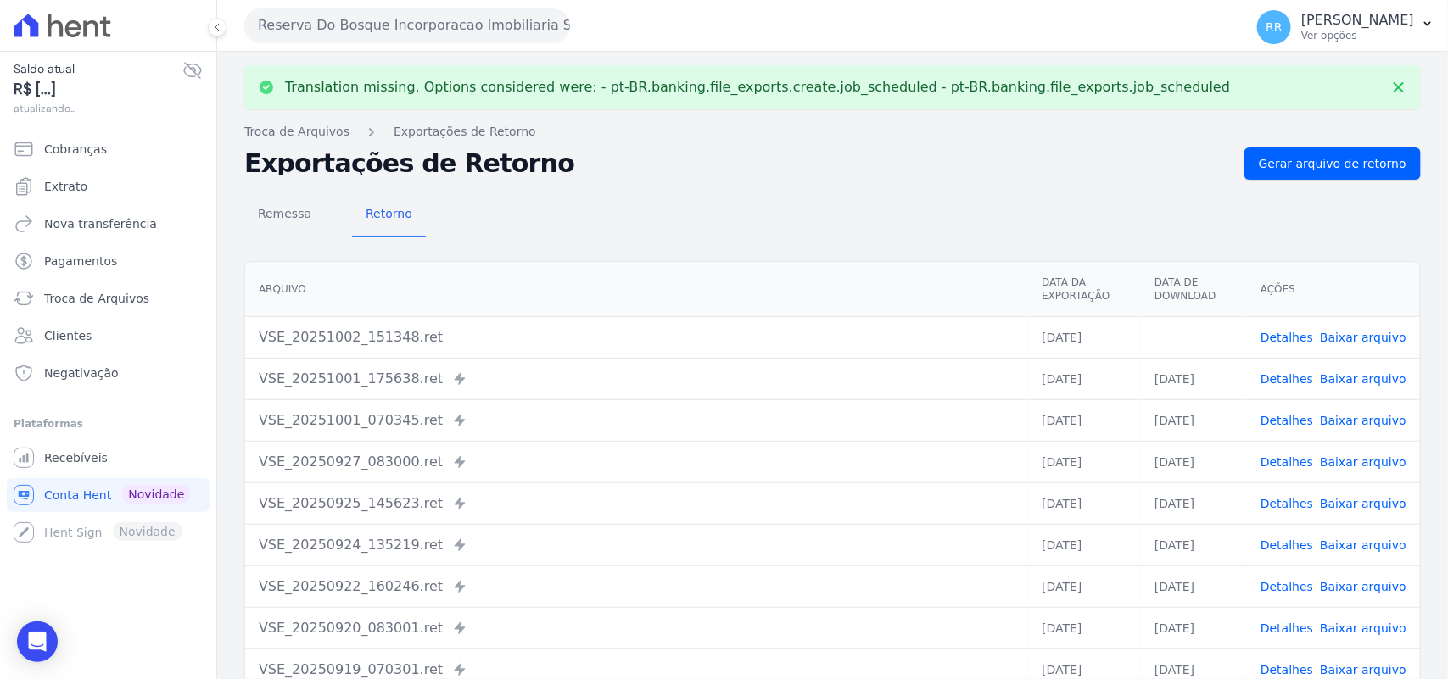
click at [346, 23] on button "Reserva Do Bosque Incorporacao Imobiliaria SPE LTDA" at bounding box center [407, 25] width 326 height 34
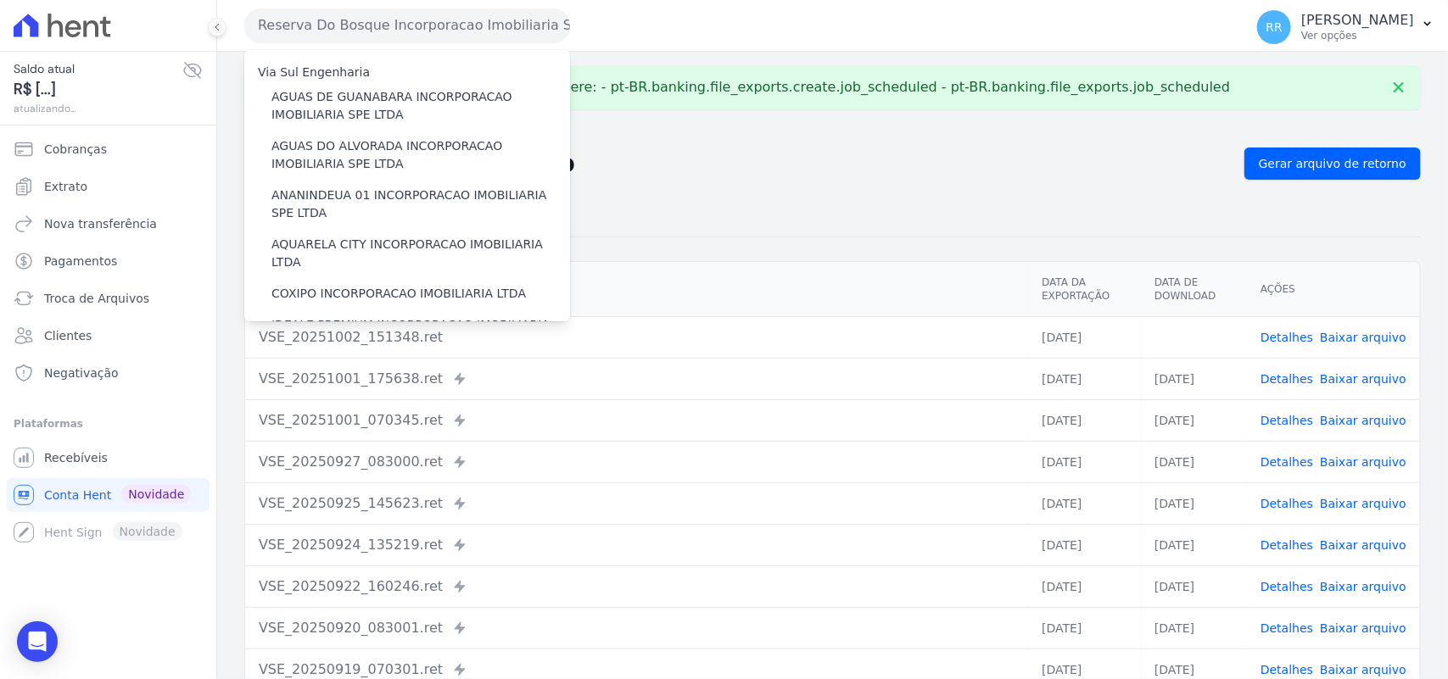
drag, startPoint x: 974, startPoint y: 168, endPoint x: 1245, endPoint y: 208, distance: 274.3
click at [975, 168] on h2 "Exportações de Retorno" at bounding box center [737, 164] width 986 height 24
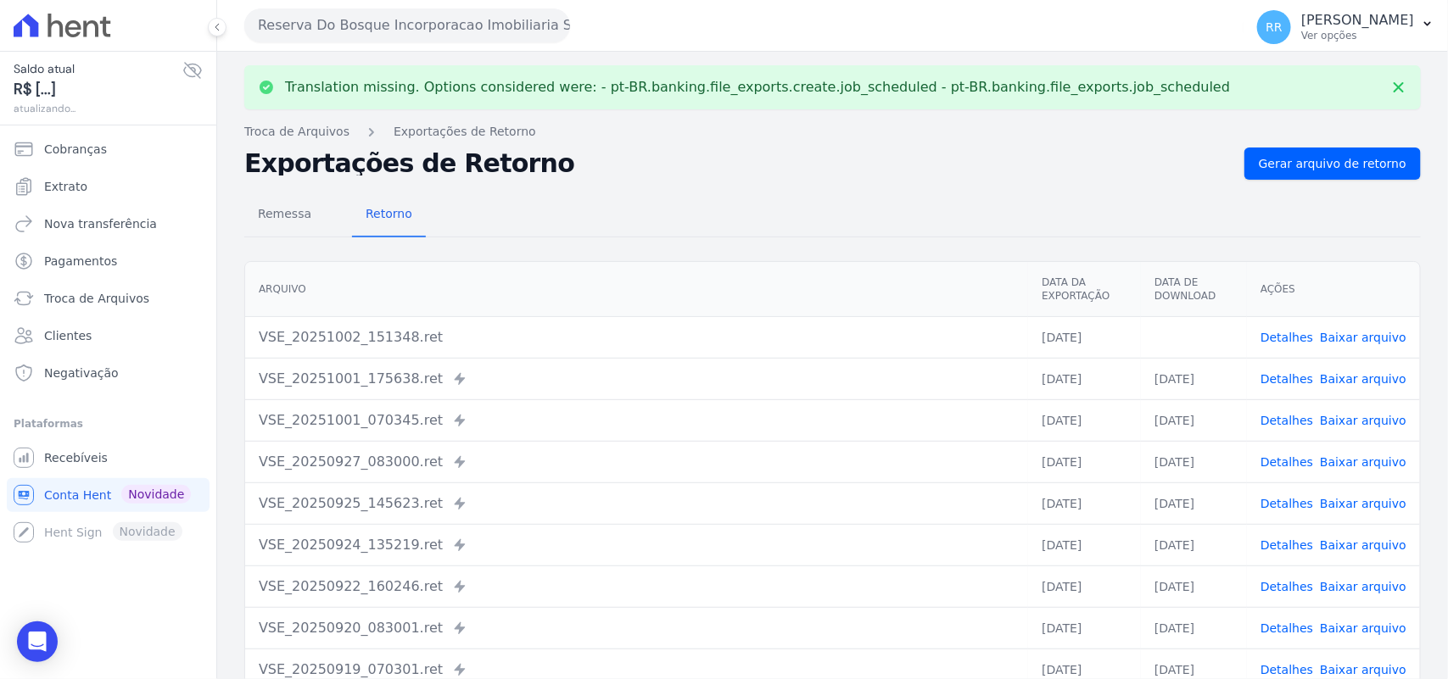
click at [1358, 332] on link "Baixar arquivo" at bounding box center [1363, 338] width 87 height 14
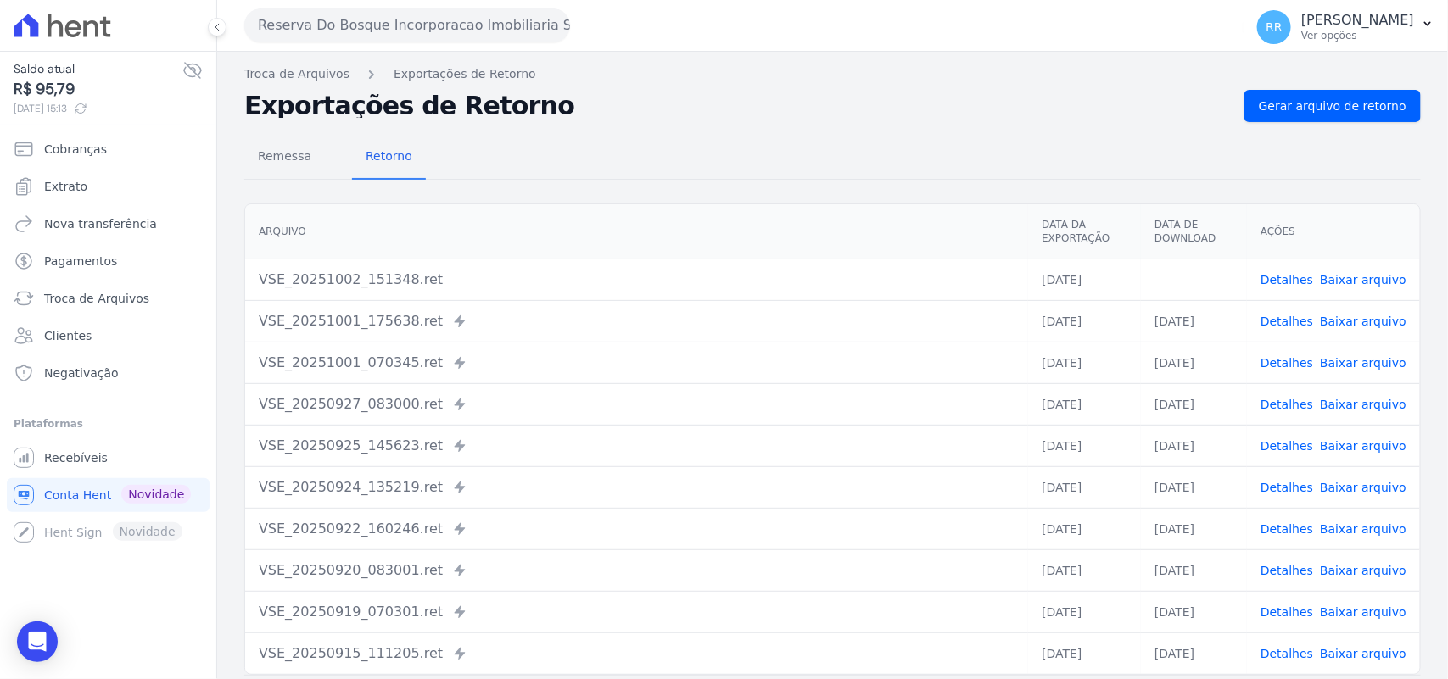
click at [554, 126] on div "Remessa Retorno [GEOGRAPHIC_DATA] Data da Exportação Data de Download Ações VSE…" at bounding box center [832, 428] width 1176 height 613
click at [433, 20] on button "Reserva Do Bosque Incorporacao Imobiliaria SPE LTDA" at bounding box center [407, 25] width 326 height 34
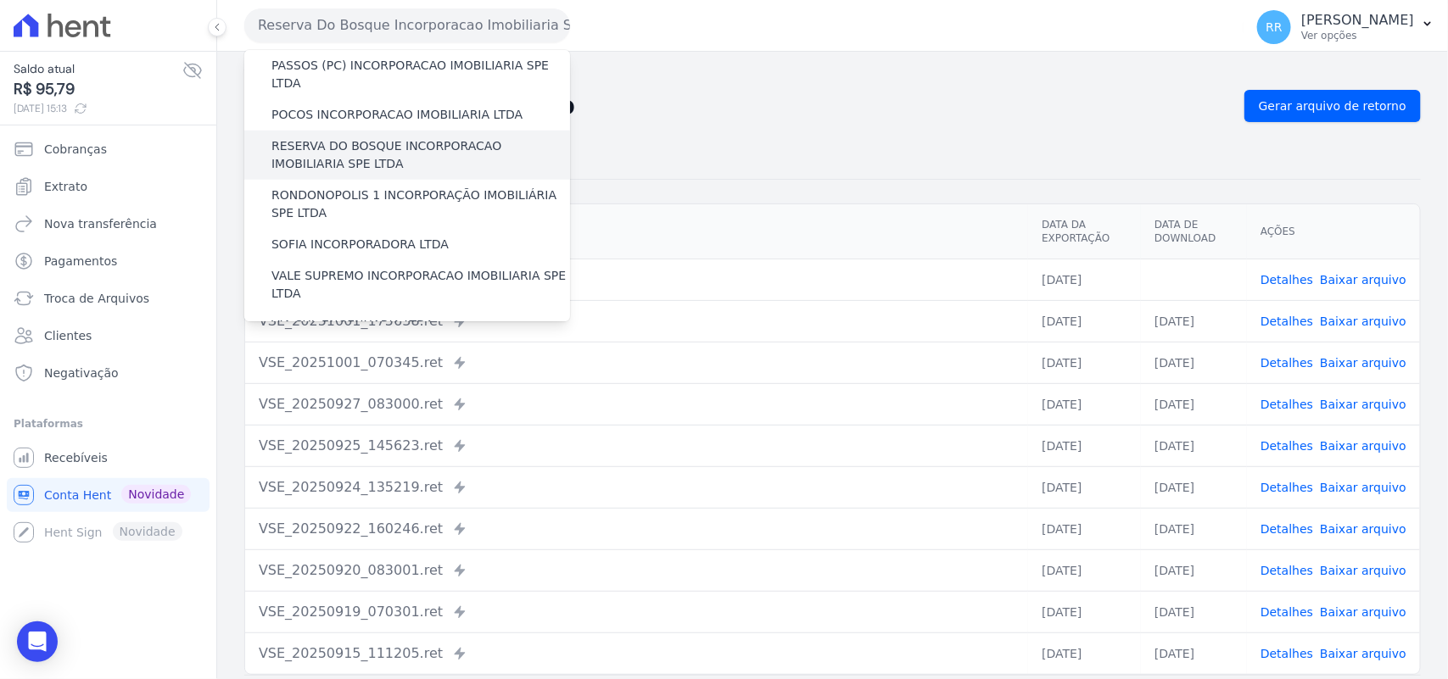
scroll to position [671, 0]
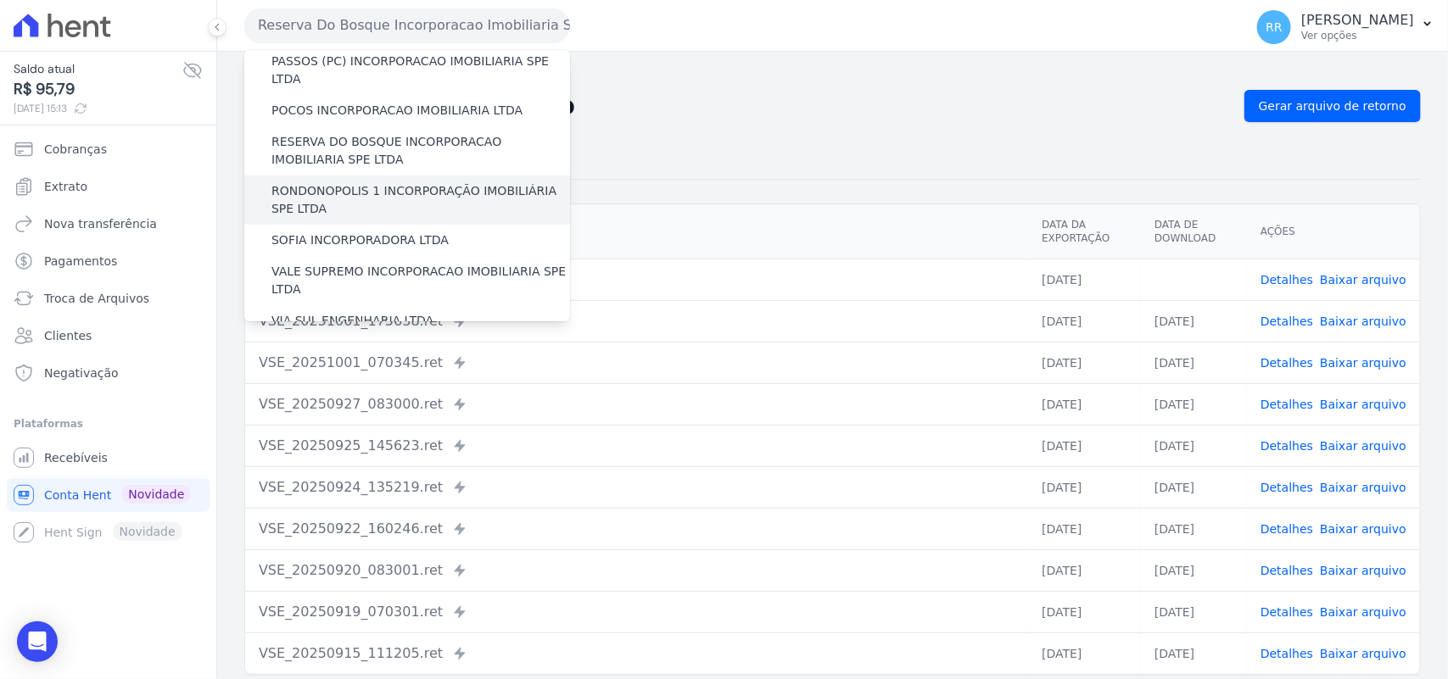
click at [318, 182] on label "RONDONOPOLIS 1 INCORPORAÇÃO IMOBILIÁRIA SPE LTDA" at bounding box center [420, 200] width 299 height 36
click at [0, 0] on input "RONDONOPOLIS 1 INCORPORAÇÃO IMOBILIÁRIA SPE LTDA" at bounding box center [0, 0] width 0 height 0
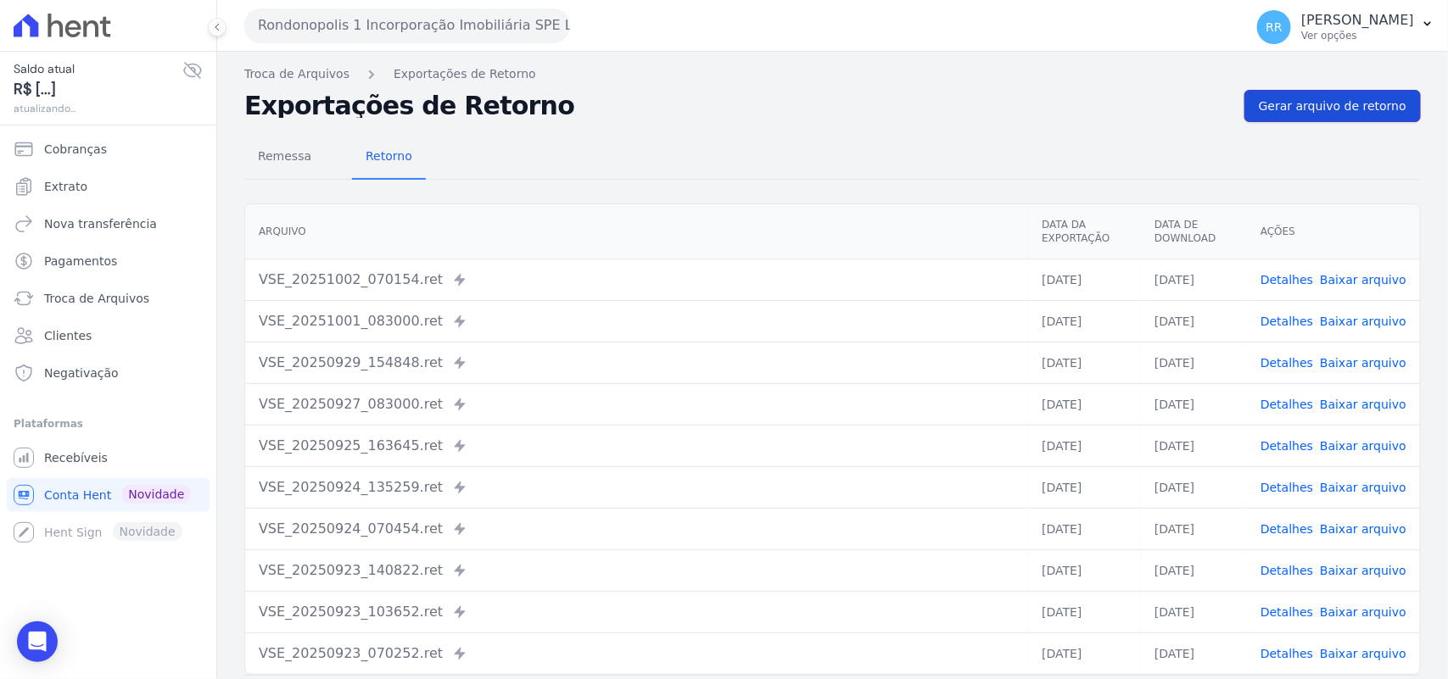
click at [1279, 112] on span "Gerar arquivo de retorno" at bounding box center [1333, 106] width 148 height 17
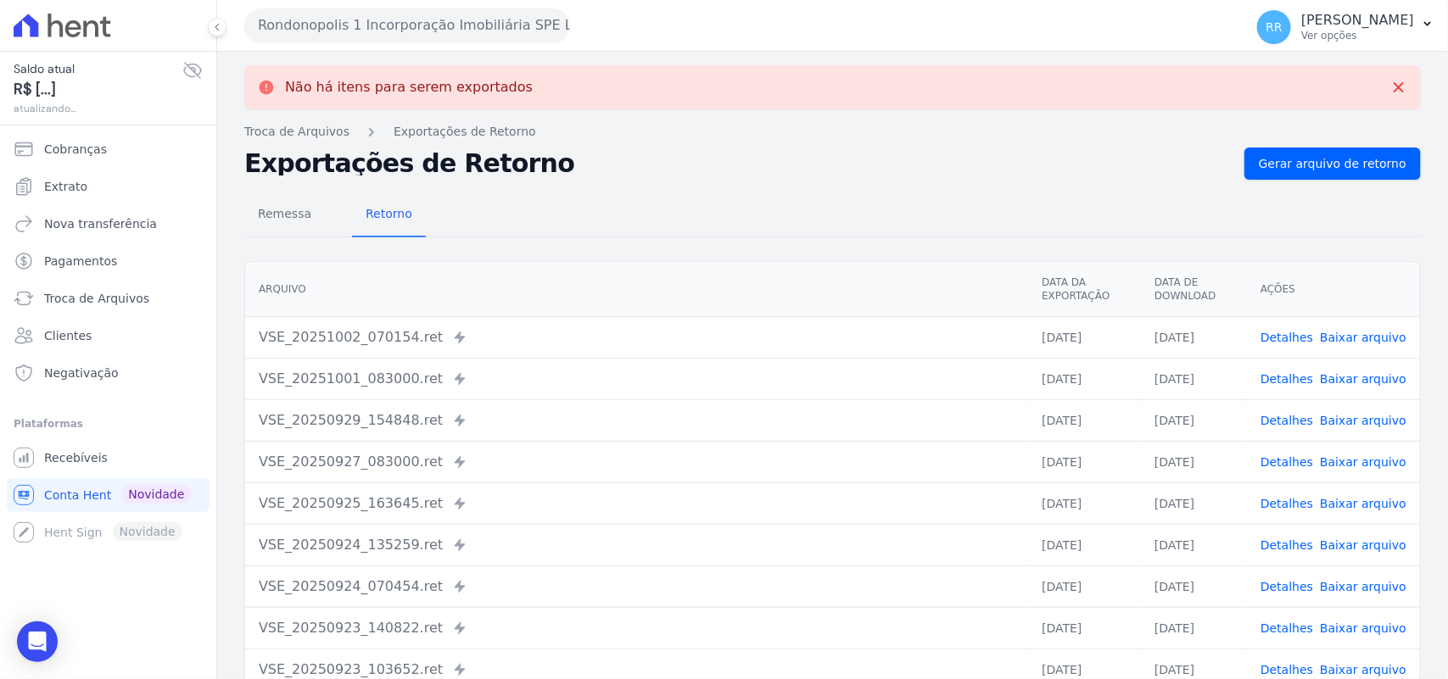
click at [465, 35] on button "Rondonopolis 1 Incorporação Imobiliária SPE LTDA" at bounding box center [407, 25] width 326 height 34
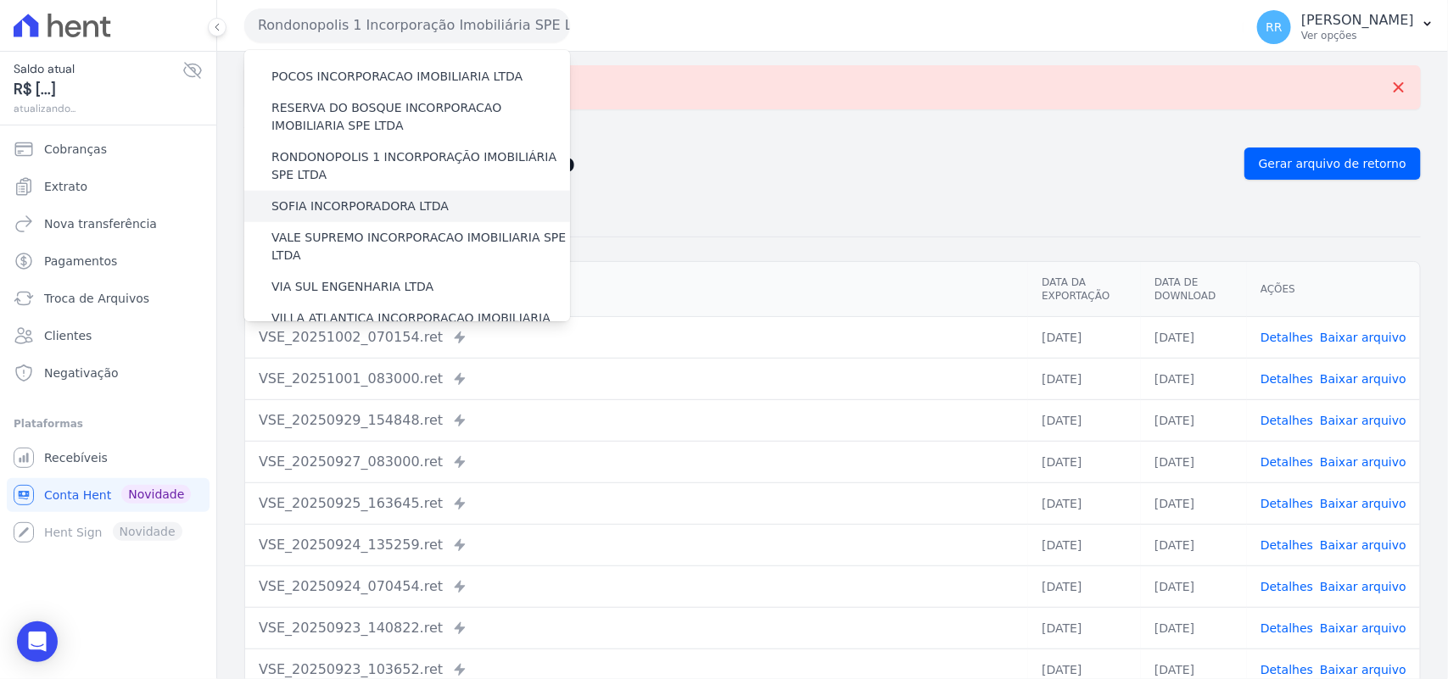
scroll to position [668, 0]
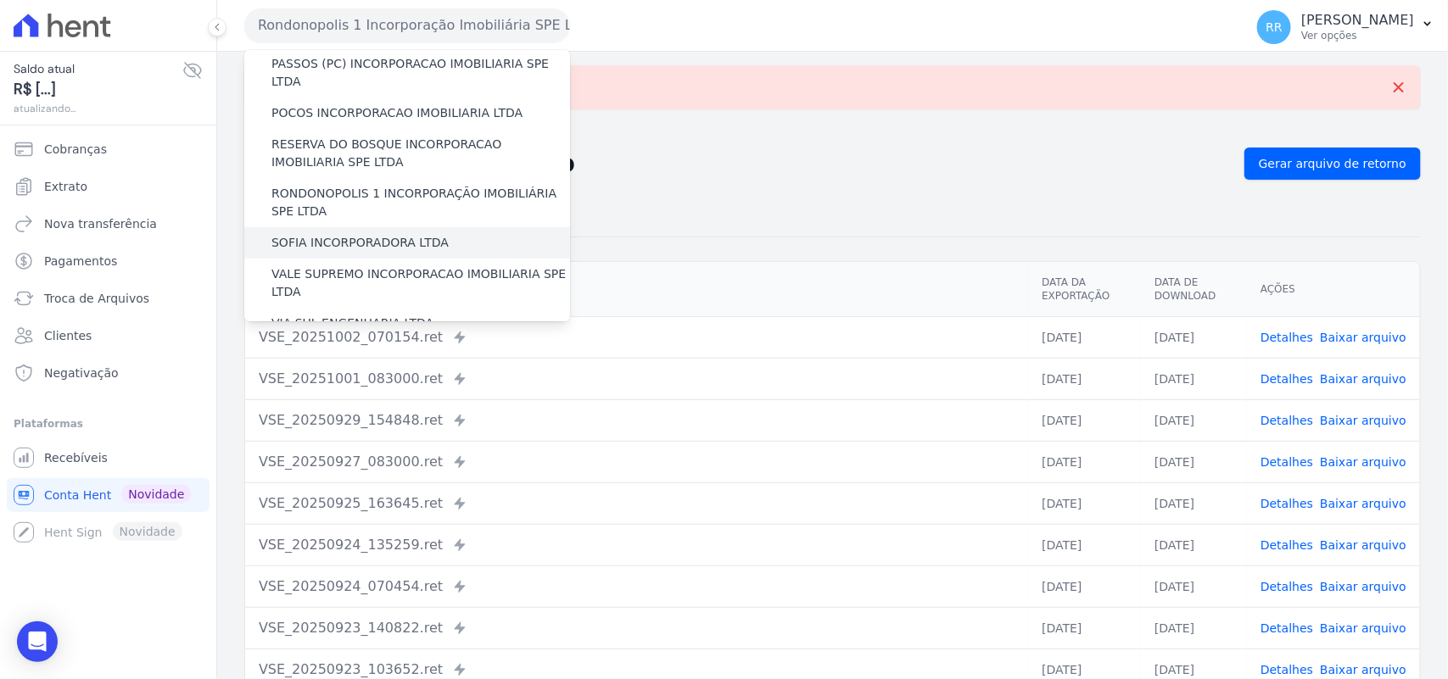
click at [352, 234] on label "SOFIA INCORPORADORA LTDA" at bounding box center [359, 243] width 177 height 18
click at [0, 0] on input "SOFIA INCORPORADORA LTDA" at bounding box center [0, 0] width 0 height 0
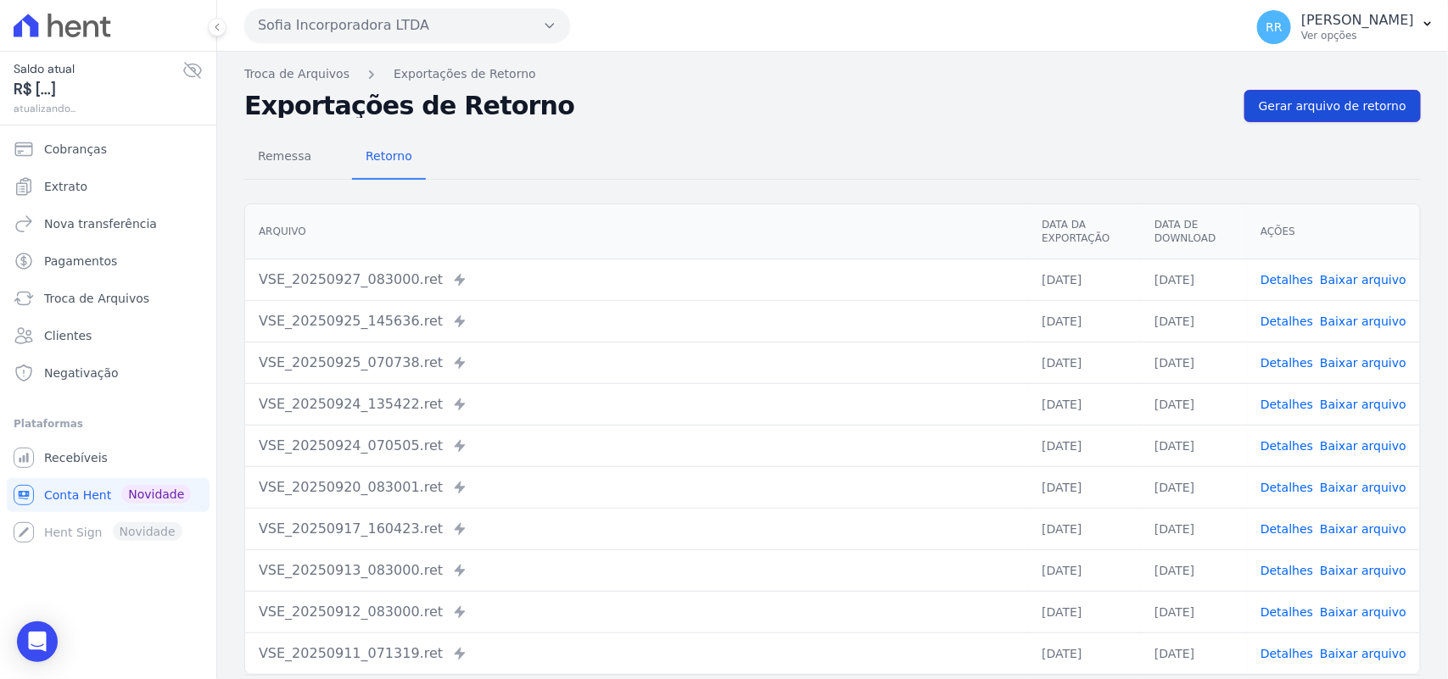
click at [1303, 113] on span "Gerar arquivo de retorno" at bounding box center [1333, 106] width 148 height 17
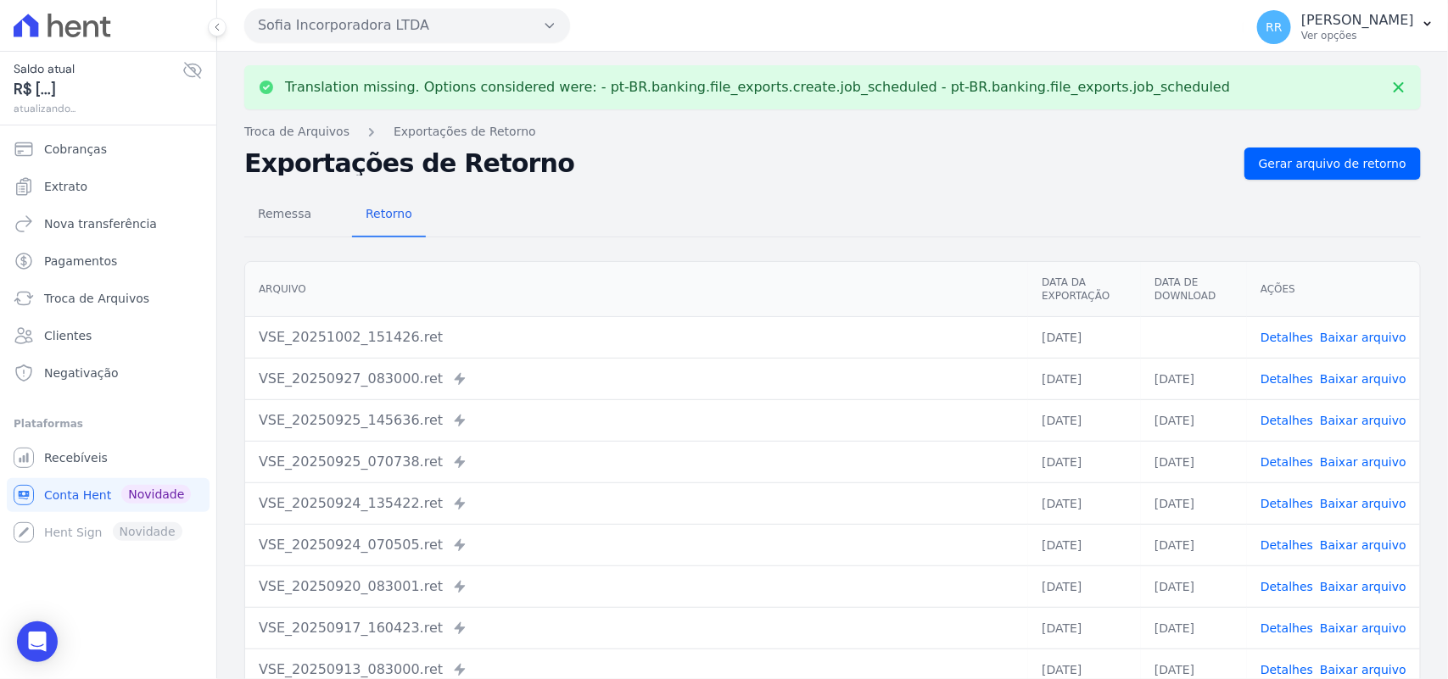
click at [418, 30] on button "Sofia Incorporadora LTDA" at bounding box center [407, 25] width 326 height 34
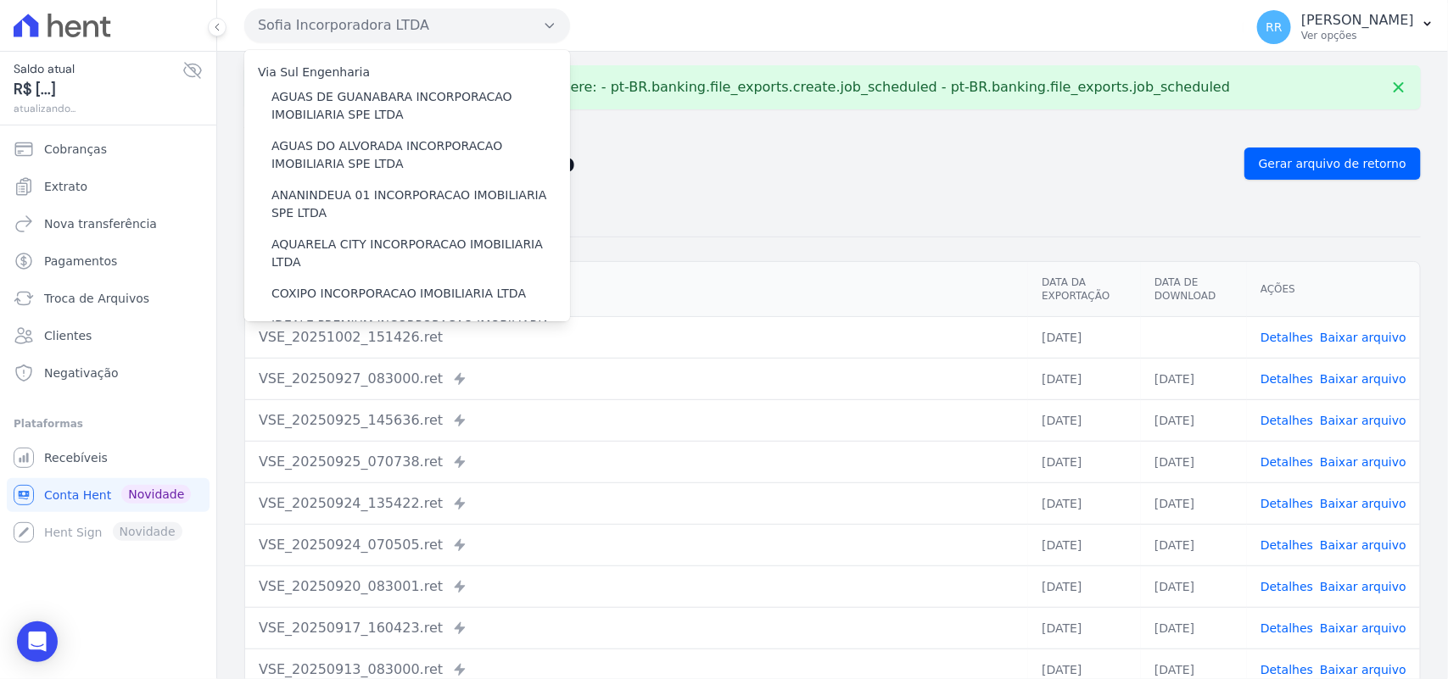
click at [992, 183] on div "Remessa Retorno [GEOGRAPHIC_DATA] Data da Exportação Data de Download Ações VSE…" at bounding box center [832, 486] width 1176 height 613
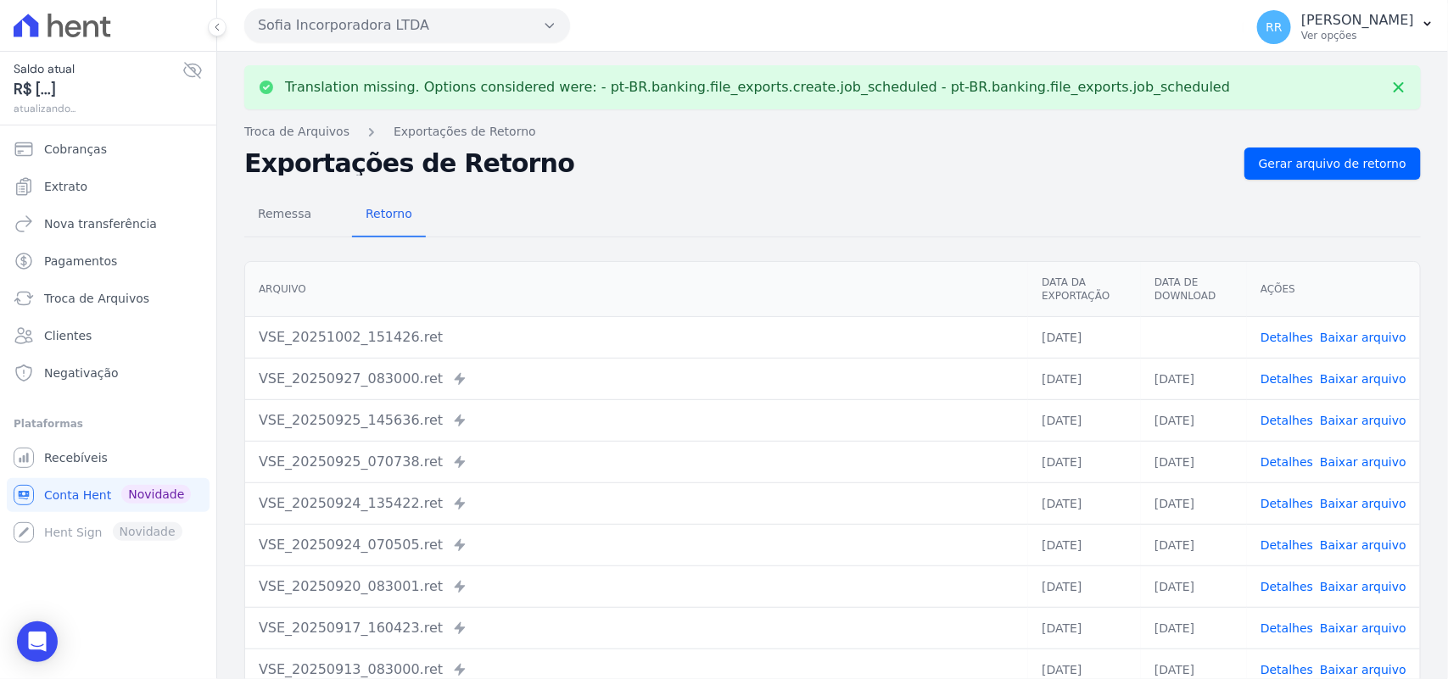
click at [1330, 332] on link "Baixar arquivo" at bounding box center [1363, 338] width 87 height 14
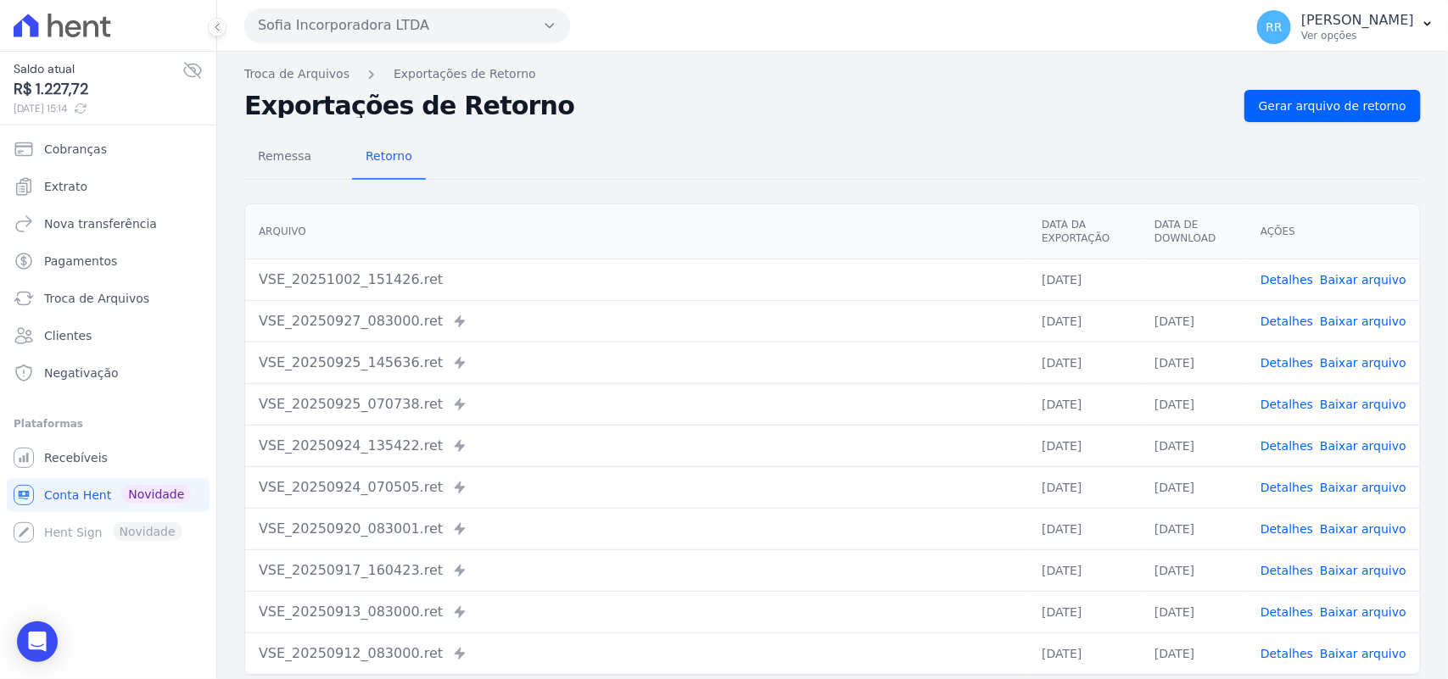
drag, startPoint x: 630, startPoint y: 165, endPoint x: 369, endPoint y: 53, distance: 284.6
click at [630, 165] on div "Remessa Retorno" at bounding box center [832, 158] width 1176 height 44
click at [353, 28] on button "Sofia Incorporadora LTDA" at bounding box center [407, 25] width 326 height 34
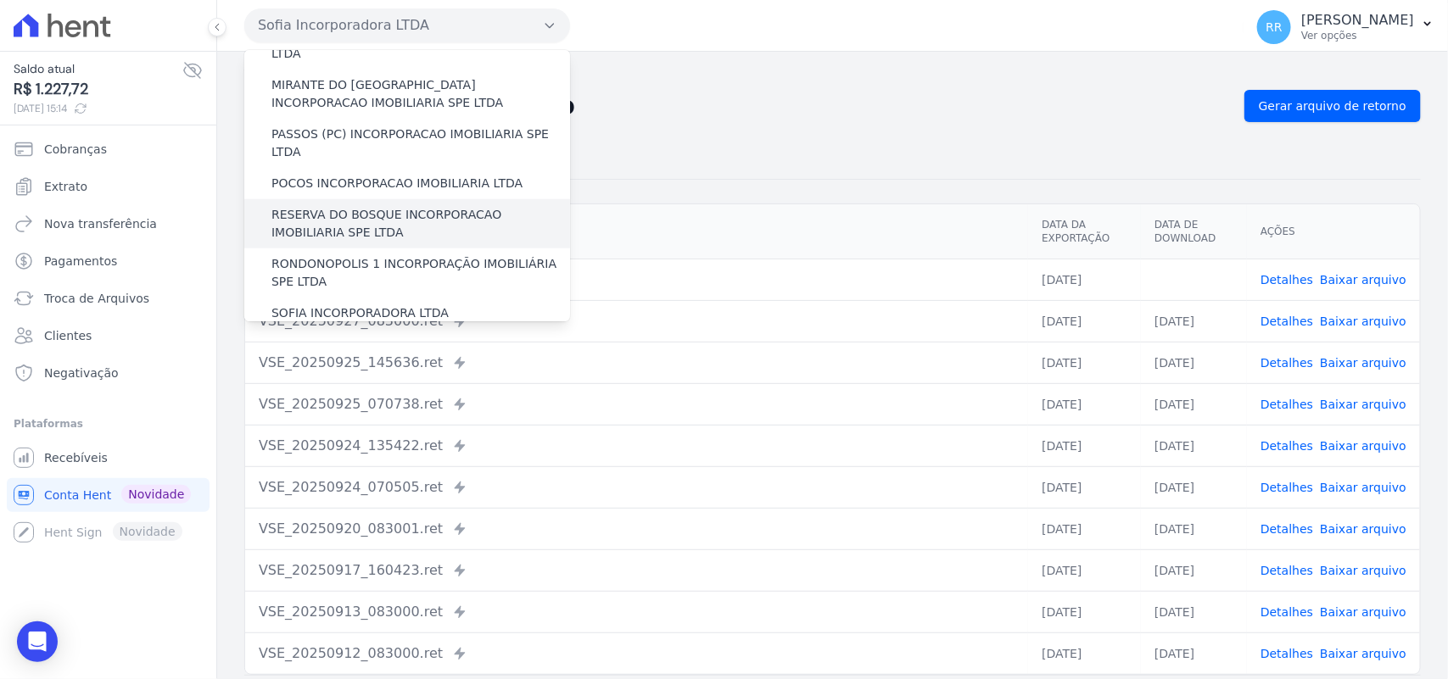
scroll to position [707, 0]
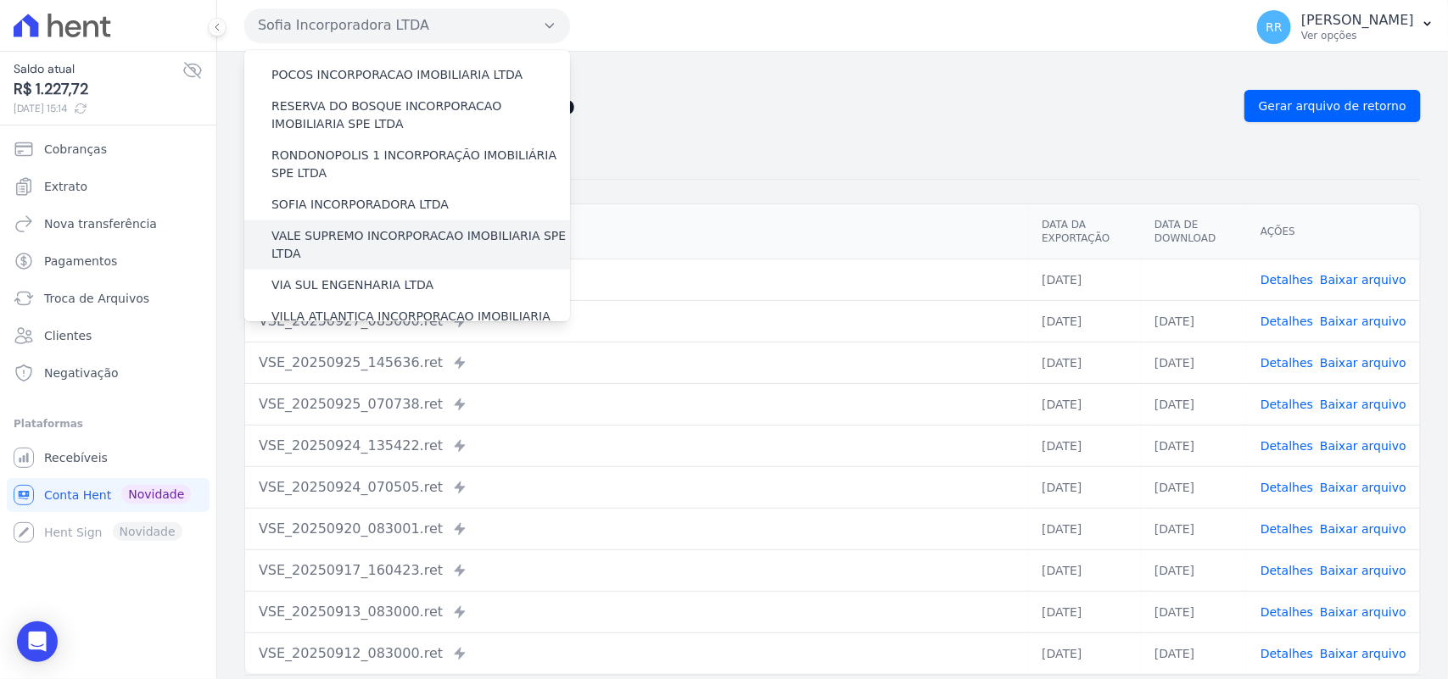
click at [308, 227] on label "VALE SUPREMO INCORPORACAO IMOBILIARIA SPE LTDA" at bounding box center [420, 245] width 299 height 36
click at [0, 0] on input "VALE SUPREMO INCORPORACAO IMOBILIARIA SPE LTDA" at bounding box center [0, 0] width 0 height 0
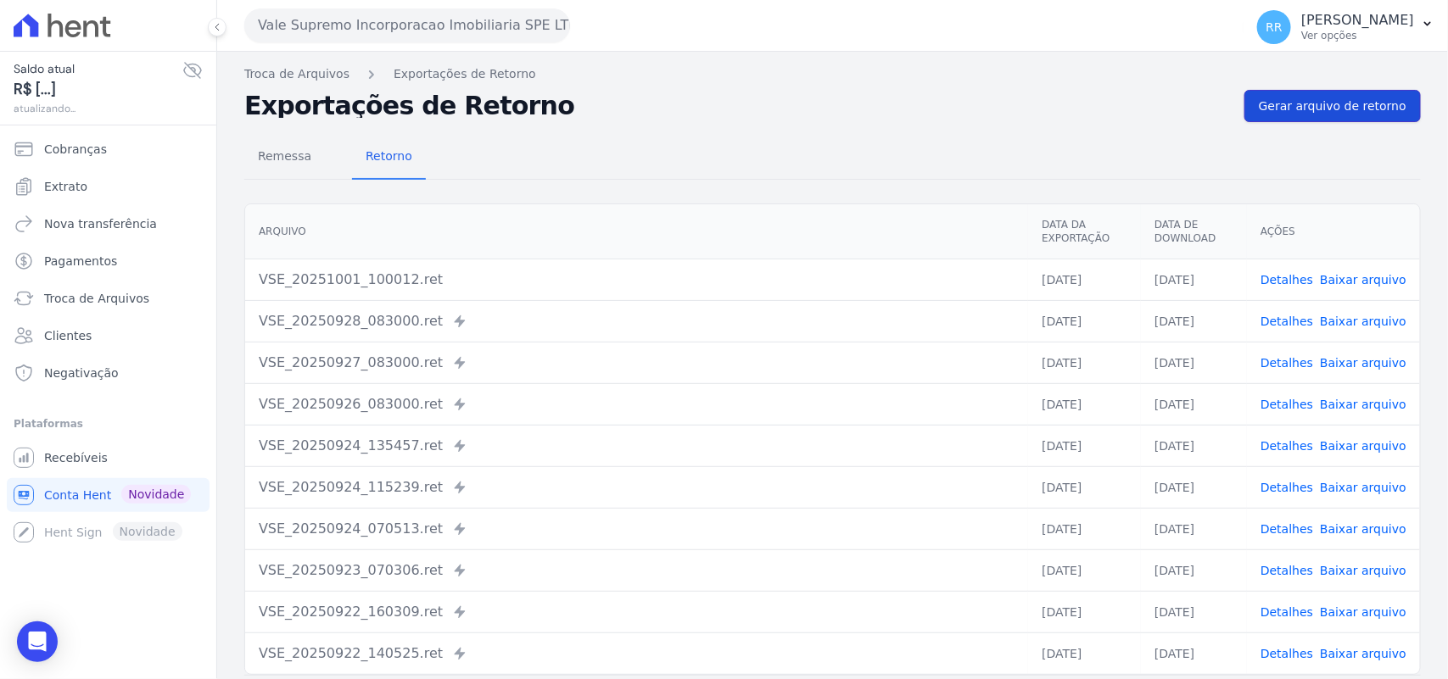
click at [1292, 100] on span "Gerar arquivo de retorno" at bounding box center [1333, 106] width 148 height 17
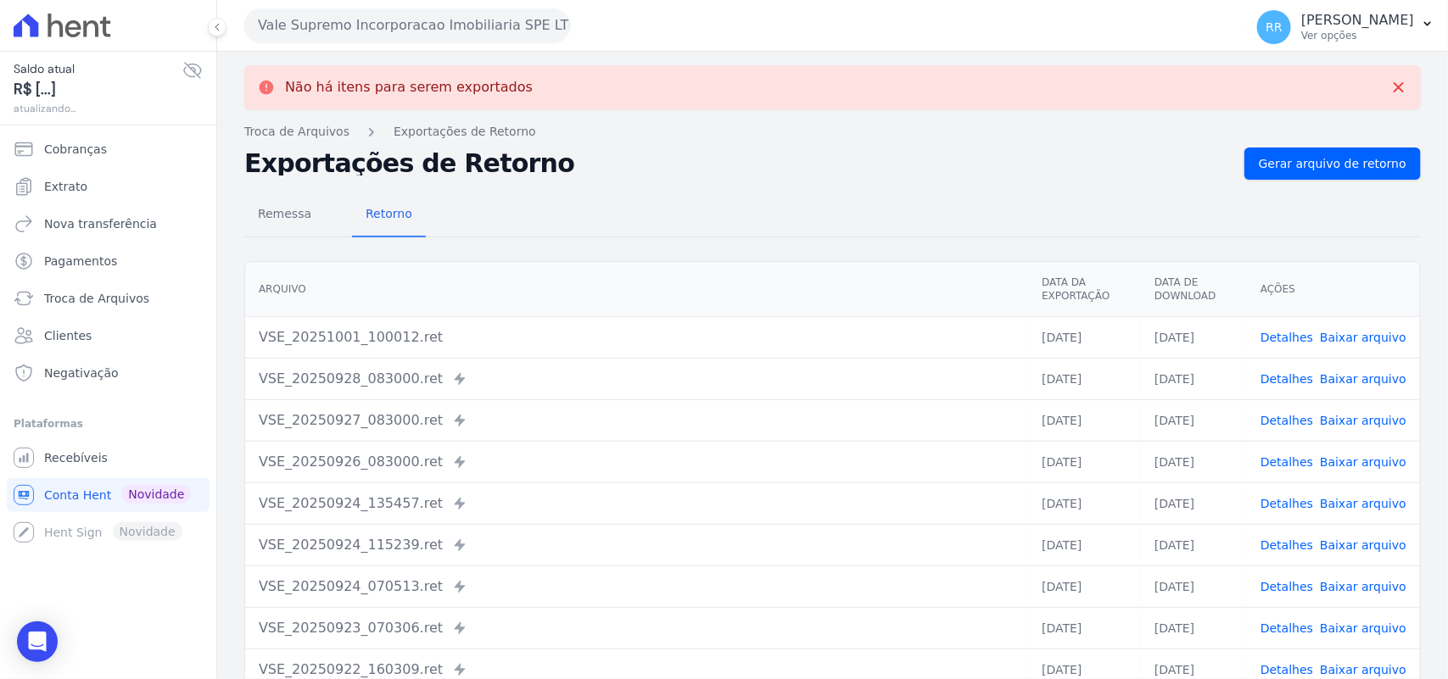
click at [408, 31] on button "Vale Supremo Incorporacao Imobiliaria SPE LTDA" at bounding box center [407, 25] width 326 height 34
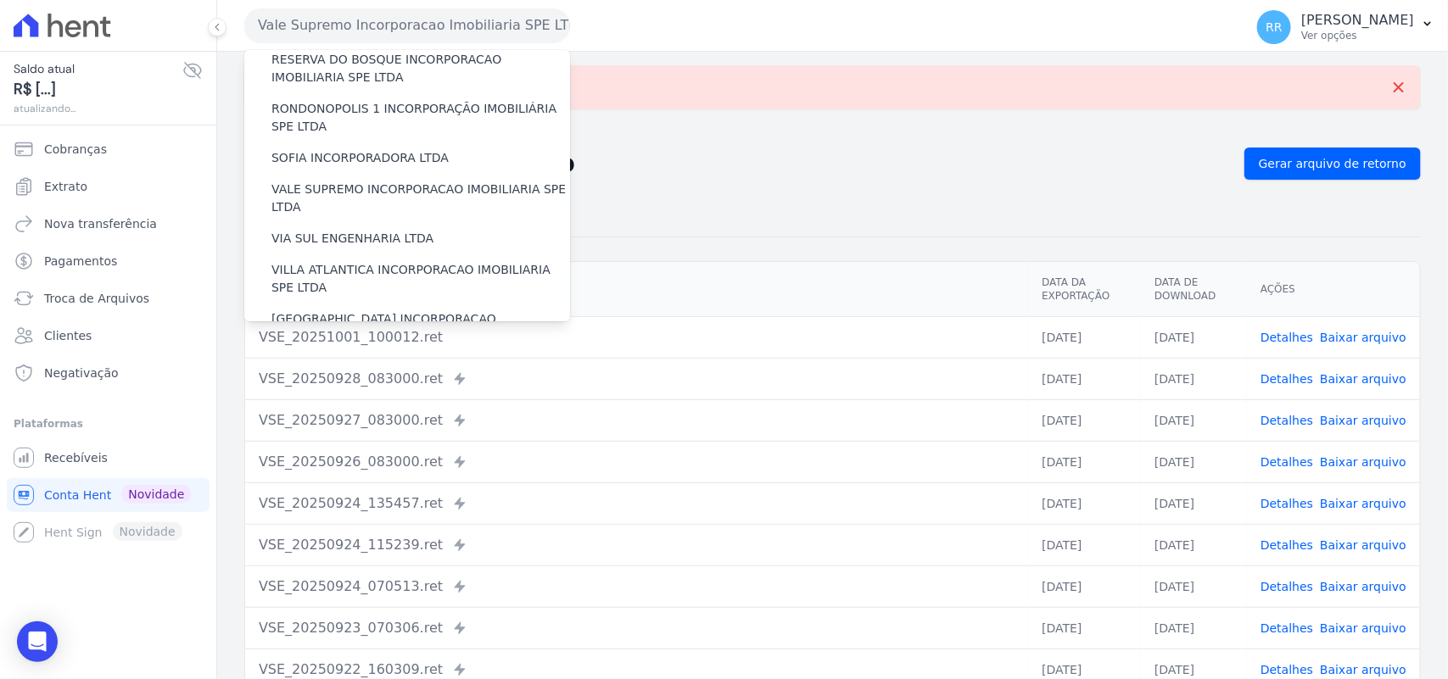
scroll to position [774, 0]
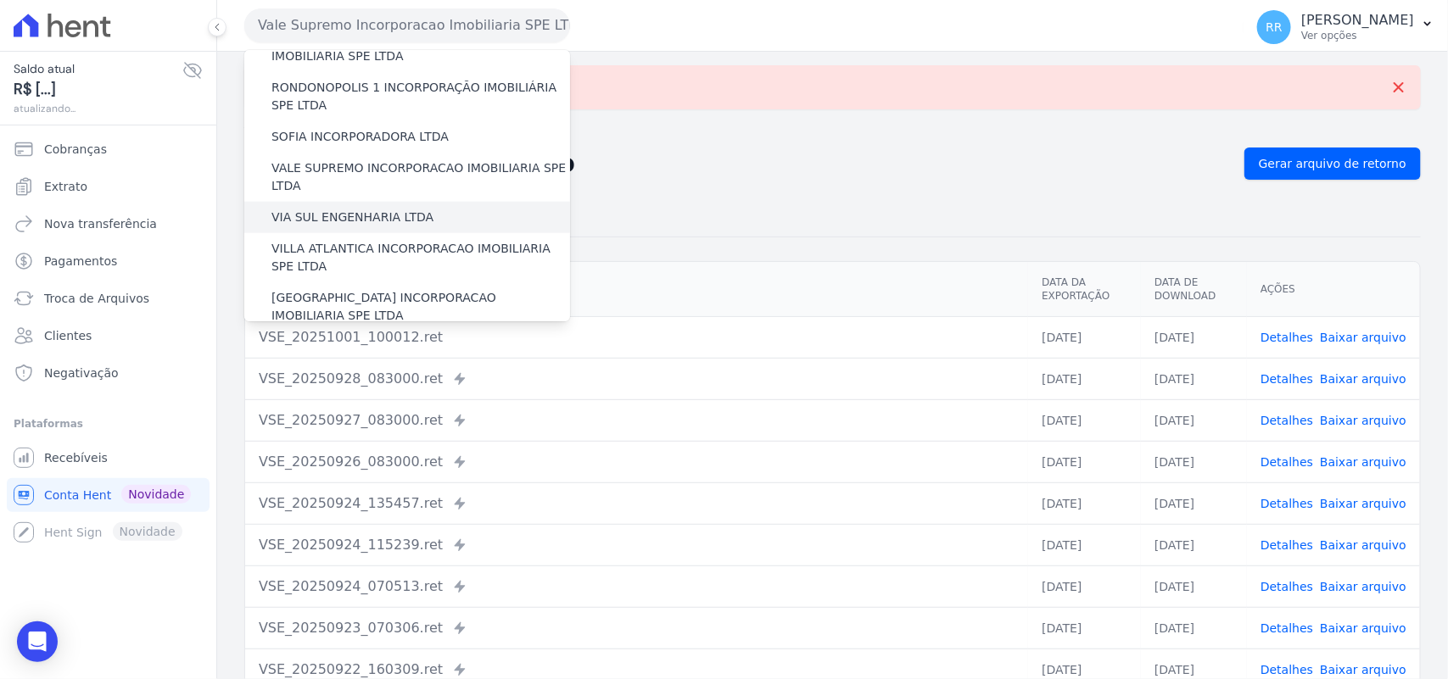
click at [340, 202] on div "VIA SUL ENGENHARIA LTDA" at bounding box center [407, 217] width 326 height 31
click at [340, 209] on label "VIA SUL ENGENHARIA LTDA" at bounding box center [352, 218] width 162 height 18
click at [0, 0] on input "VIA SUL ENGENHARIA LTDA" at bounding box center [0, 0] width 0 height 0
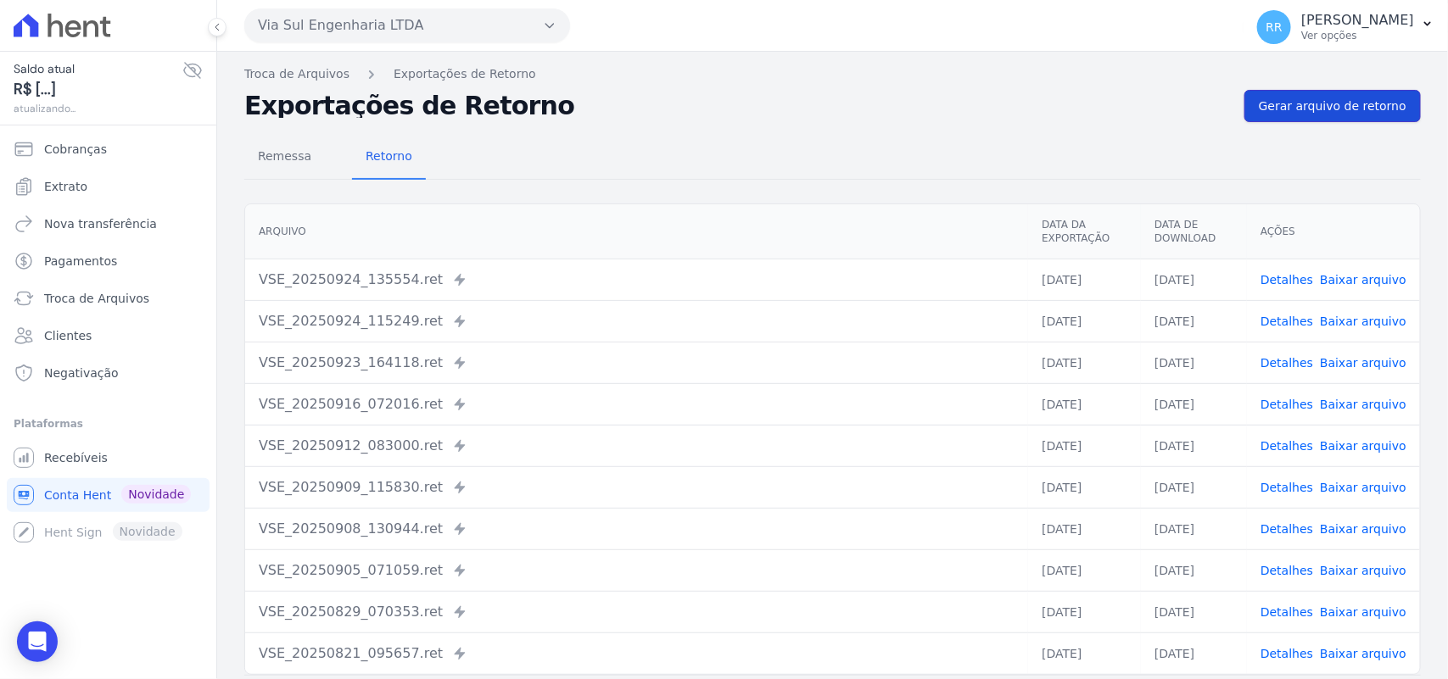
click at [1338, 110] on span "Gerar arquivo de retorno" at bounding box center [1333, 106] width 148 height 17
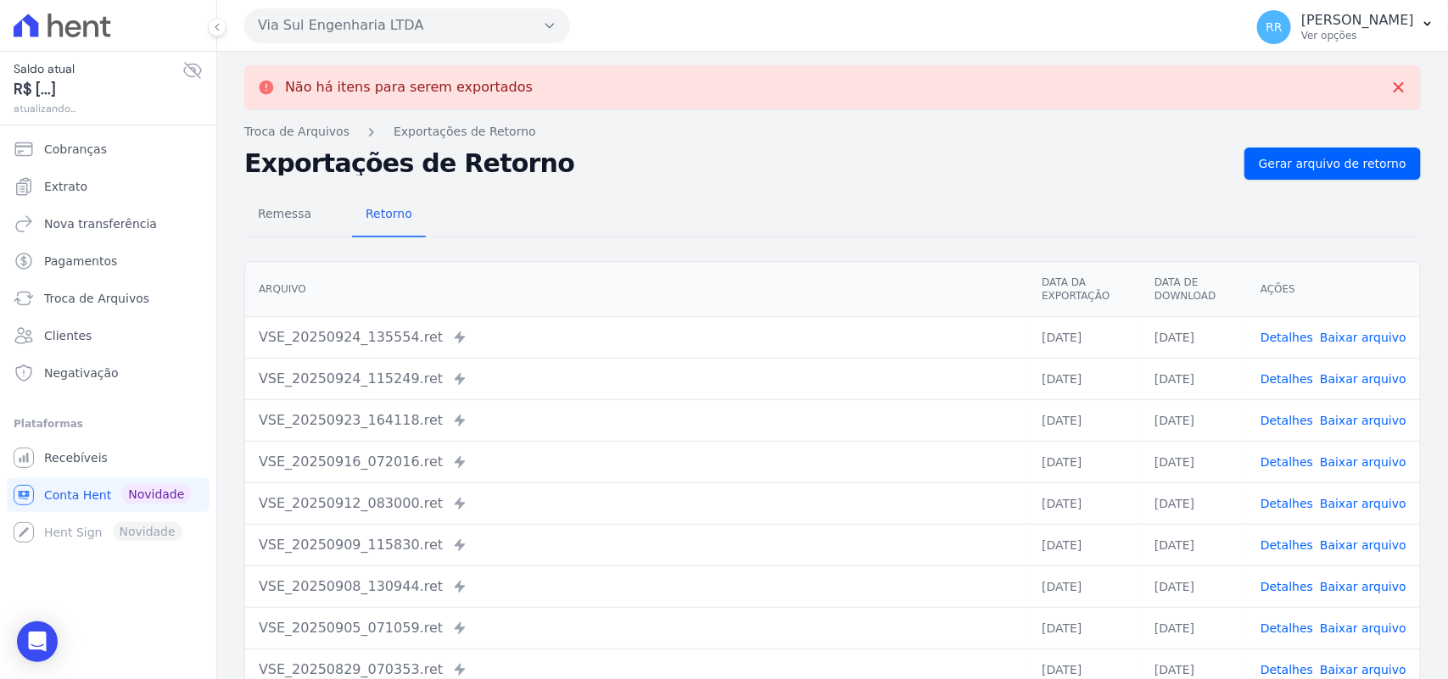
click at [328, 26] on button "Via Sul Engenharia LTDA" at bounding box center [407, 25] width 326 height 34
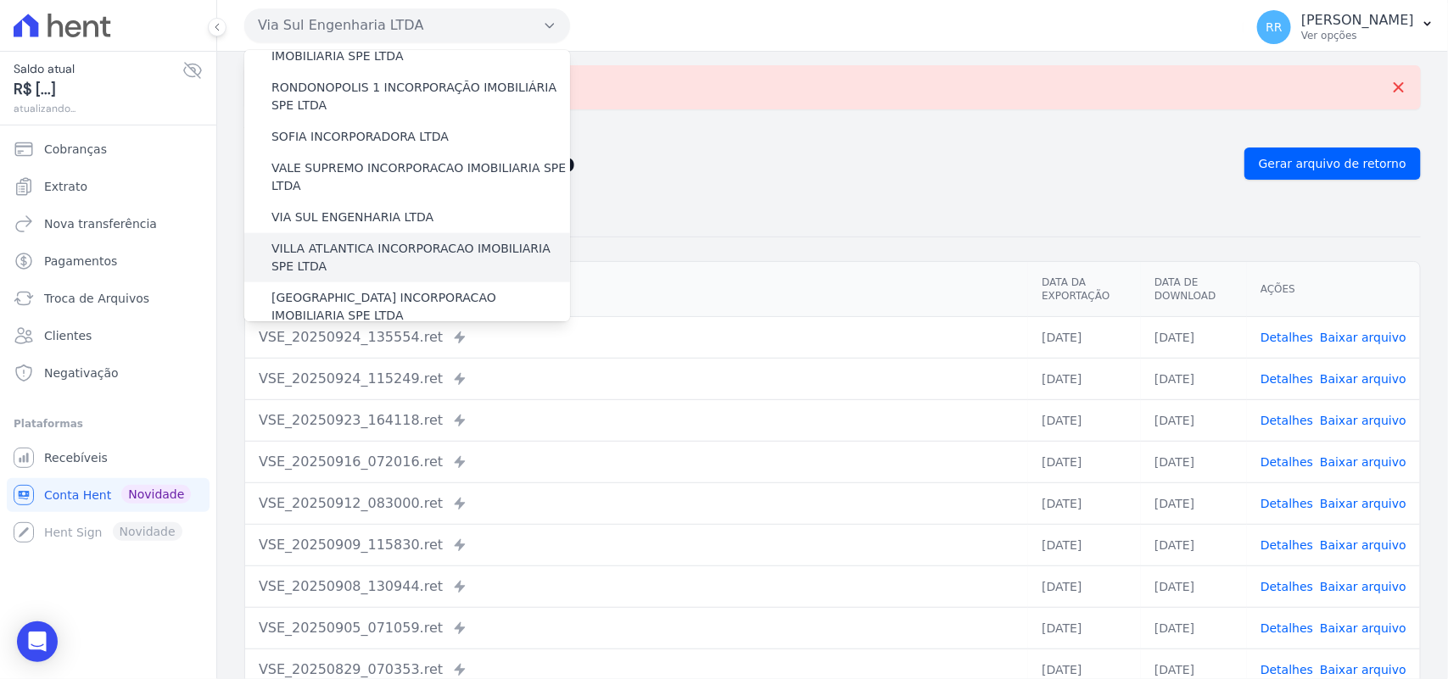
click at [361, 240] on label "VILLA ATLANTICA INCORPORACAO IMOBILIARIA SPE LTDA" at bounding box center [420, 258] width 299 height 36
click at [0, 0] on input "VILLA ATLANTICA INCORPORACAO IMOBILIARIA SPE LTDA" at bounding box center [0, 0] width 0 height 0
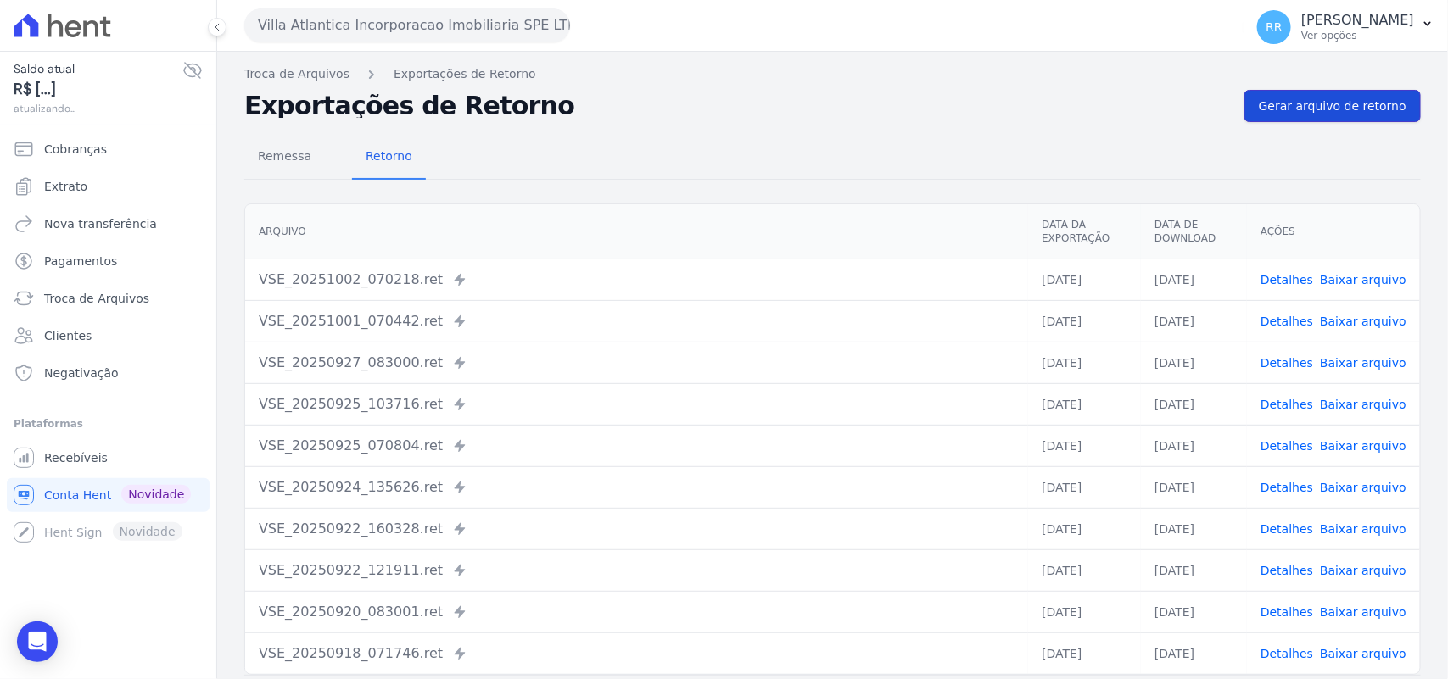
click at [1296, 107] on span "Gerar arquivo de retorno" at bounding box center [1333, 106] width 148 height 17
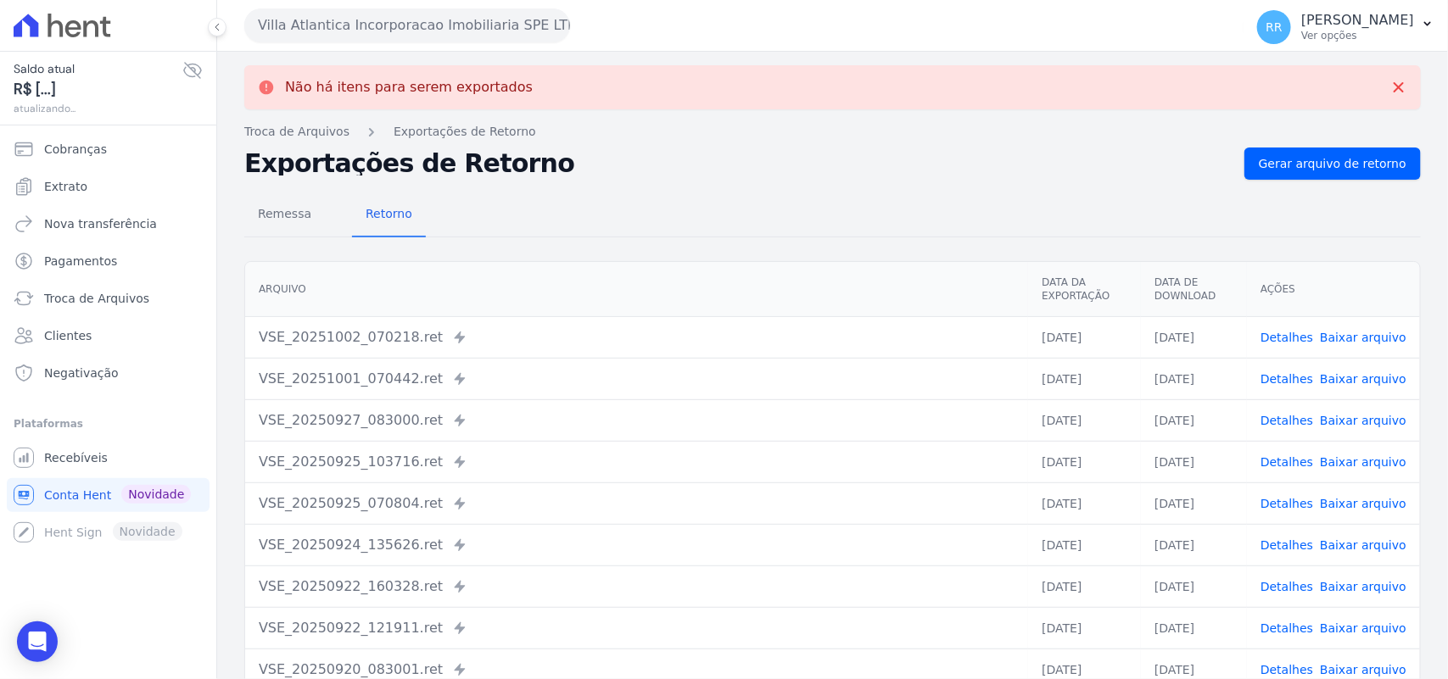
click at [390, 13] on button "Villa Atlantica Incorporacao Imobiliaria SPE LTDA" at bounding box center [407, 25] width 326 height 34
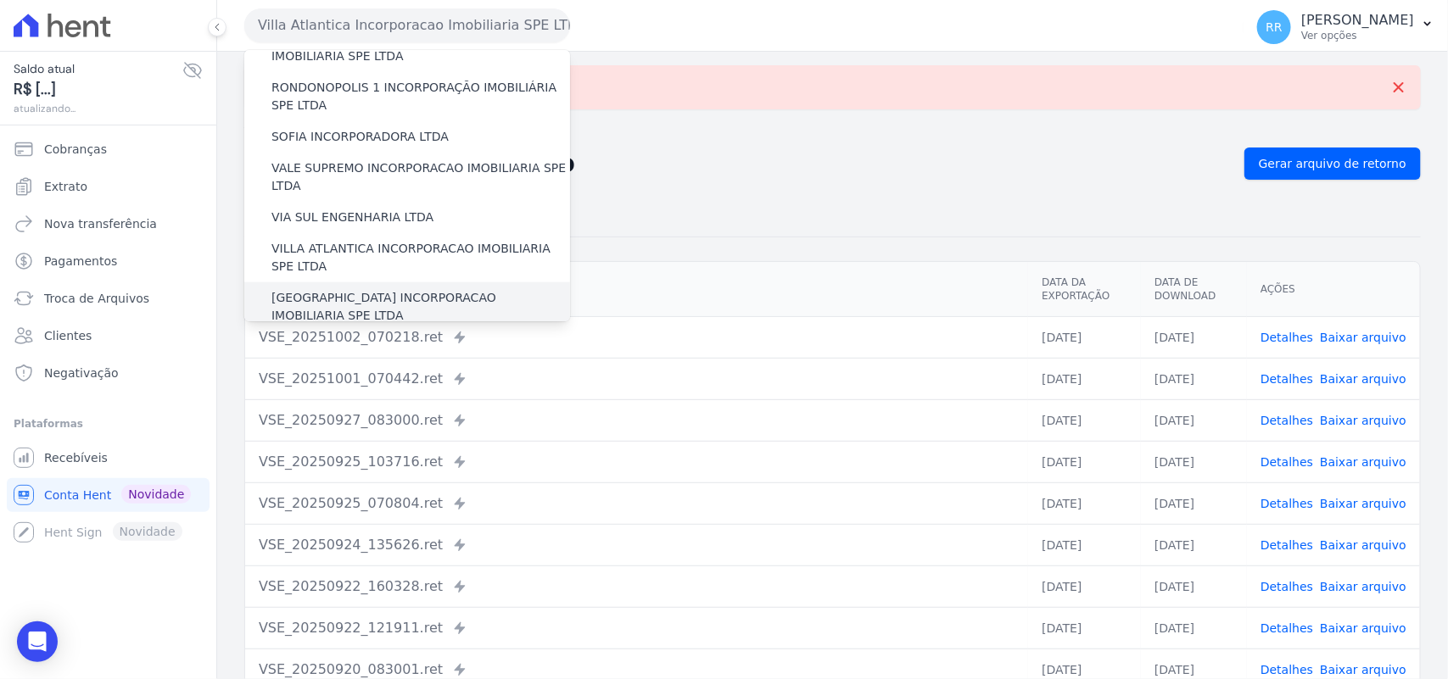
click at [339, 289] on label "[GEOGRAPHIC_DATA] INCORPORACAO IMOBILIARIA SPE LTDA" at bounding box center [420, 307] width 299 height 36
click at [0, 0] on input "[GEOGRAPHIC_DATA] INCORPORACAO IMOBILIARIA SPE LTDA" at bounding box center [0, 0] width 0 height 0
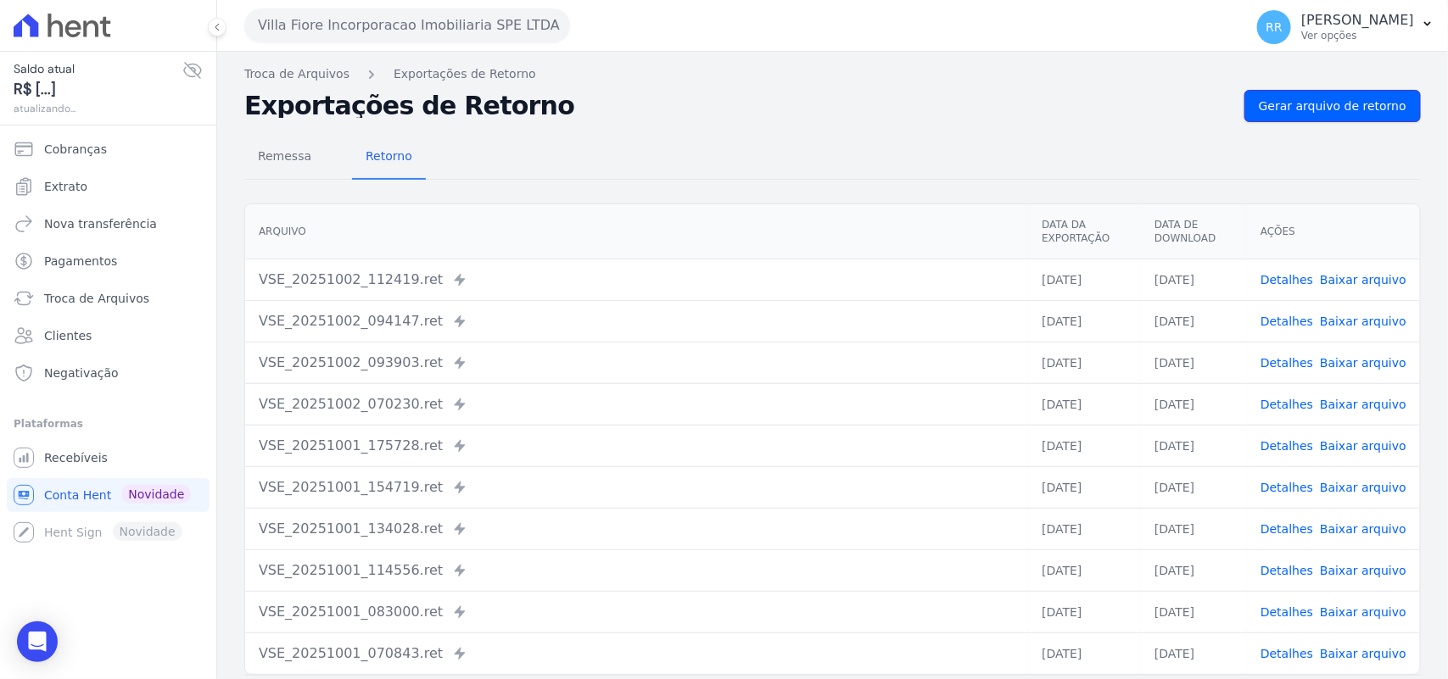
click at [1304, 120] on link "Gerar arquivo de retorno" at bounding box center [1332, 106] width 176 height 32
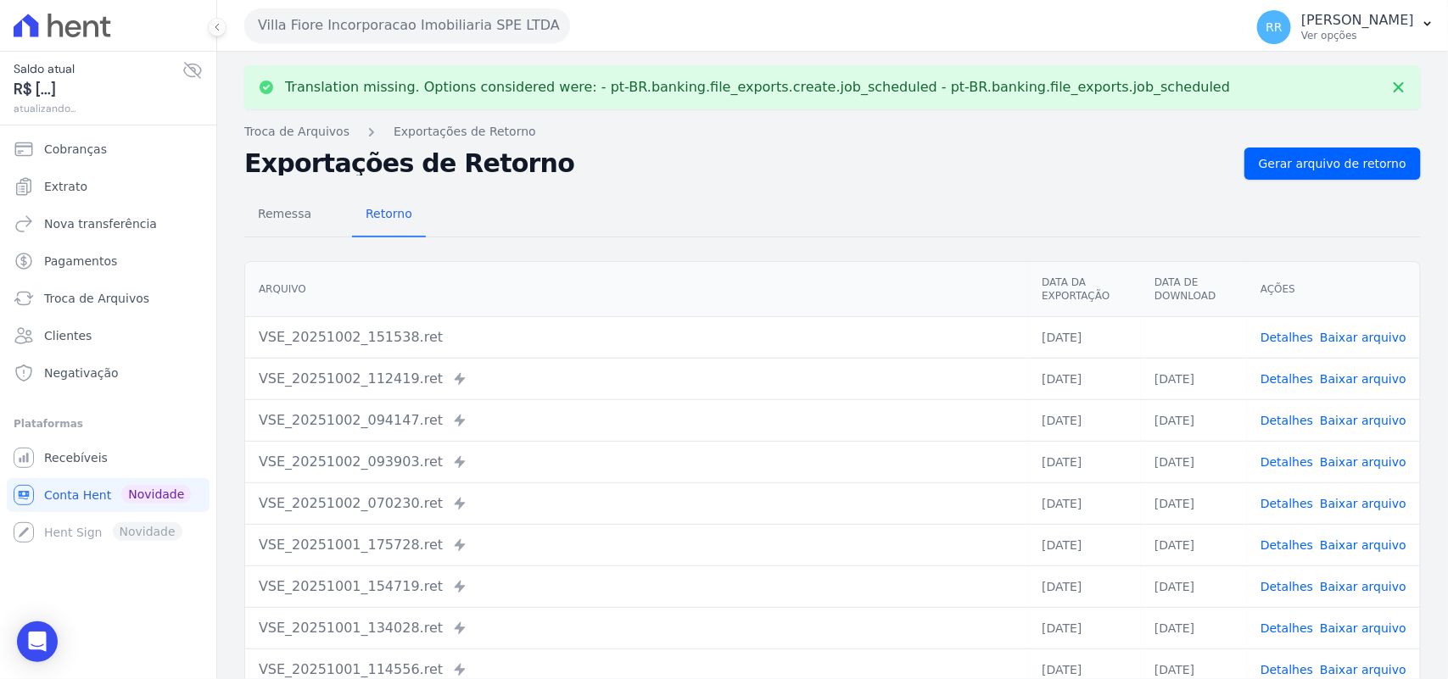
click at [1371, 316] on td "Detalhes Baixar arquivo" at bounding box center [1333, 337] width 173 height 42
click at [1363, 332] on link "Baixar arquivo" at bounding box center [1363, 338] width 87 height 14
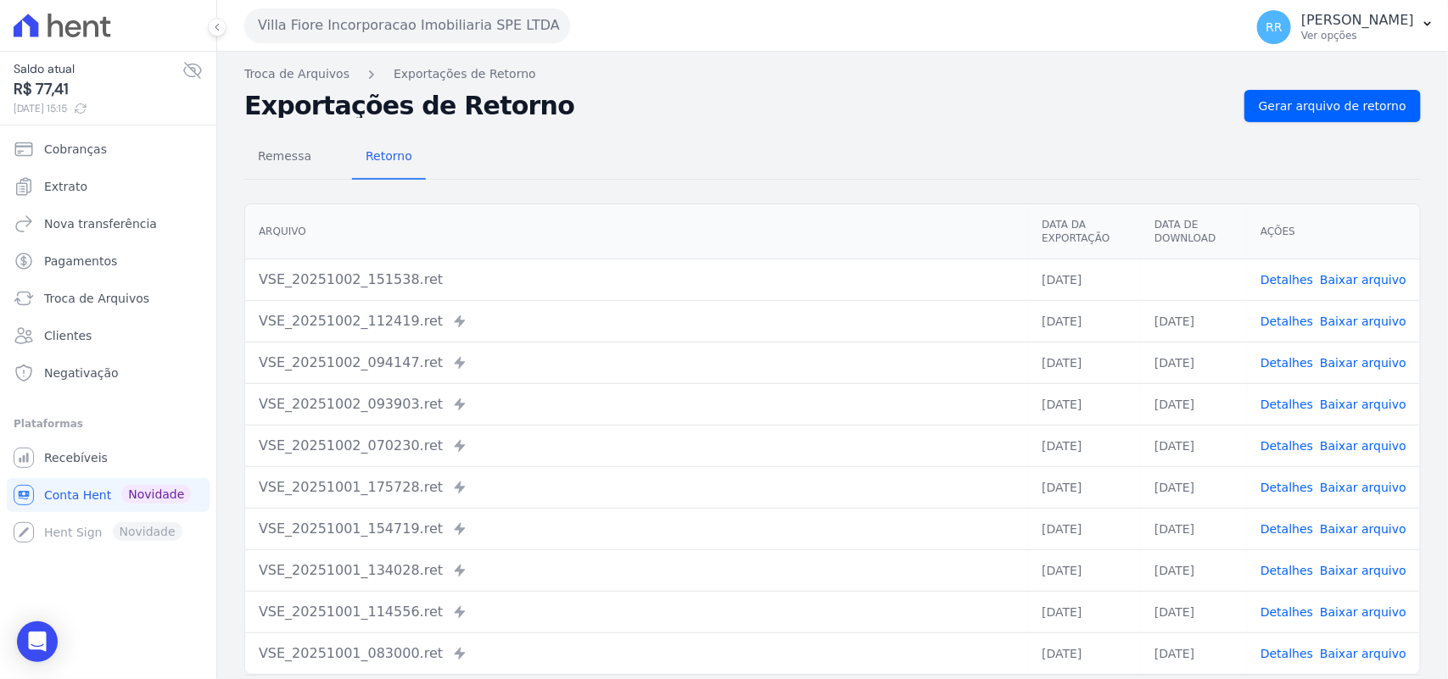
click at [649, 137] on div "Remessa Retorno" at bounding box center [832, 158] width 1176 height 44
click at [384, 34] on button "Villa Fiore Incorporacao Imobiliaria SPE LTDA" at bounding box center [407, 25] width 326 height 34
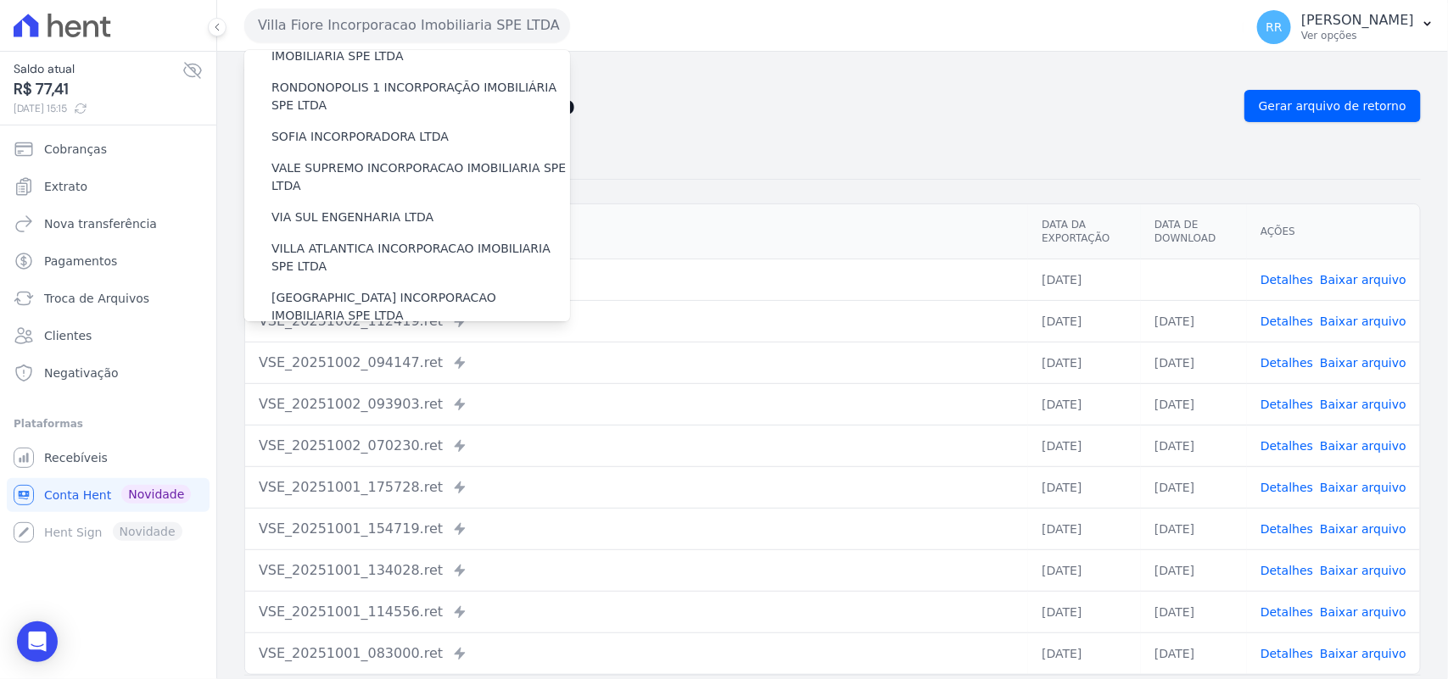
click at [340, 338] on label "VILLA TROPICAL INCORPORAÇÃO IMOBILIÁRIA SPE LTDA" at bounding box center [420, 356] width 299 height 36
click at [0, 0] on input "VILLA TROPICAL INCORPORAÇÃO IMOBILIÁRIA SPE LTDA" at bounding box center [0, 0] width 0 height 0
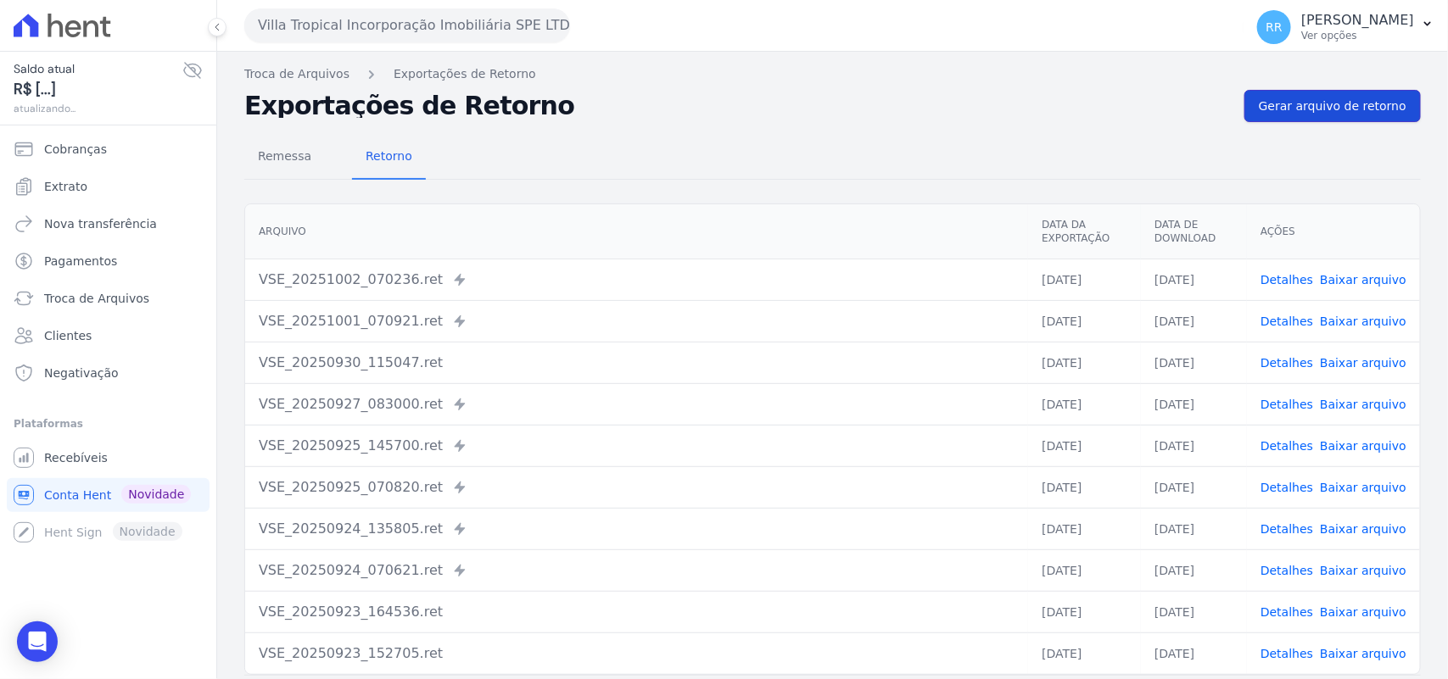
click at [1282, 98] on span "Gerar arquivo de retorno" at bounding box center [1333, 106] width 148 height 17
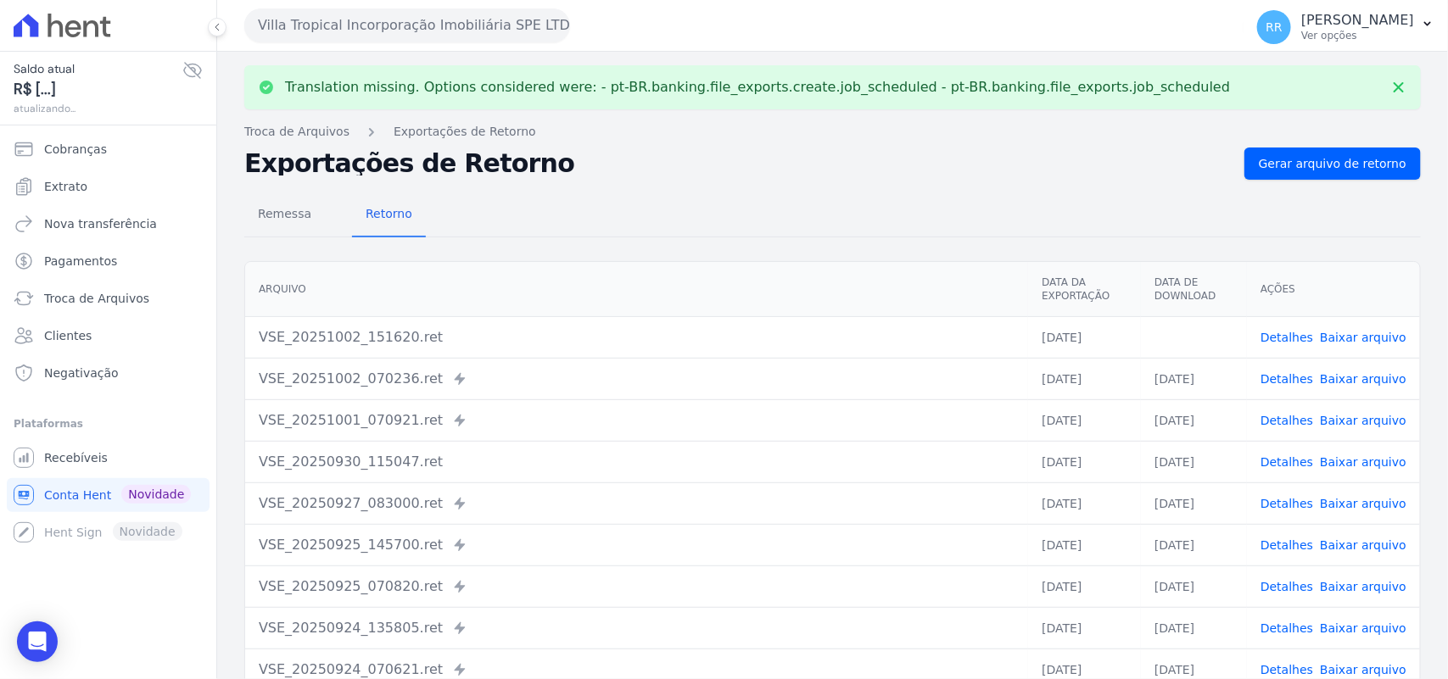
click at [1375, 344] on link "Baixar arquivo" at bounding box center [1363, 338] width 87 height 14
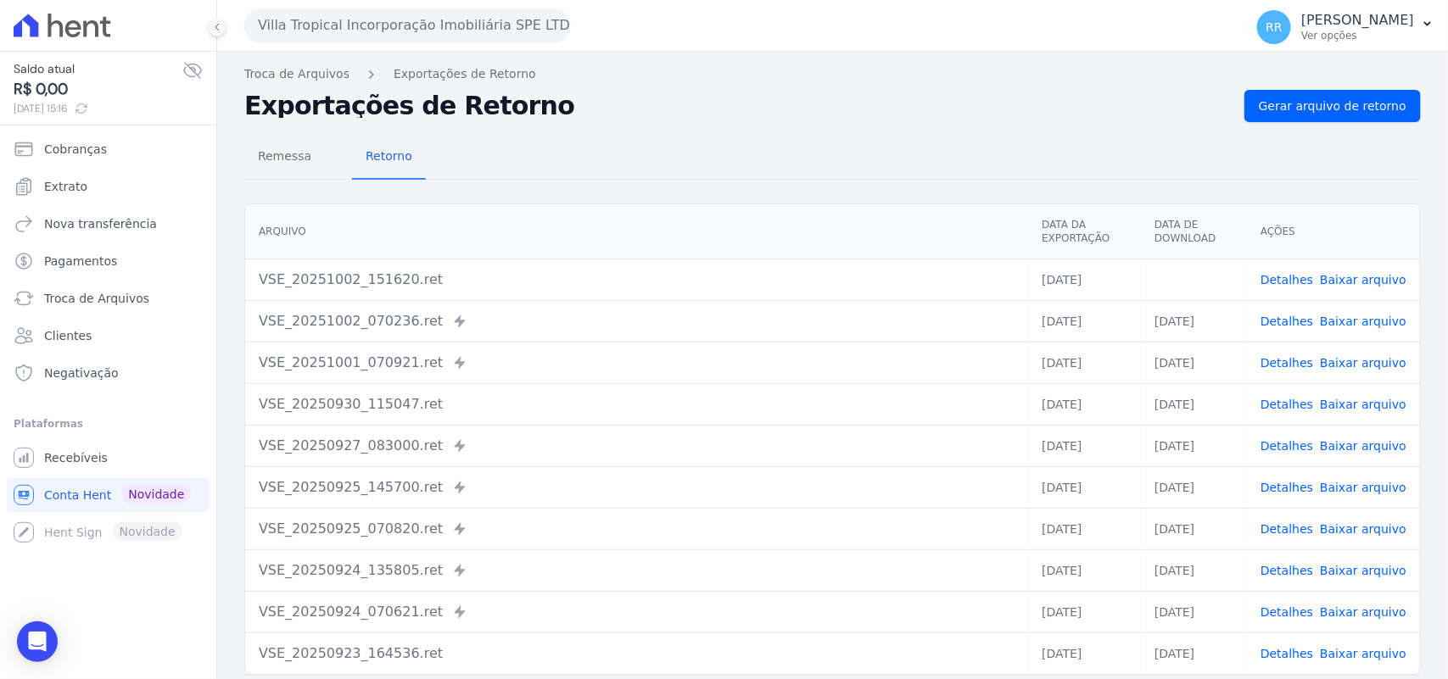
drag, startPoint x: 622, startPoint y: 98, endPoint x: 431, endPoint y: 4, distance: 212.4
click at [622, 98] on h2 "Exportações de Retorno" at bounding box center [737, 106] width 986 height 24
click at [350, 40] on button "Villa Tropical Incorporação Imobiliária SPE LTDA" at bounding box center [407, 25] width 326 height 34
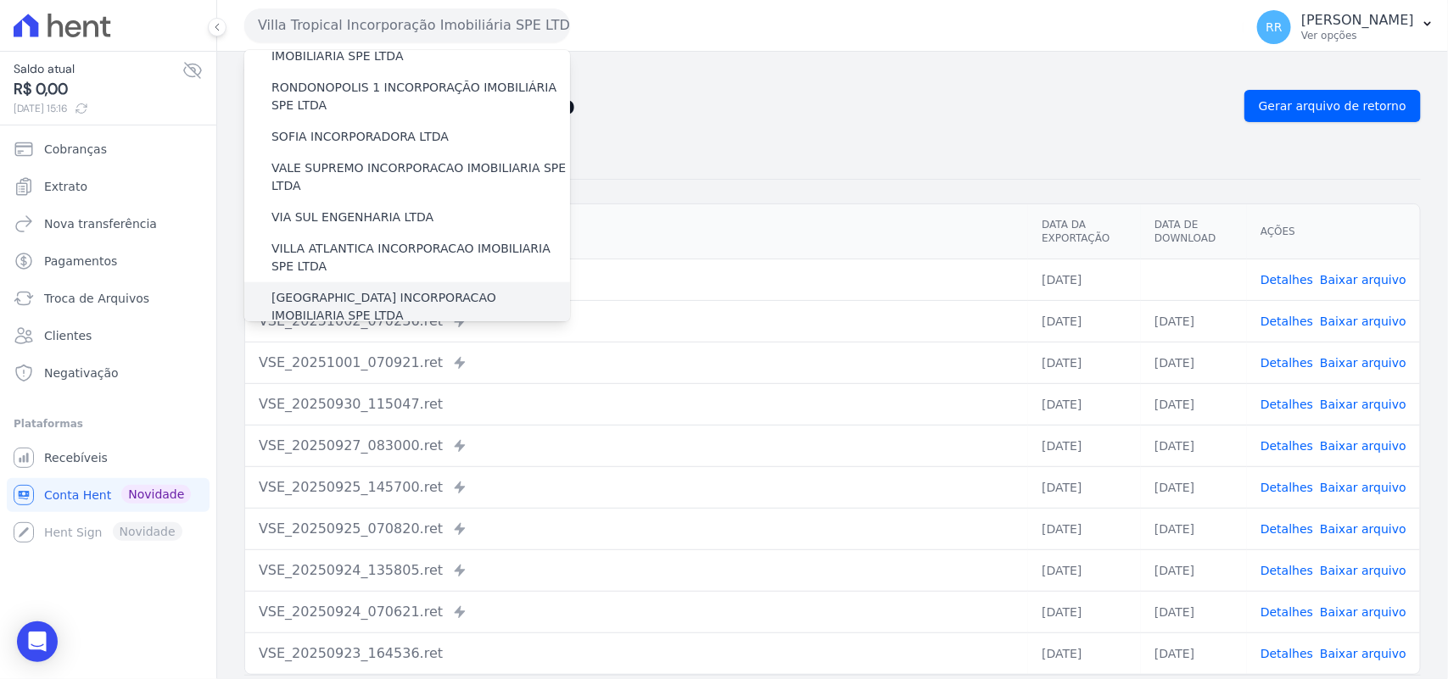
click at [373, 289] on label "[GEOGRAPHIC_DATA] INCORPORACAO IMOBILIARIA SPE LTDA" at bounding box center [420, 307] width 299 height 36
click at [0, 0] on input "[GEOGRAPHIC_DATA] INCORPORACAO IMOBILIARIA SPE LTDA" at bounding box center [0, 0] width 0 height 0
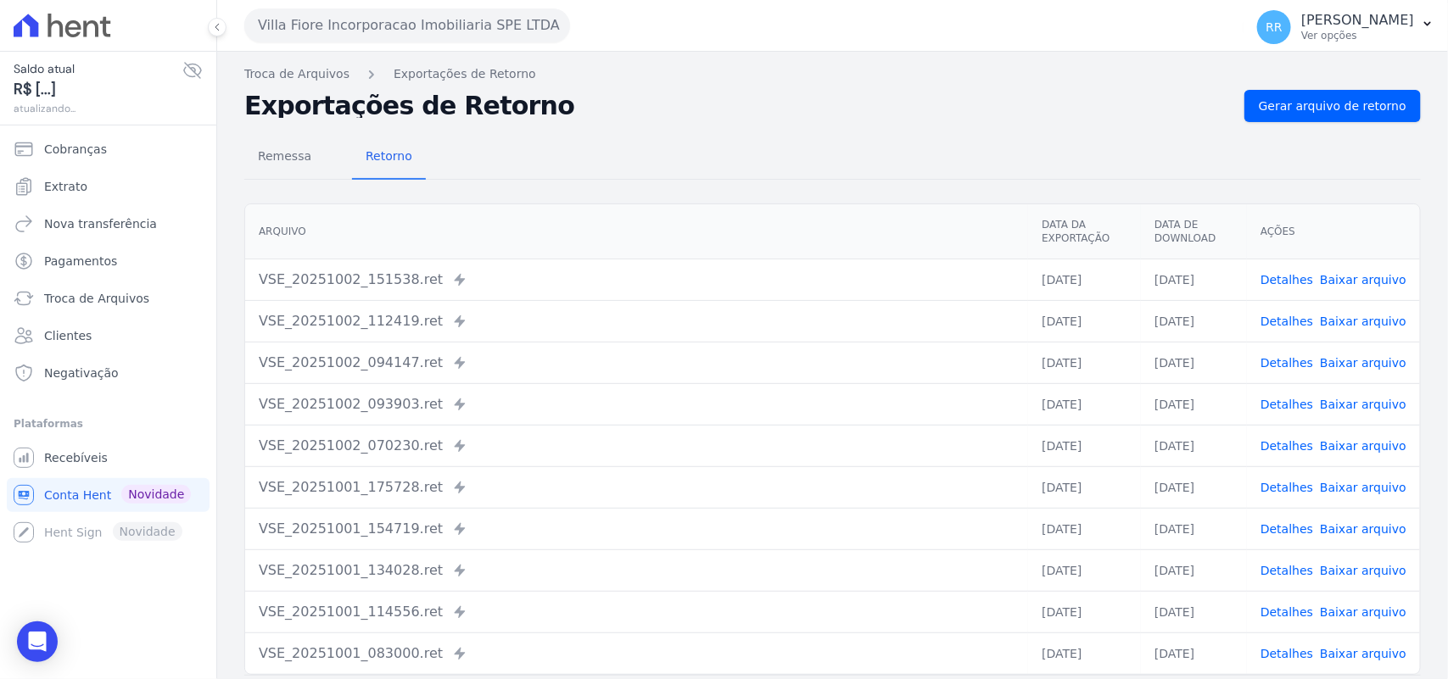
click at [1292, 282] on link "Detalhes" at bounding box center [1286, 280] width 53 height 14
click at [1287, 323] on link "Detalhes" at bounding box center [1286, 322] width 53 height 14
click at [256, 144] on span "Remessa" at bounding box center [285, 156] width 74 height 34
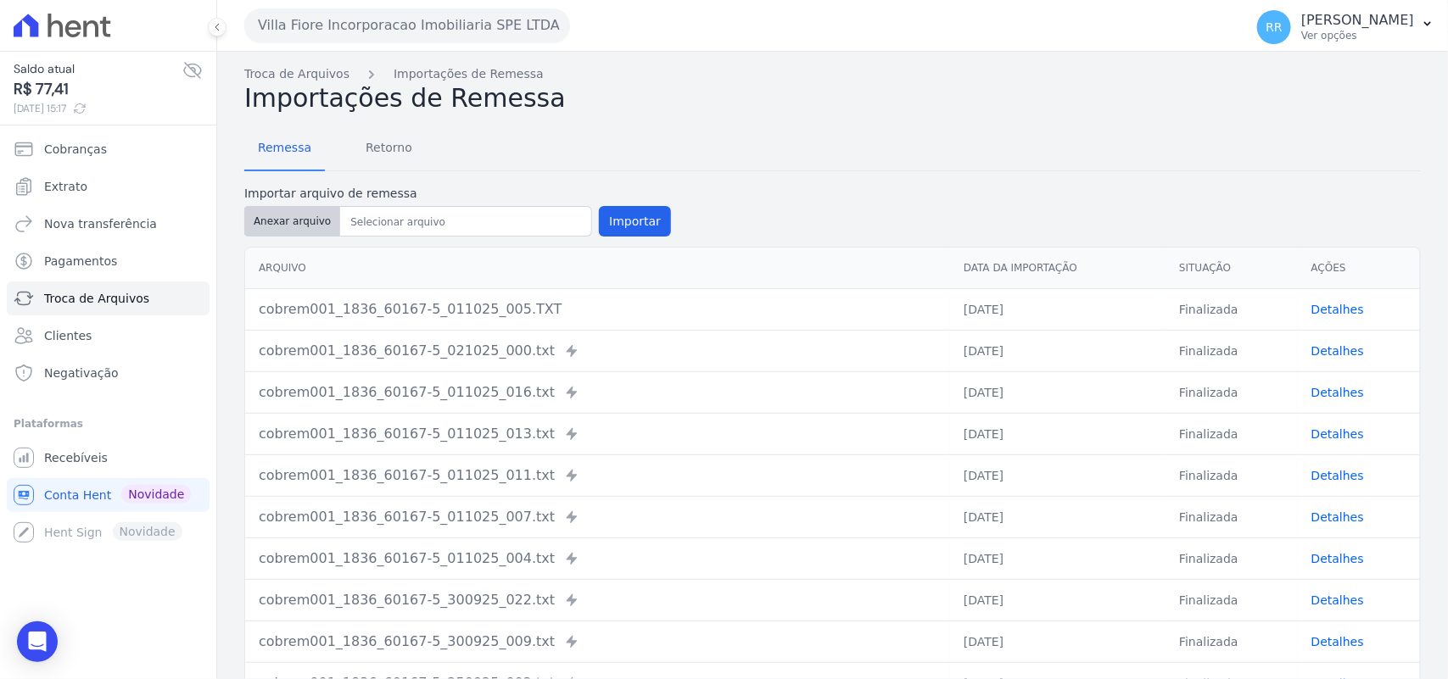
click at [295, 208] on button "Anexar arquivo" at bounding box center [292, 221] width 96 height 31
type input "cobrem001_1836_60167-5_021025_017.TXT"
click at [630, 216] on button "Importar" at bounding box center [635, 221] width 72 height 31
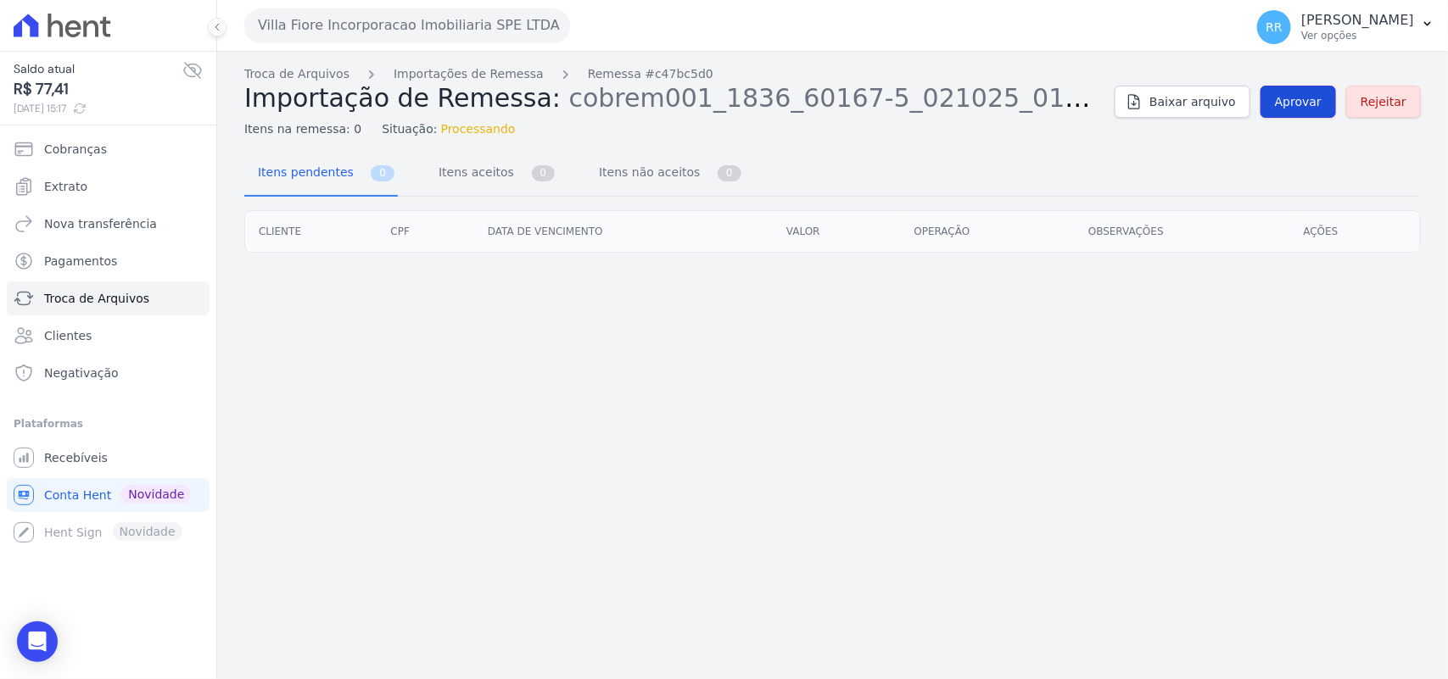
click at [1315, 103] on span "Aprovar" at bounding box center [1298, 101] width 47 height 17
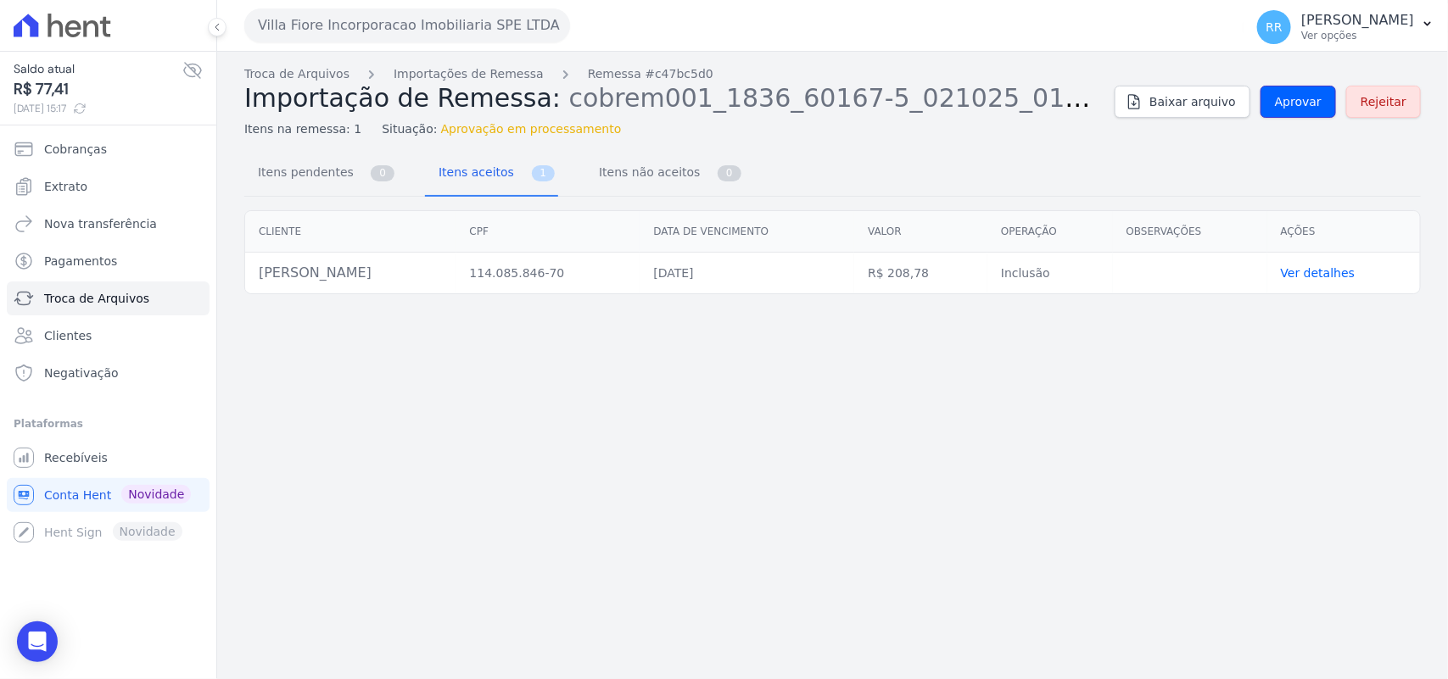
click at [1315, 103] on span "Aprovar" at bounding box center [1298, 101] width 47 height 17
click at [1294, 113] on link "Aprovar" at bounding box center [1297, 102] width 75 height 32
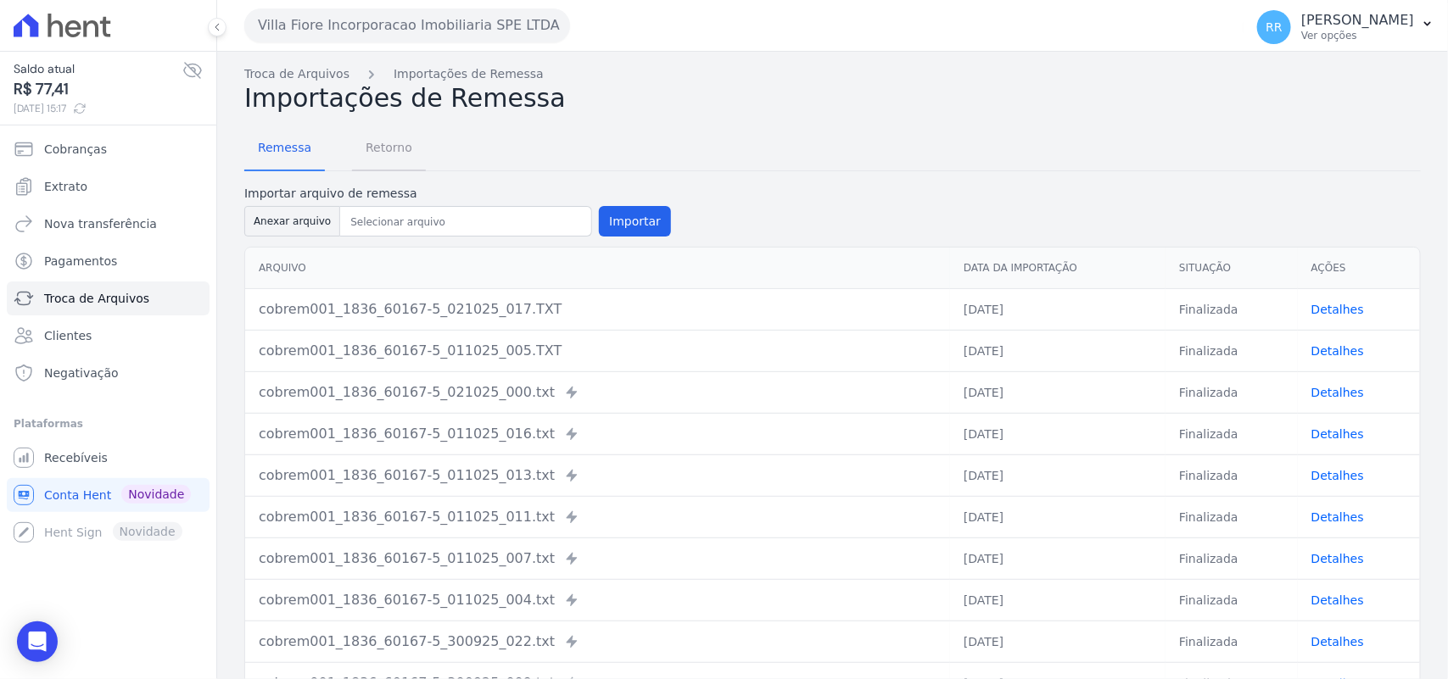
click at [375, 137] on span "Retorno" at bounding box center [388, 148] width 67 height 34
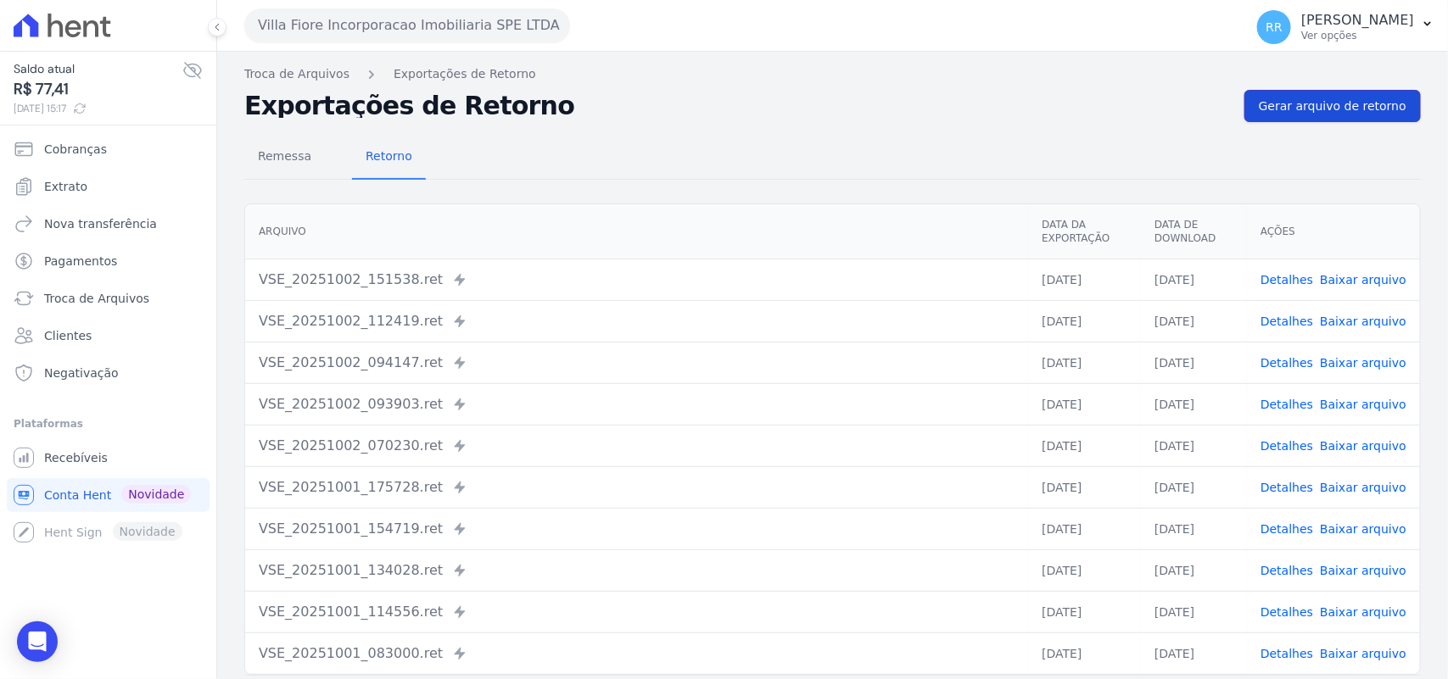
click at [1327, 120] on link "Gerar arquivo de retorno" at bounding box center [1332, 106] width 176 height 32
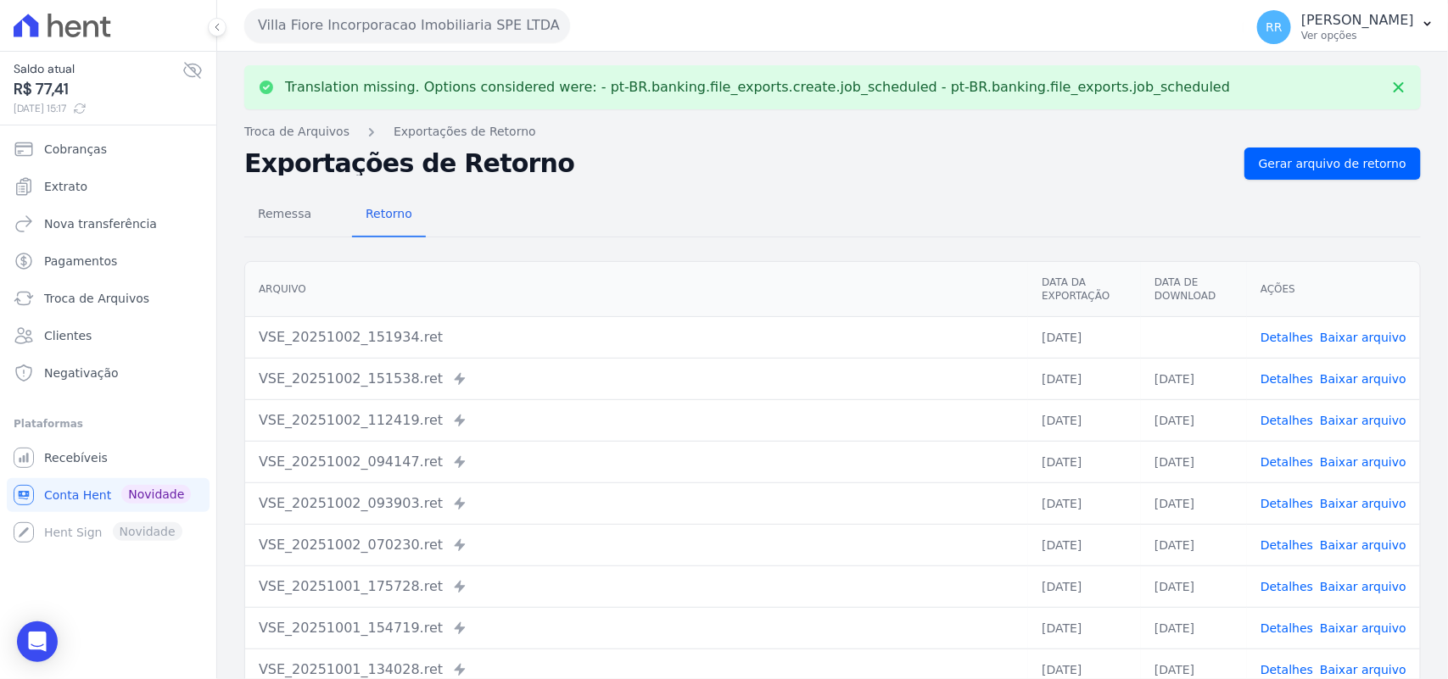
click at [1372, 344] on link "Baixar arquivo" at bounding box center [1363, 338] width 87 height 14
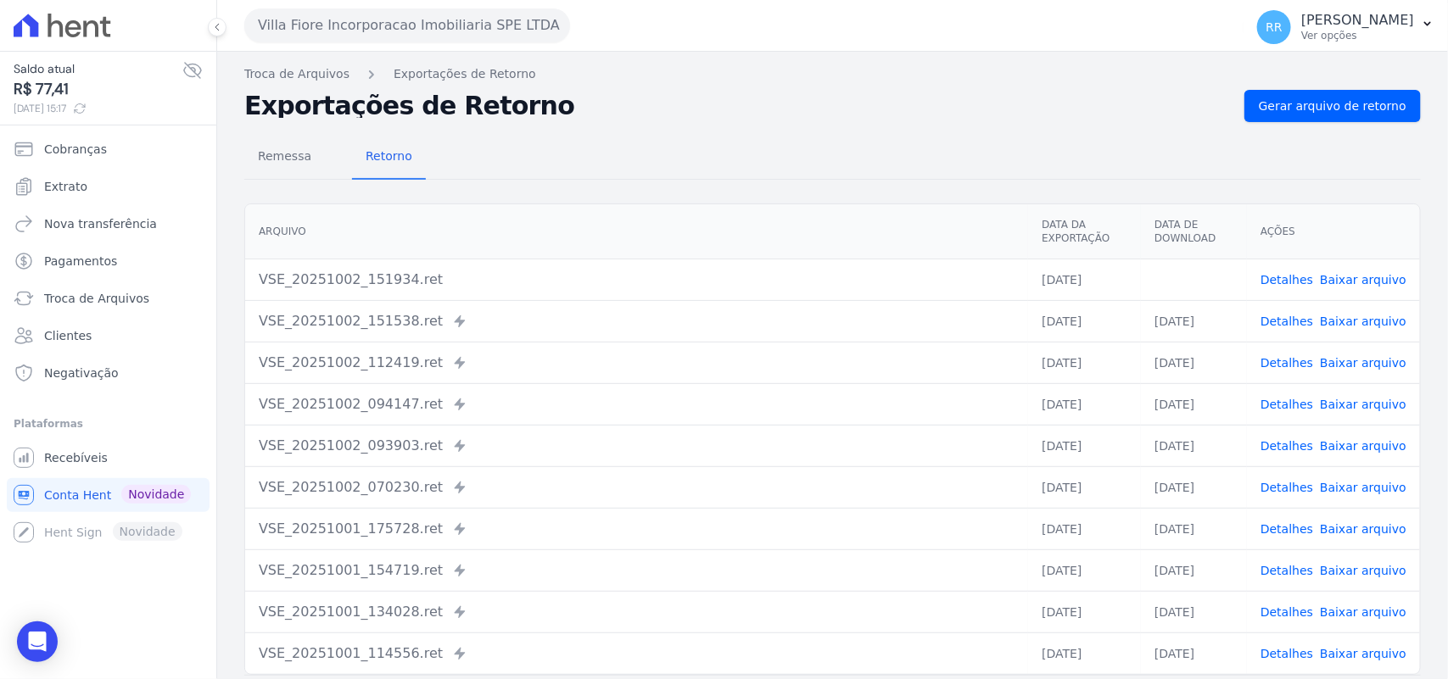
click at [876, 81] on nav "Troca de Arquivos Exportações de Retorno" at bounding box center [832, 74] width 1176 height 18
